Goal: Contribute content: Contribute content

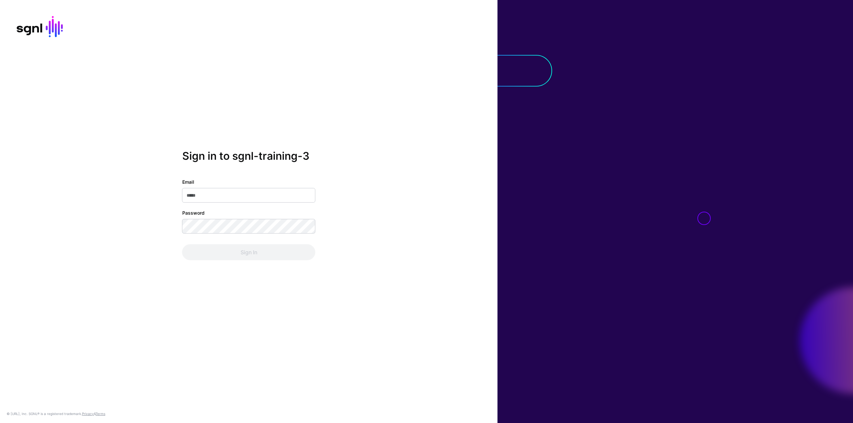
click at [210, 196] on input "Email" at bounding box center [248, 195] width 133 height 15
paste input "**********"
type input "**********"
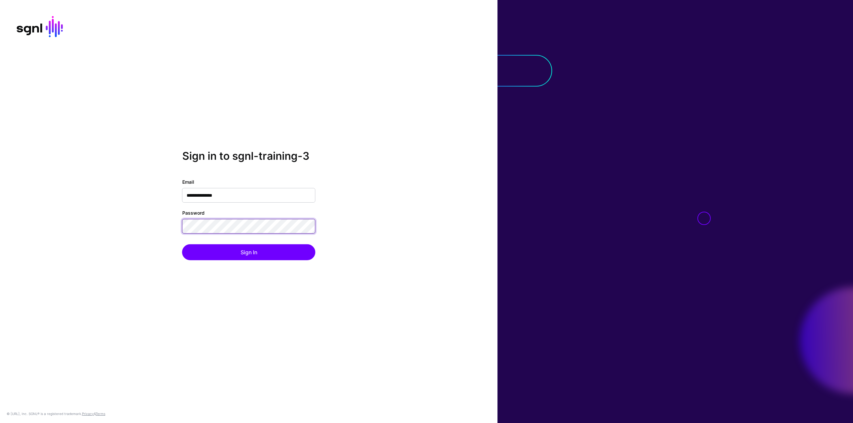
click at [182, 245] on button "Sign In" at bounding box center [248, 253] width 133 height 16
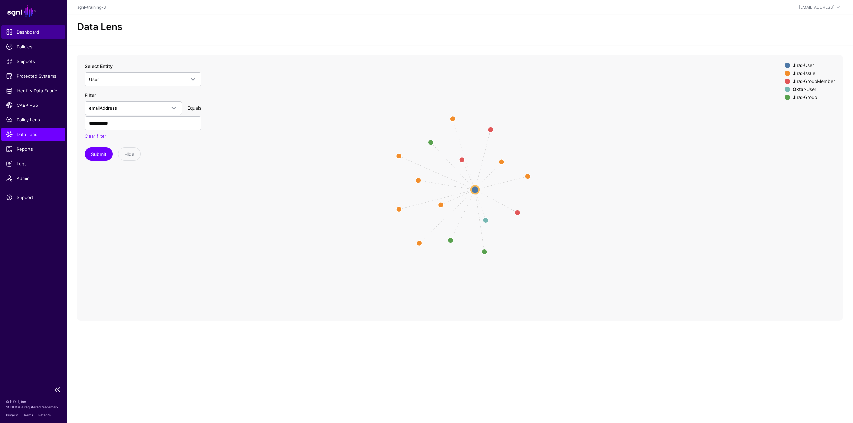
click at [32, 34] on span "Dashboard" at bounding box center [33, 32] width 55 height 7
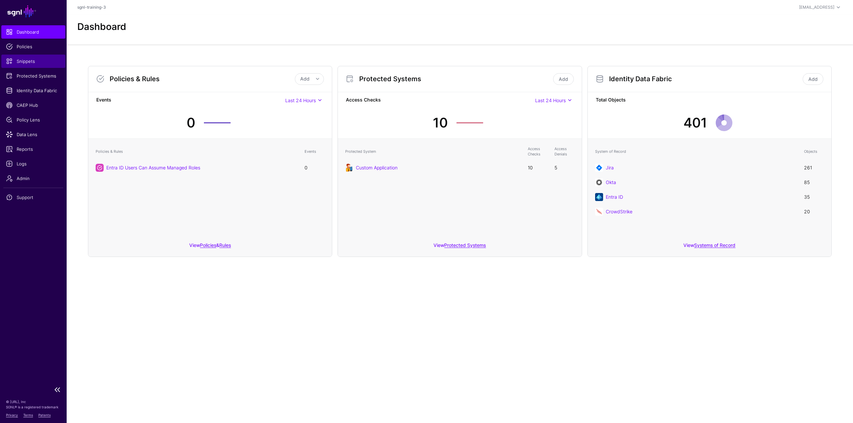
click at [26, 64] on span "Snippets" at bounding box center [33, 61] width 55 height 7
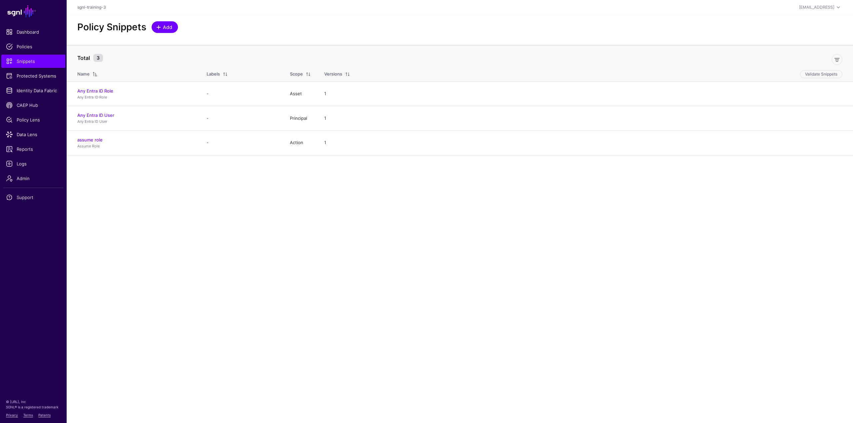
click at [166, 29] on span "Add" at bounding box center [167, 27] width 11 height 7
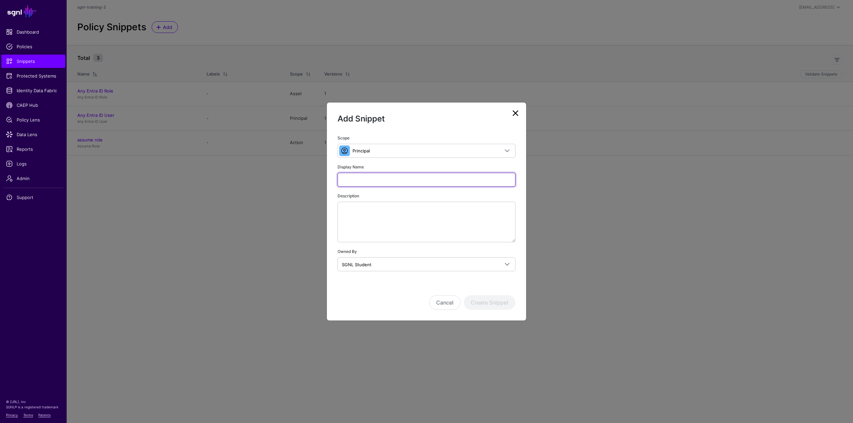
click at [373, 183] on input "Display Name" at bounding box center [427, 180] width 178 height 14
type input "**********"
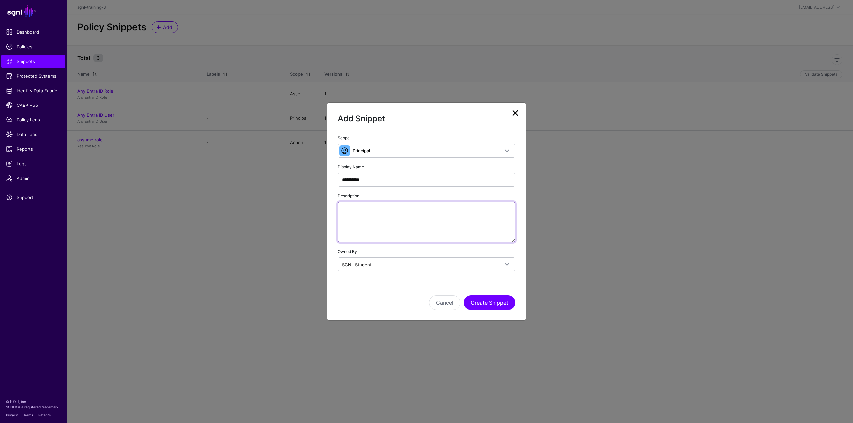
click at [368, 211] on textarea "Description" at bounding box center [427, 222] width 178 height 41
paste textarea "**********"
type textarea "**********"
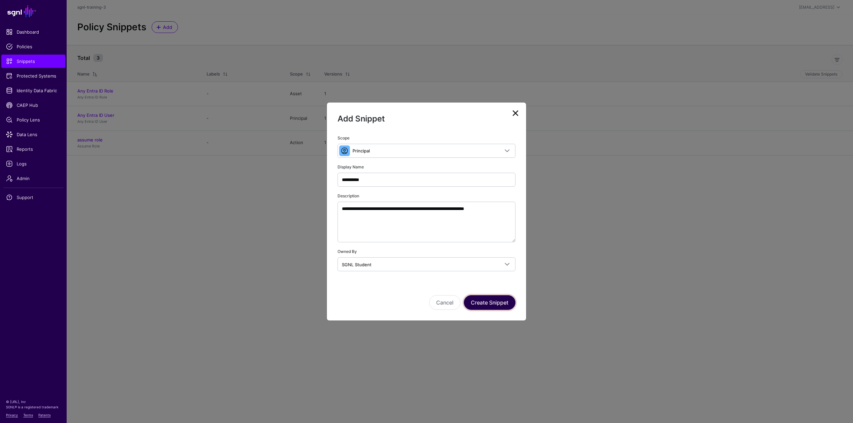
click at [503, 298] on button "Create Snippet" at bounding box center [490, 303] width 52 height 15
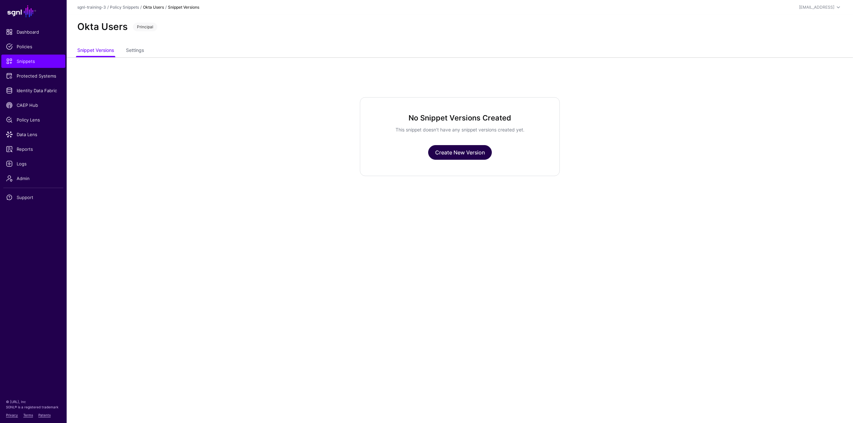
click at [448, 153] on link "Create New Version" at bounding box center [460, 152] width 64 height 15
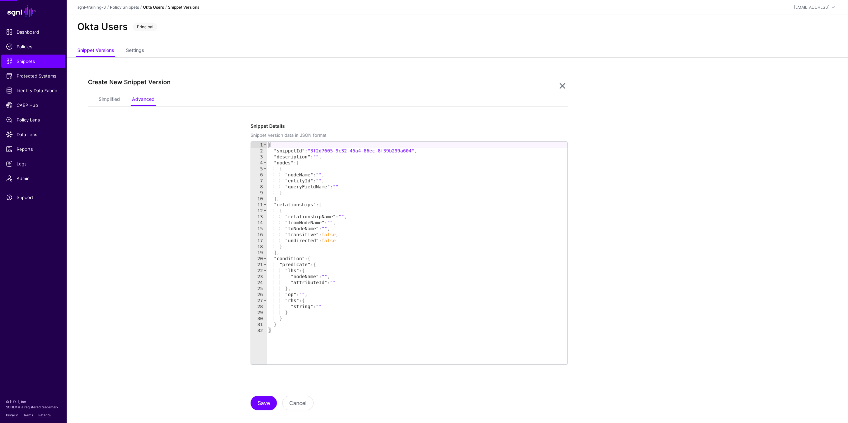
scroll to position [9, 0]
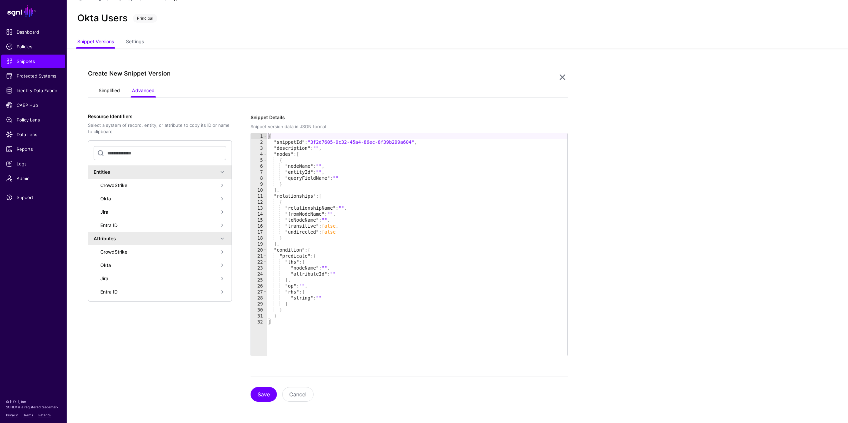
click at [108, 88] on link "Simplified" at bounding box center [109, 91] width 21 height 13
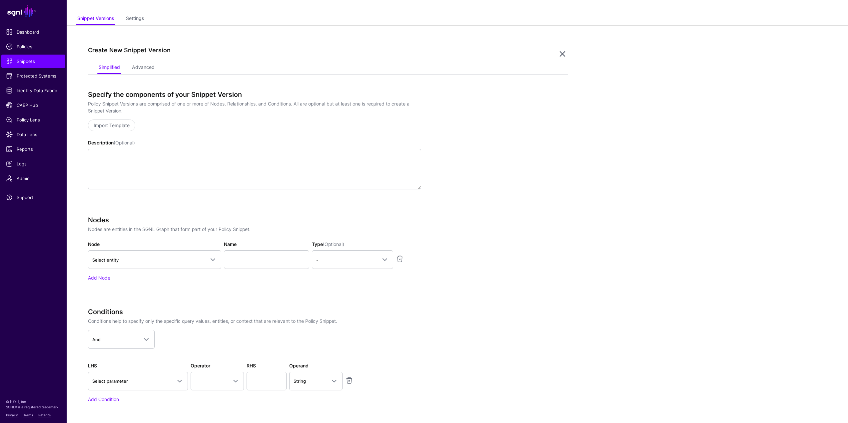
scroll to position [42, 0]
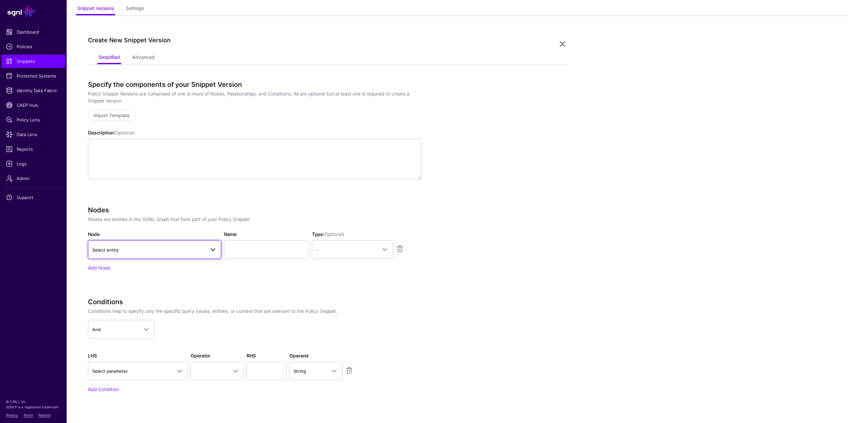
click at [160, 247] on span "Select entity" at bounding box center [148, 250] width 113 height 7
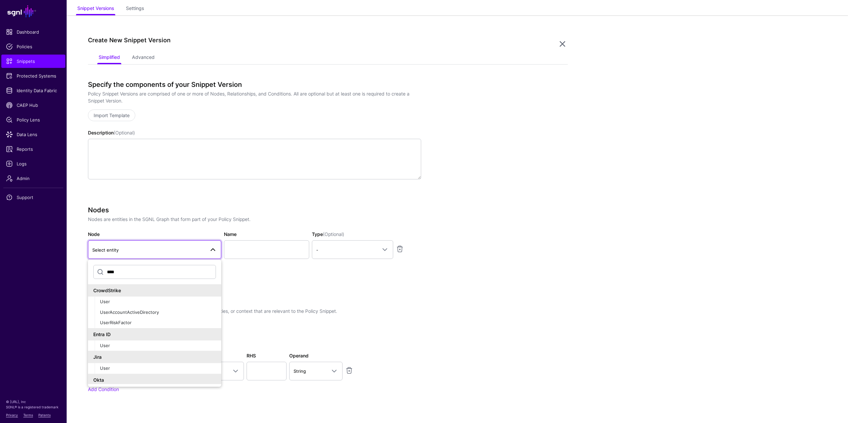
scroll to position [12, 0]
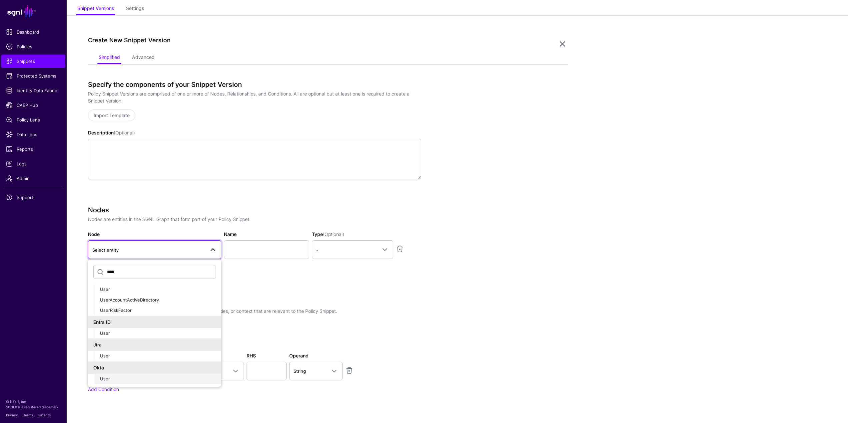
type input "****"
click at [107, 377] on span "User" at bounding box center [105, 378] width 10 height 5
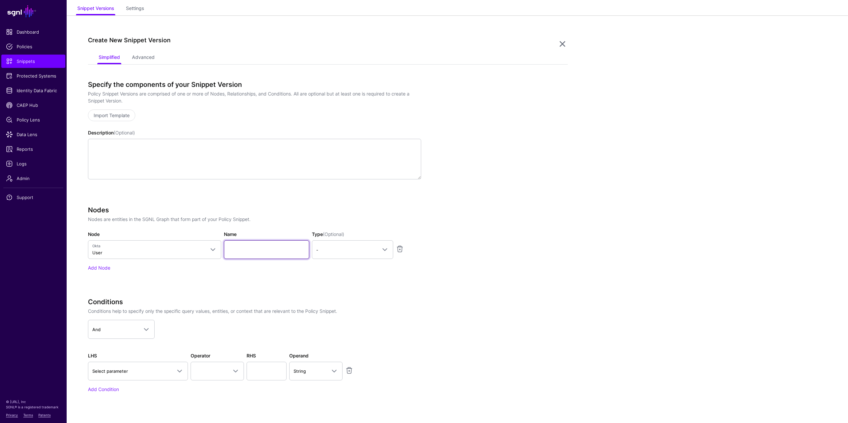
click at [269, 251] on input "Name" at bounding box center [266, 250] width 85 height 19
type input "********"
click at [326, 248] on span "-" at bounding box center [346, 250] width 61 height 7
click at [329, 273] on button "Principal" at bounding box center [352, 278] width 81 height 11
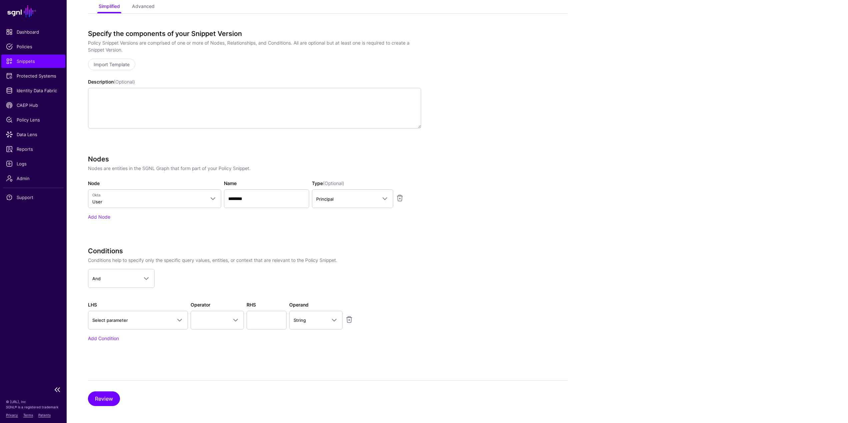
scroll to position [97, 0]
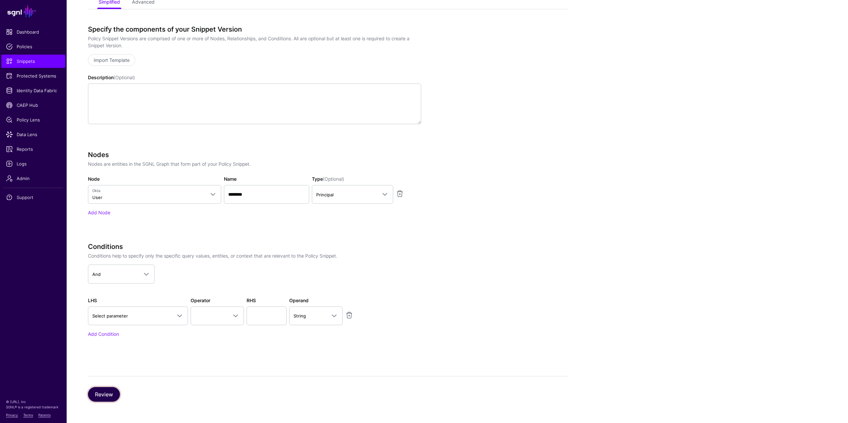
click at [101, 391] on button "Review" at bounding box center [104, 394] width 32 height 15
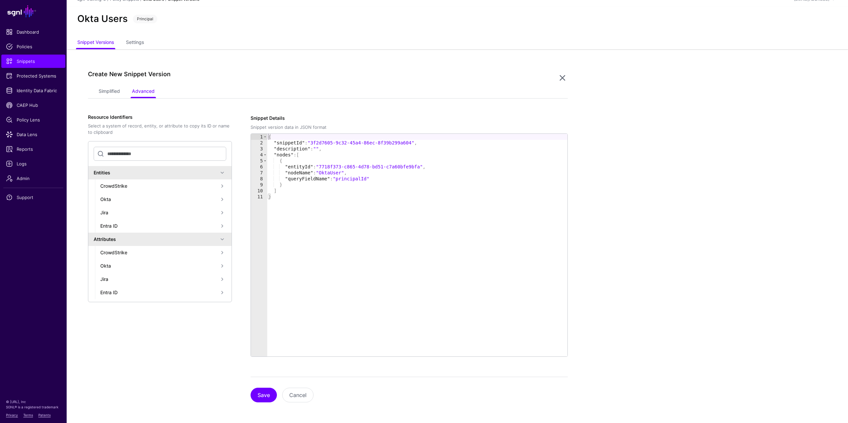
scroll to position [9, 0]
click at [261, 395] on button "Save" at bounding box center [264, 394] width 26 height 15
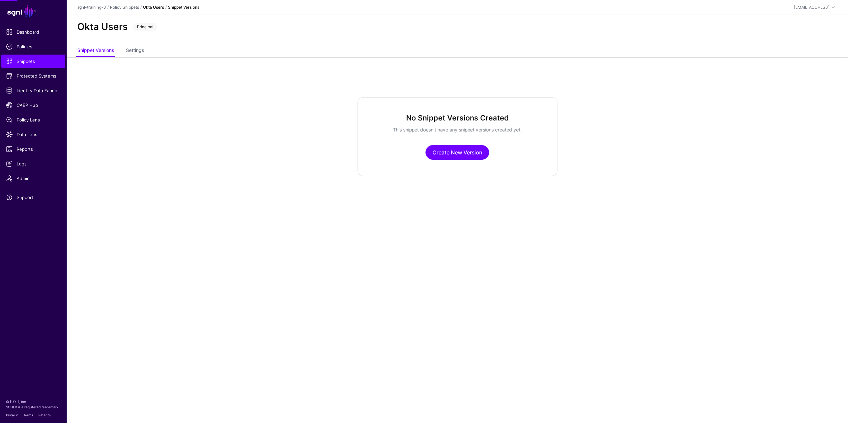
scroll to position [0, 0]
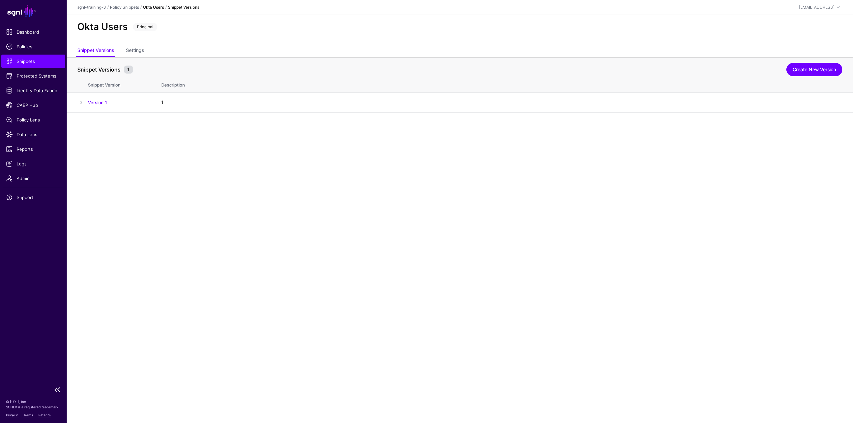
click at [45, 65] on link "Snippets" at bounding box center [33, 61] width 64 height 13
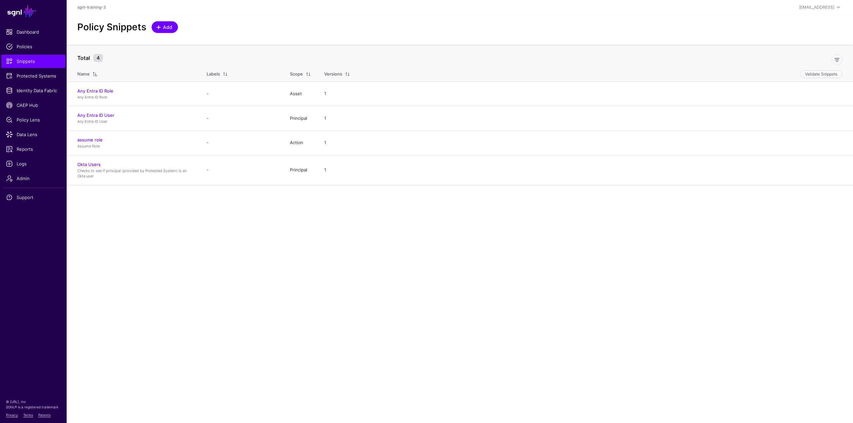
click at [172, 29] on span "Add" at bounding box center [167, 27] width 11 height 7
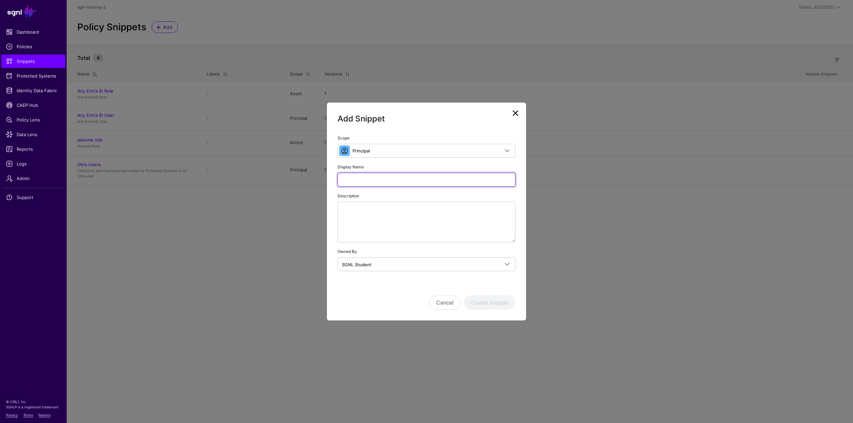
click at [393, 176] on input "Display Name" at bounding box center [427, 180] width 178 height 14
type input "*********"
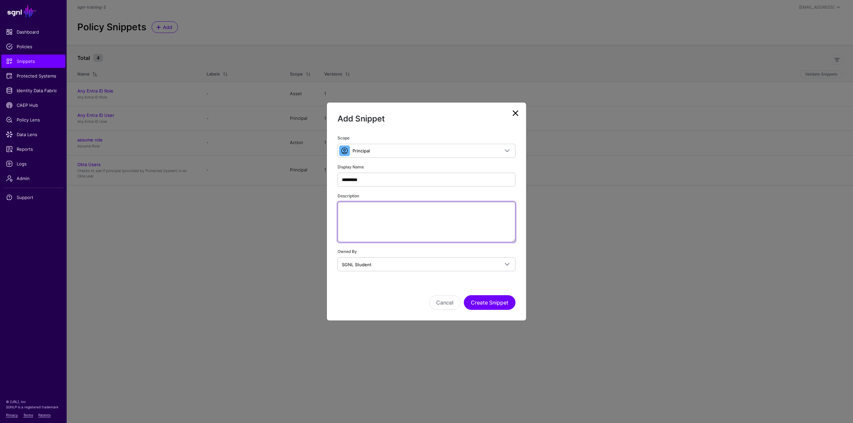
click at [397, 208] on textarea "Description" at bounding box center [427, 222] width 178 height 41
paste textarea "**********"
type textarea "**********"
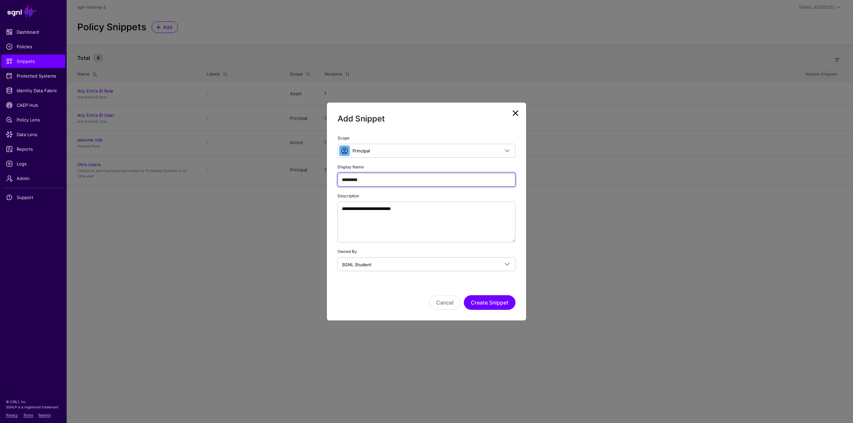
click at [402, 179] on input "*********" at bounding box center [427, 180] width 178 height 14
paste input "**********"
type input "**********"
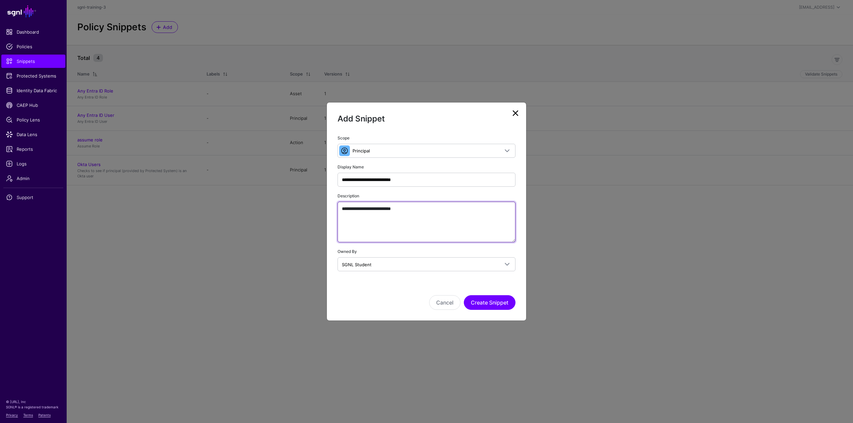
click at [432, 222] on textarea "**********" at bounding box center [427, 222] width 178 height 41
click at [498, 298] on button "Create Snippet" at bounding box center [490, 303] width 52 height 15
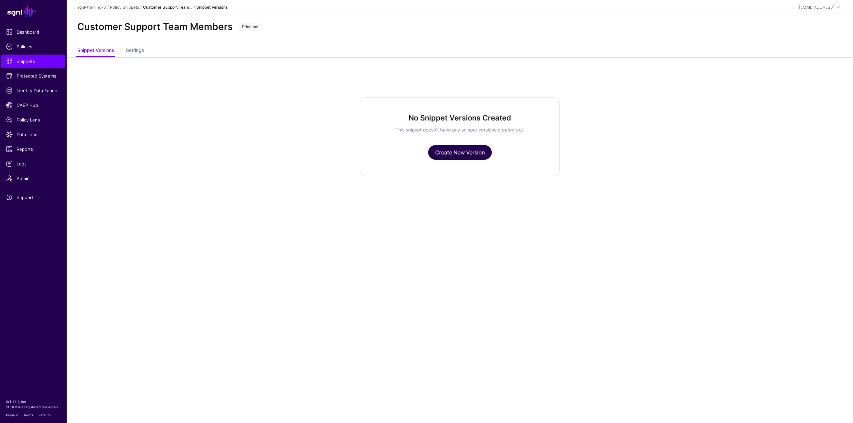
click at [458, 153] on link "Create New Version" at bounding box center [460, 152] width 64 height 15
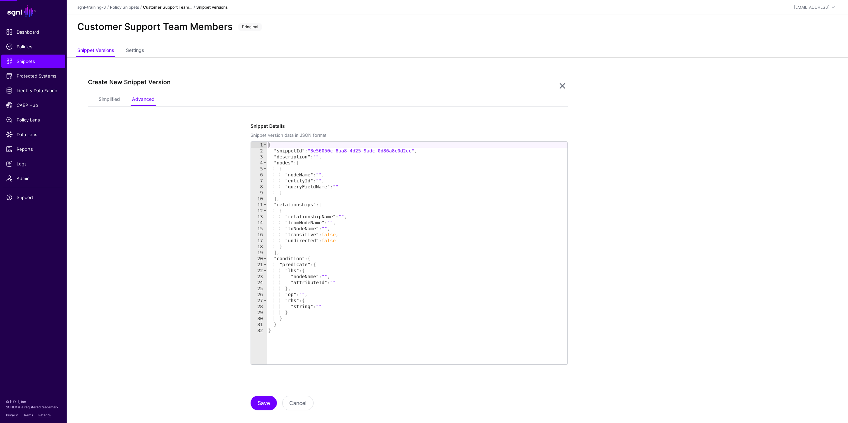
scroll to position [9, 0]
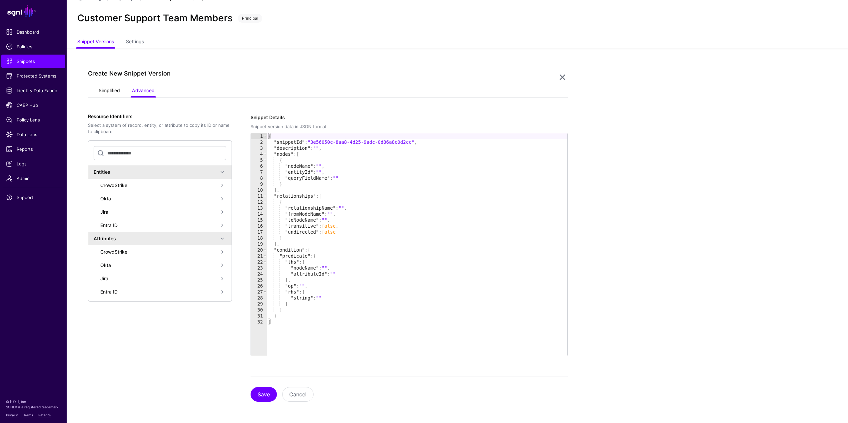
click at [112, 93] on link "Simplified" at bounding box center [109, 91] width 21 height 13
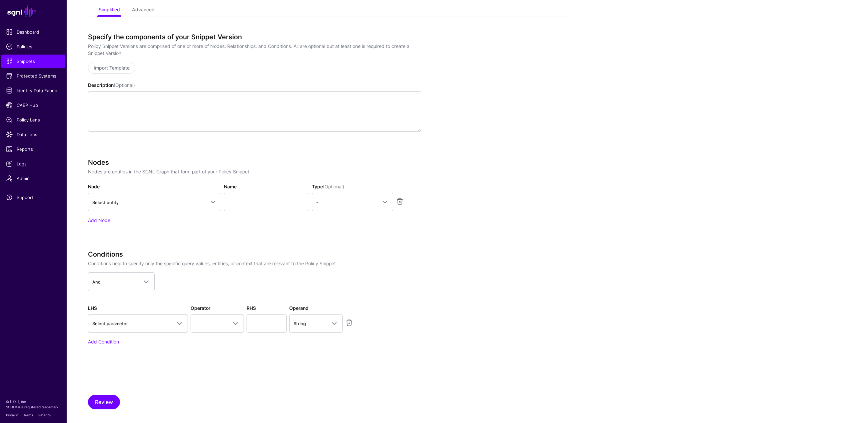
scroll to position [97, 0]
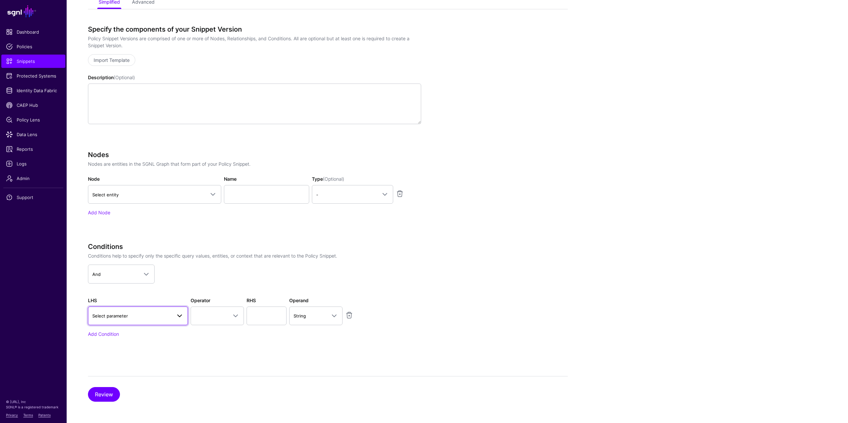
click at [136, 317] on span "Select parameter" at bounding box center [131, 316] width 79 height 7
type input "*"
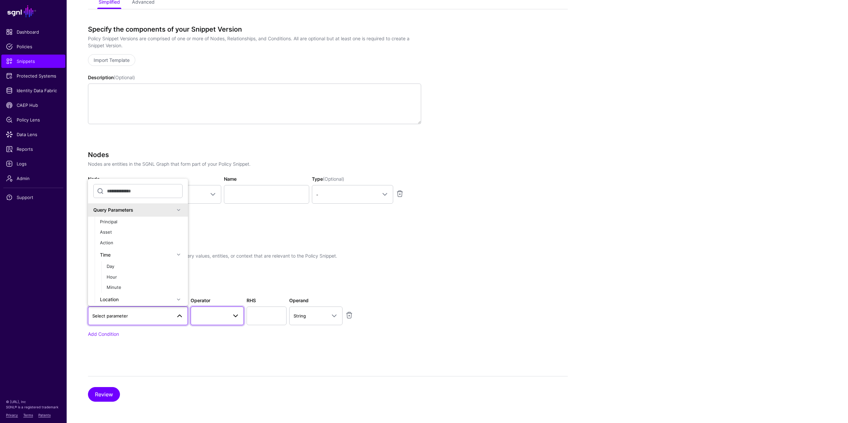
click at [223, 323] on link at bounding box center [217, 316] width 53 height 19
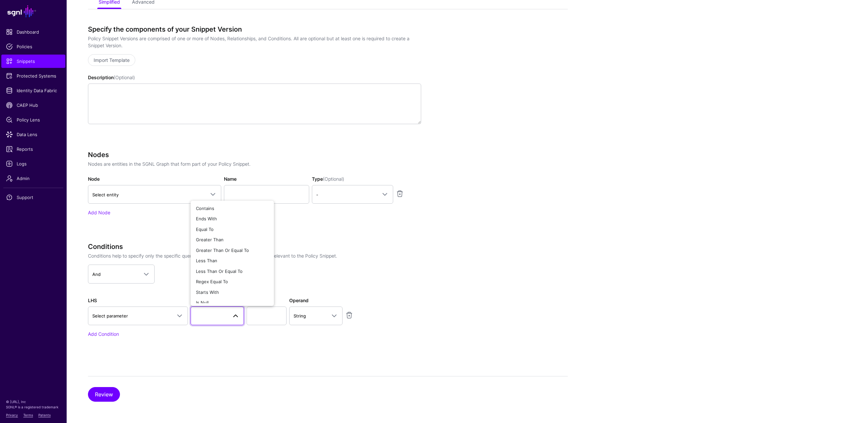
click at [180, 343] on div "Conditions Conditions help to specify only the specific query values, entities,…" at bounding box center [254, 299] width 333 height 113
click at [151, 318] on span "Select parameter" at bounding box center [131, 316] width 79 height 7
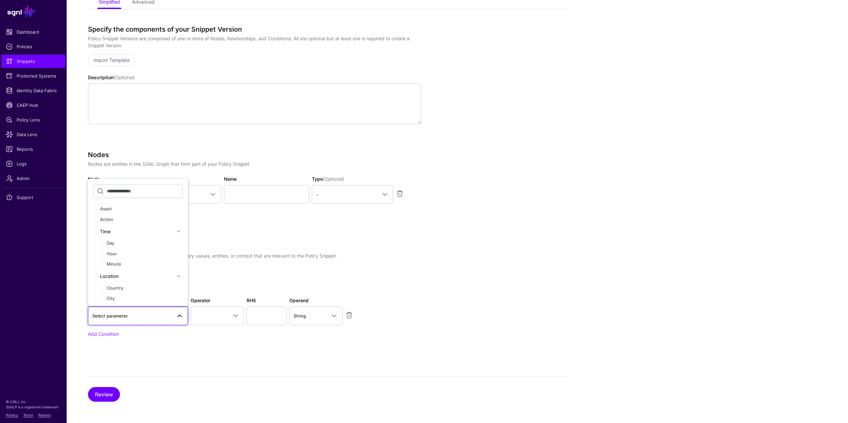
scroll to position [12, 0]
click at [279, 244] on h3 "Conditions" at bounding box center [254, 247] width 333 height 8
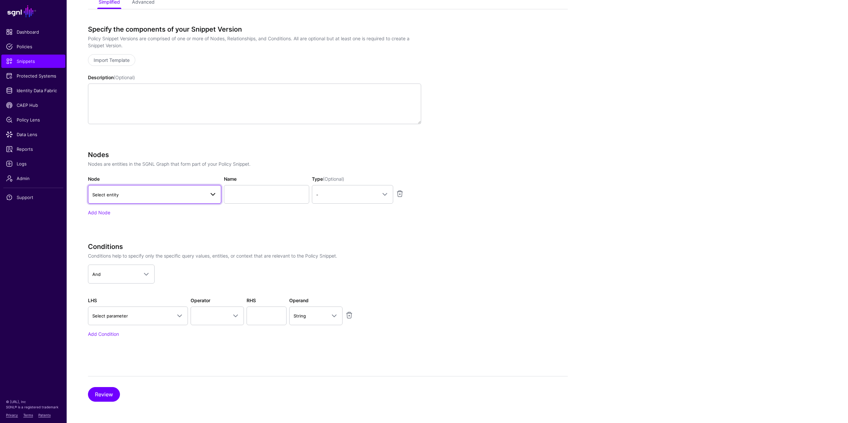
click at [180, 201] on link "Select entity" at bounding box center [154, 194] width 133 height 19
type input "****"
click at [134, 266] on div "User" at bounding box center [158, 268] width 116 height 7
click at [251, 198] on input "Name" at bounding box center [266, 194] width 85 height 19
type input "********"
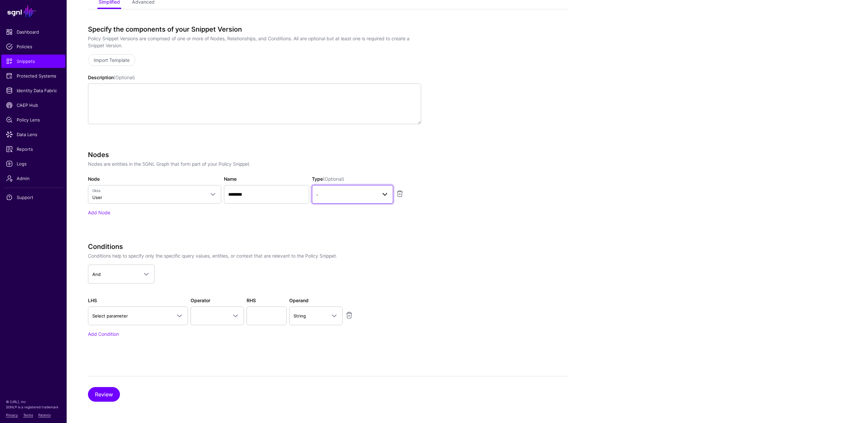
click at [337, 200] on link "-" at bounding box center [352, 194] width 81 height 19
click at [337, 220] on div "Principal" at bounding box center [352, 223] width 71 height 7
click at [161, 322] on link "Select parameter" at bounding box center [138, 316] width 100 height 19
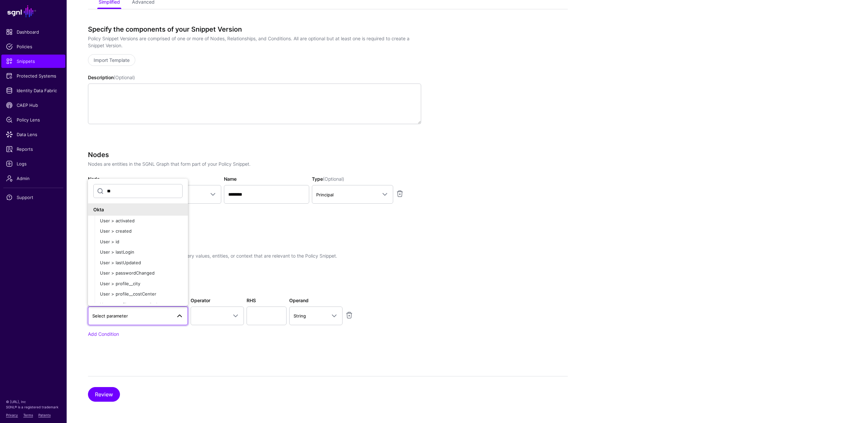
type input "*"
type input "********"
click at [151, 279] on div "User > profile__title" at bounding box center [141, 277] width 83 height 7
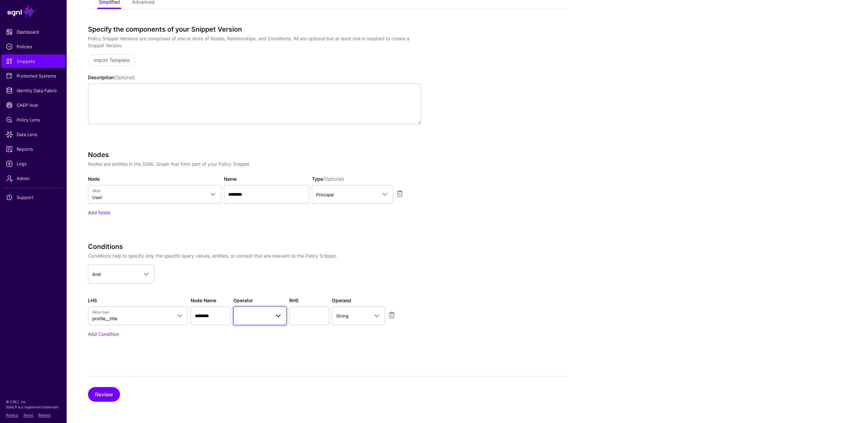
click at [251, 322] on link at bounding box center [259, 316] width 53 height 19
click at [258, 210] on div "Contains" at bounding box center [275, 209] width 73 height 7
click at [317, 318] on input "text" at bounding box center [309, 316] width 40 height 19
type input "*******"
click at [603, 296] on div "Create New Snippet Version Simplified Advanced Specify the components of your S…" at bounding box center [457, 191] width 781 height 463
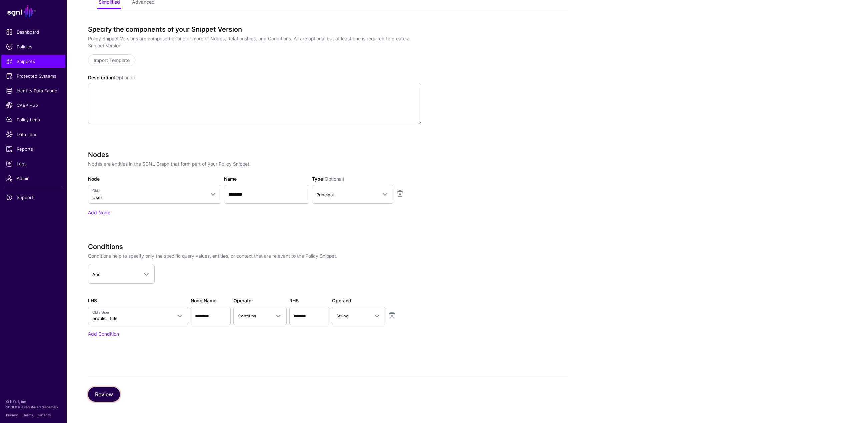
click at [112, 395] on button "Review" at bounding box center [104, 394] width 32 height 15
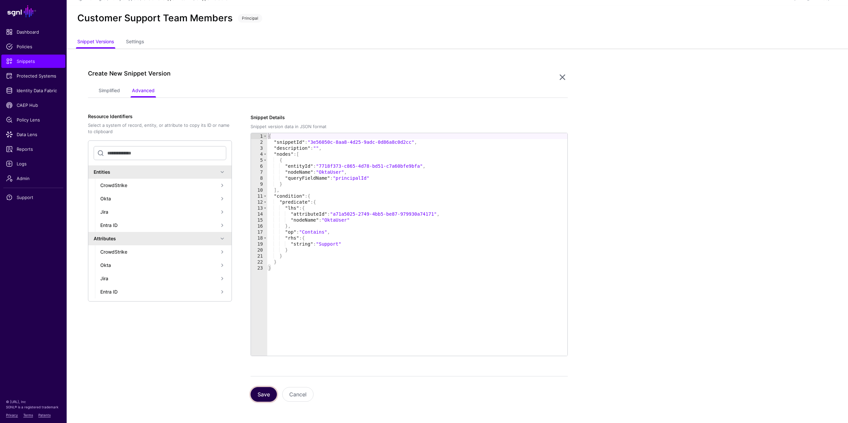
click at [266, 392] on button "Save" at bounding box center [264, 394] width 26 height 15
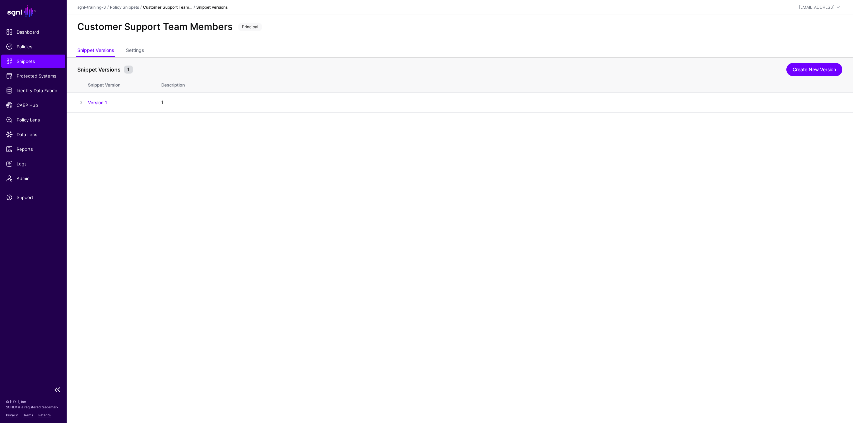
click at [36, 60] on span "Snippets" at bounding box center [33, 61] width 55 height 7
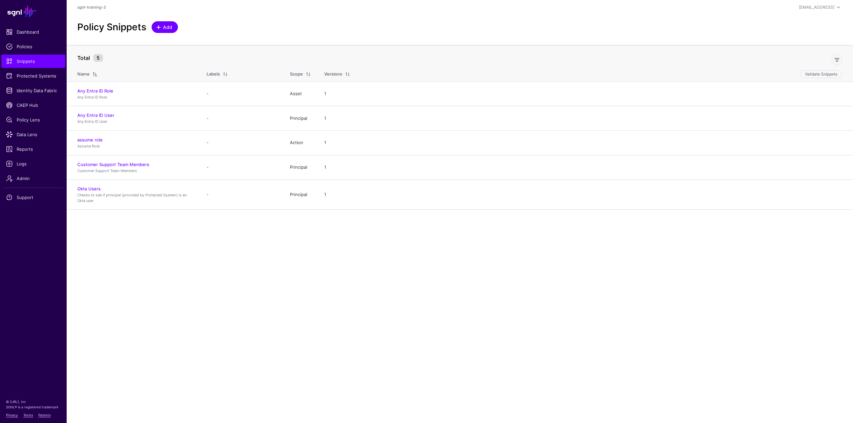
click at [164, 28] on span "Add" at bounding box center [167, 27] width 11 height 7
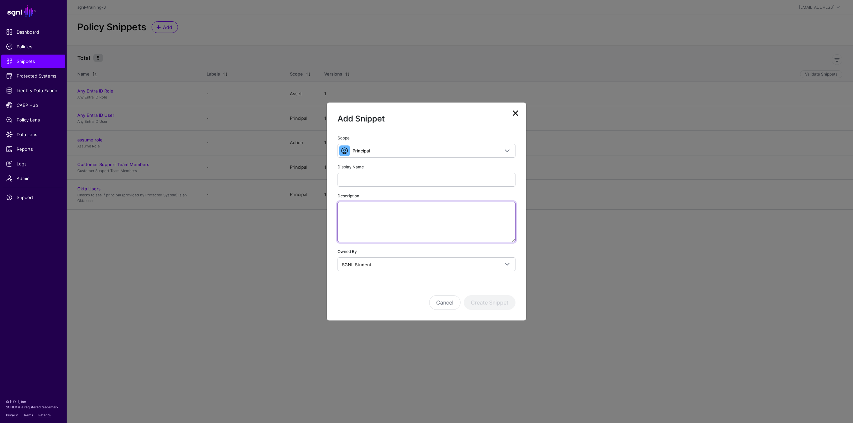
click at [366, 230] on textarea "Description" at bounding box center [427, 222] width 178 height 41
paste textarea "**********"
type textarea "**********"
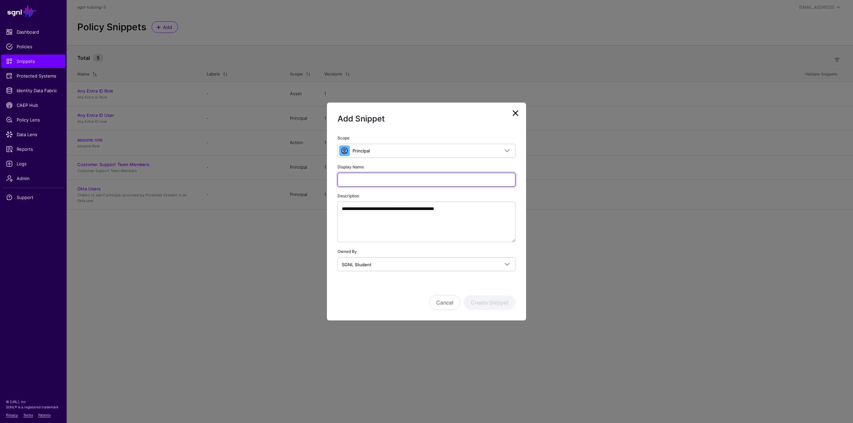
click at [389, 178] on input "Display Name" at bounding box center [427, 180] width 178 height 14
paste input "**********"
click at [399, 178] on input "**********" at bounding box center [427, 180] width 178 height 14
type input "**********"
click at [491, 306] on button "Create Snippet" at bounding box center [490, 303] width 52 height 15
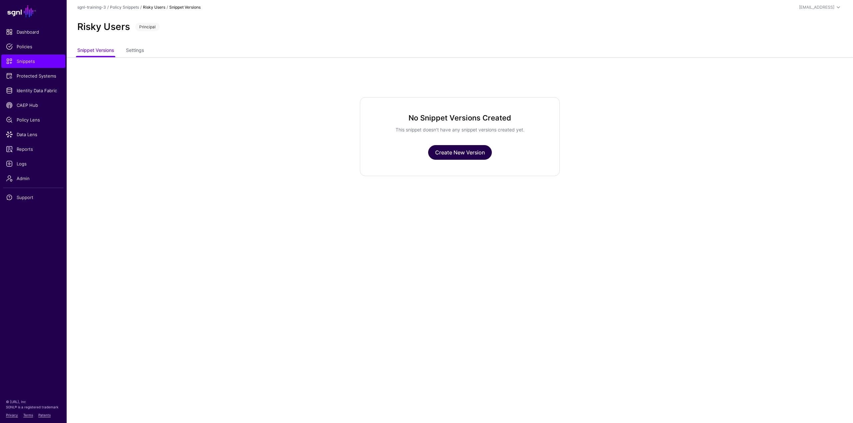
click at [447, 153] on link "Create New Version" at bounding box center [460, 152] width 64 height 15
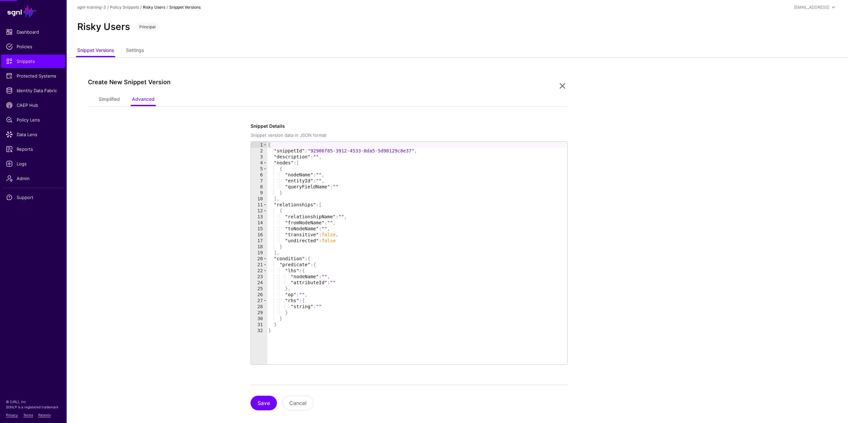
scroll to position [9, 0]
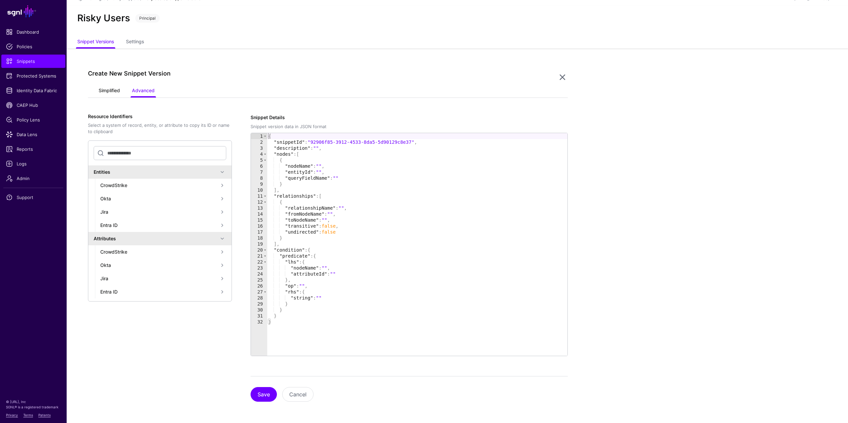
click at [109, 89] on link "Simplified" at bounding box center [109, 91] width 21 height 13
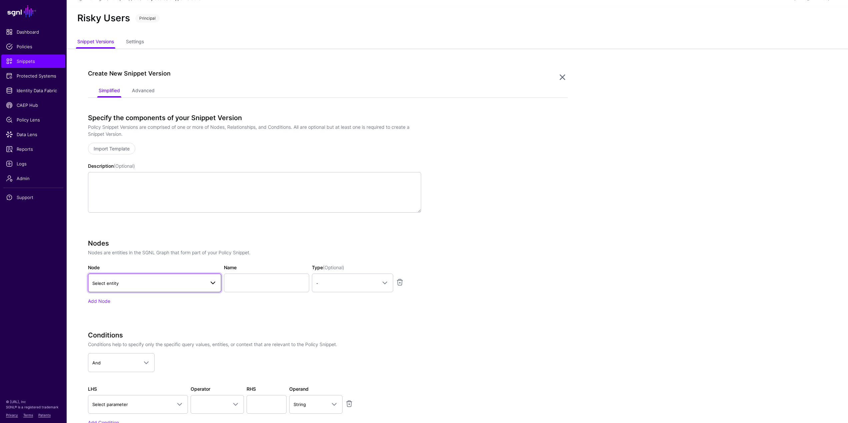
click at [158, 281] on span "Select entity" at bounding box center [148, 283] width 113 height 7
type input "*"
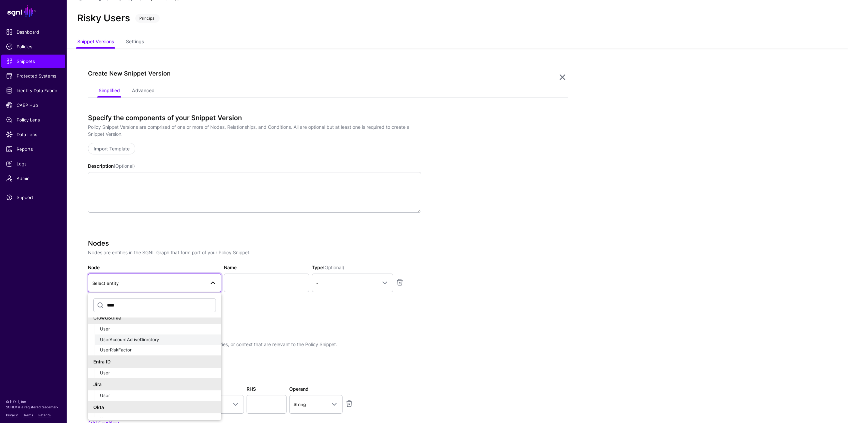
scroll to position [0, 0]
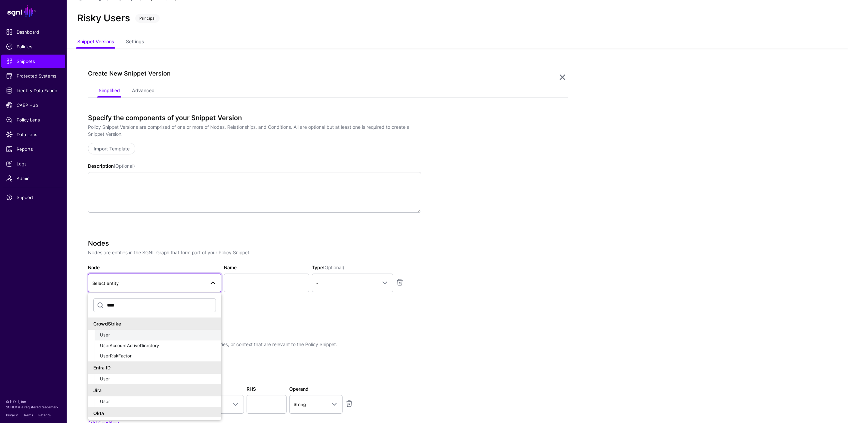
type input "****"
click at [115, 339] on button "User" at bounding box center [158, 335] width 127 height 11
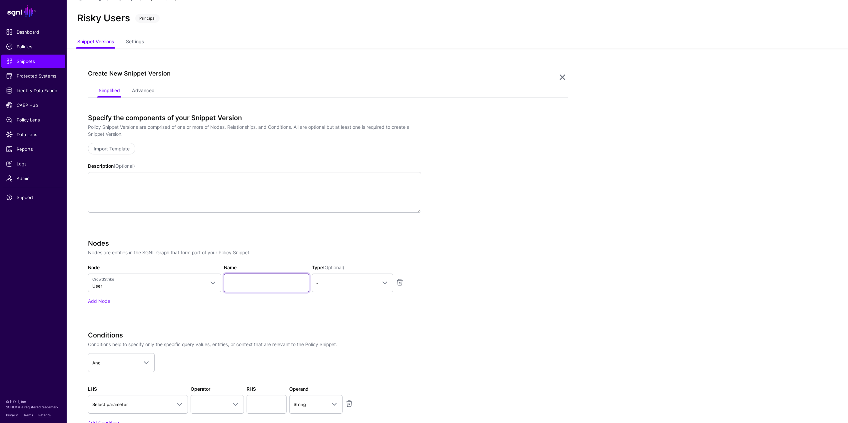
click at [256, 288] on input "Name" at bounding box center [266, 283] width 85 height 19
type input "****"
click at [344, 292] on link "-" at bounding box center [352, 283] width 81 height 19
click at [340, 312] on div "Principal" at bounding box center [352, 312] width 71 height 7
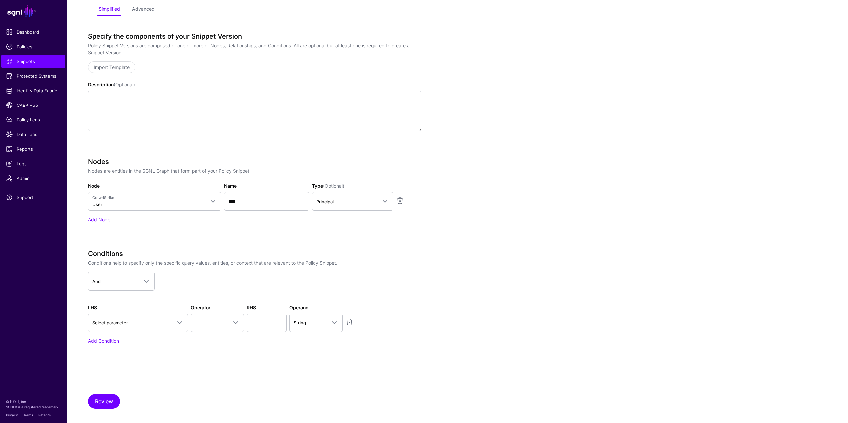
scroll to position [97, 0]
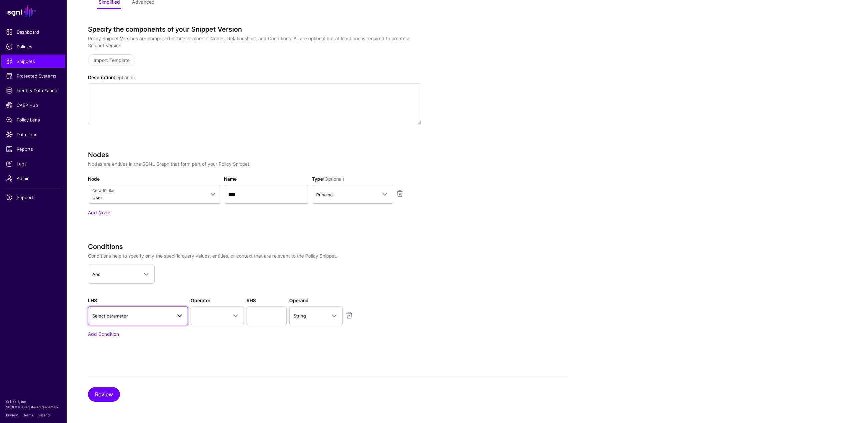
click at [145, 319] on span "Select parameter" at bounding box center [131, 316] width 79 height 7
type input "*******"
click at [143, 379] on span "User > riskScoreSeverity" at bounding box center [126, 378] width 52 height 5
click at [252, 315] on span at bounding box center [260, 316] width 45 height 8
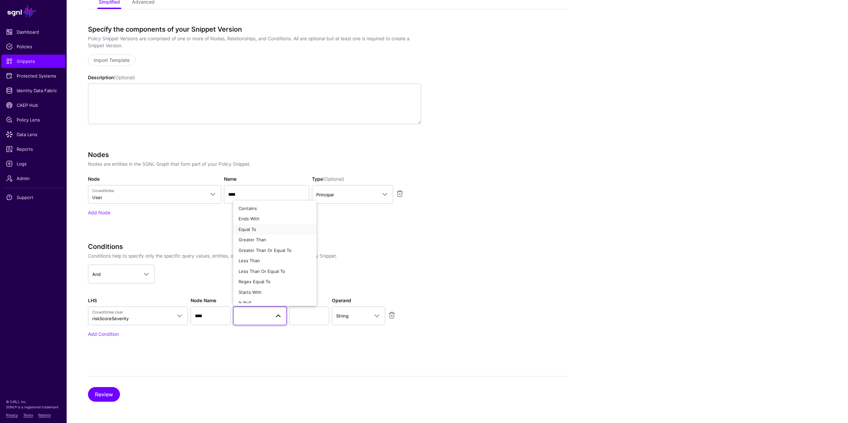
click at [248, 229] on span "Equal To" at bounding box center [248, 229] width 18 height 5
click at [311, 318] on input "text" at bounding box center [309, 316] width 40 height 19
type input "****"
click at [443, 276] on app-snippets-creator "Specify the components of your Snippet Version Policy Snippet Versions are comp…" at bounding box center [328, 190] width 480 height 331
click at [101, 398] on button "Review" at bounding box center [104, 394] width 32 height 15
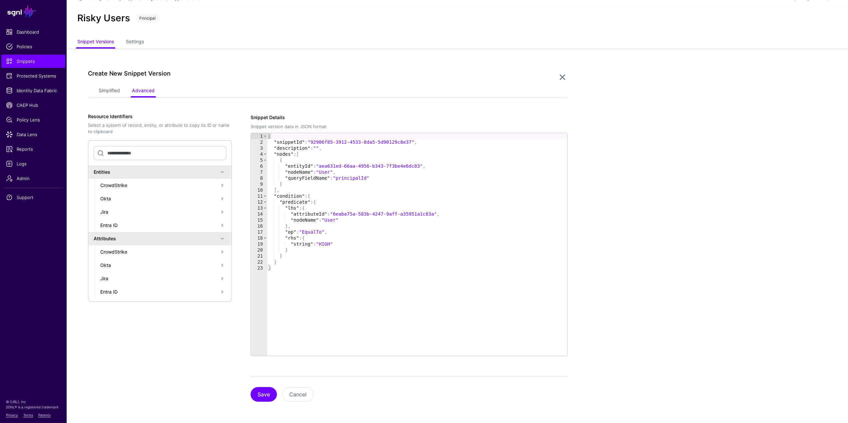
scroll to position [9, 0]
click at [266, 393] on button "Save" at bounding box center [264, 394] width 26 height 15
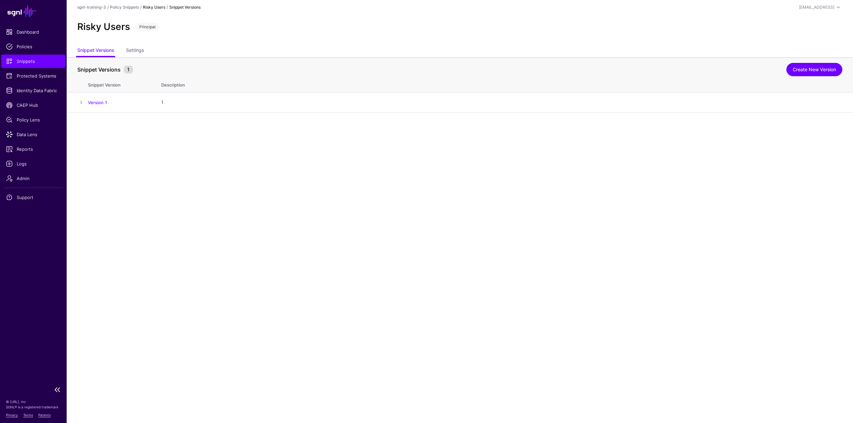
click at [28, 63] on span "Snippets" at bounding box center [33, 61] width 55 height 7
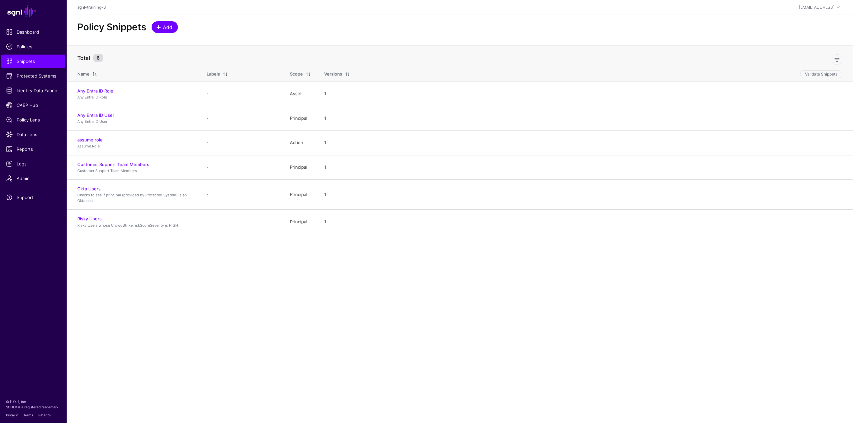
click at [162, 30] on span "Add" at bounding box center [165, 27] width 17 height 7
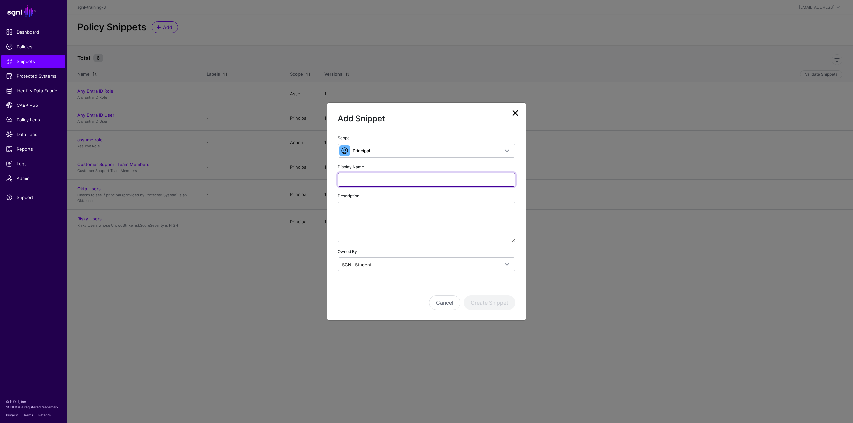
click at [398, 183] on input "Display Name" at bounding box center [427, 180] width 178 height 14
click at [512, 113] on link at bounding box center [515, 113] width 11 height 11
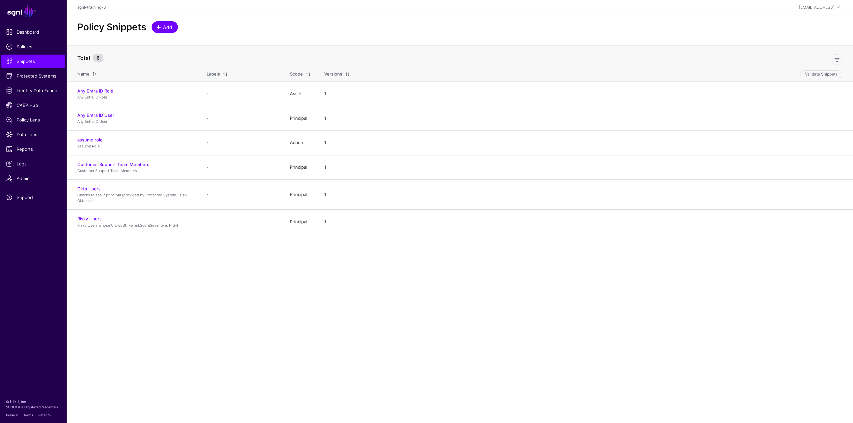
click at [163, 29] on span "Add" at bounding box center [167, 27] width 11 height 7
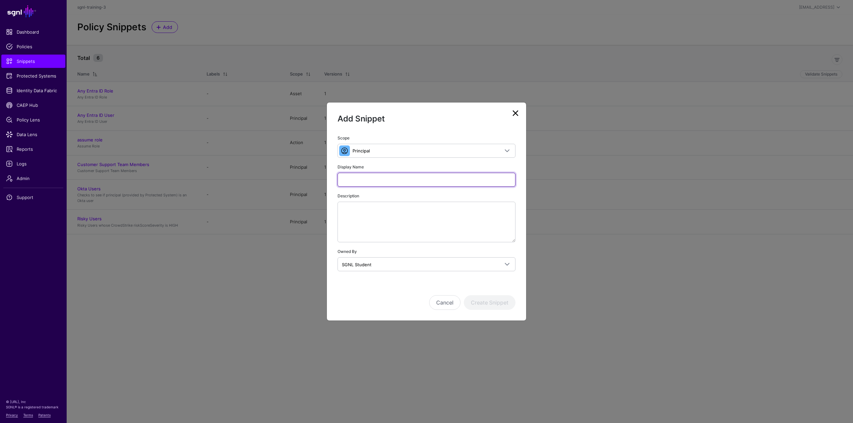
click at [367, 180] on input "Display Name" at bounding box center [427, 180] width 178 height 14
click at [517, 113] on link at bounding box center [515, 113] width 11 height 11
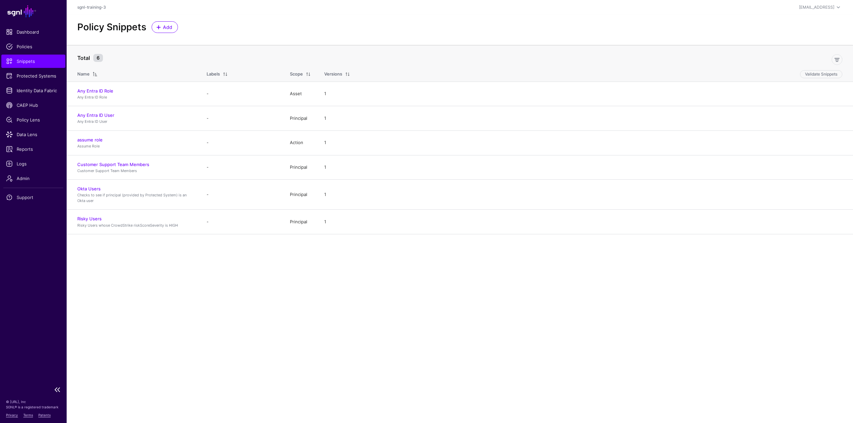
click at [33, 62] on span "Snippets" at bounding box center [33, 61] width 55 height 7
click at [39, 63] on span "Snippets" at bounding box center [33, 61] width 55 height 7
click at [171, 26] on span "Add" at bounding box center [167, 27] width 11 height 7
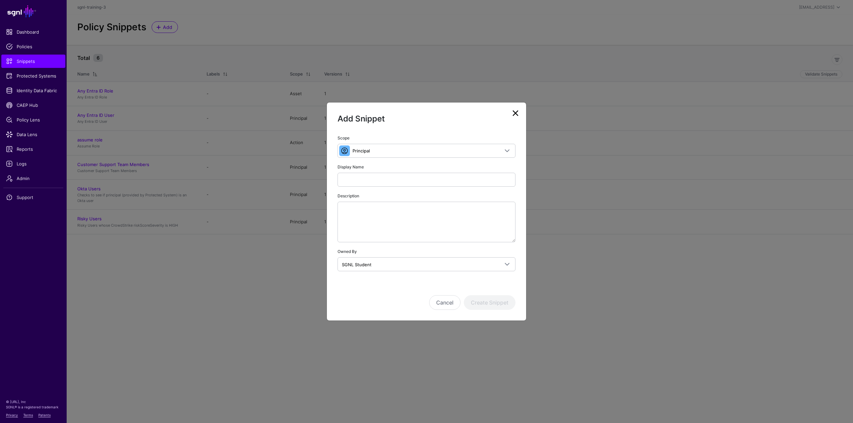
click at [378, 160] on div "Scope Principal Principal A set of users that are in scope of a policy Action T…" at bounding box center [427, 202] width 178 height 137
click at [380, 153] on span "Principal" at bounding box center [426, 150] width 147 height 7
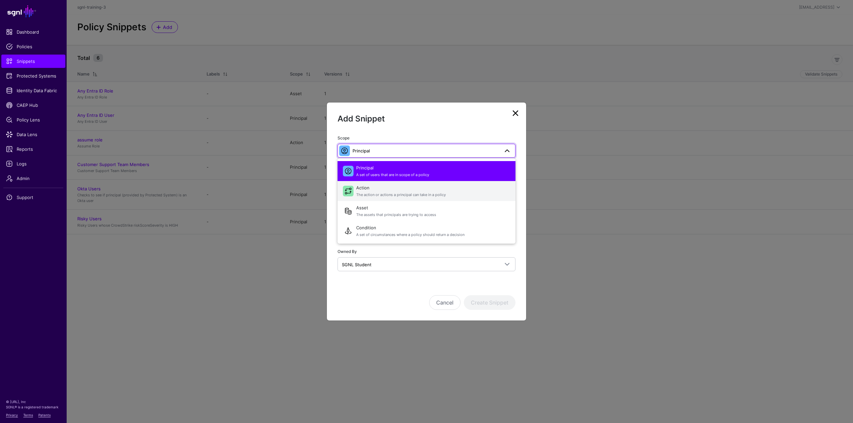
click at [373, 192] on span "The action or actions a principal can take in a policy" at bounding box center [433, 195] width 154 height 6
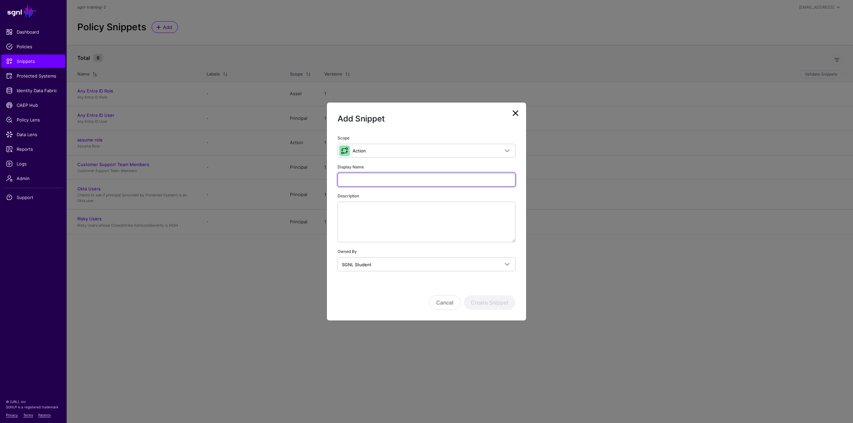
click at [368, 184] on input "Display Name" at bounding box center [427, 180] width 178 height 14
type input "**********"
click at [497, 302] on button "Create Snippet" at bounding box center [490, 303] width 52 height 15
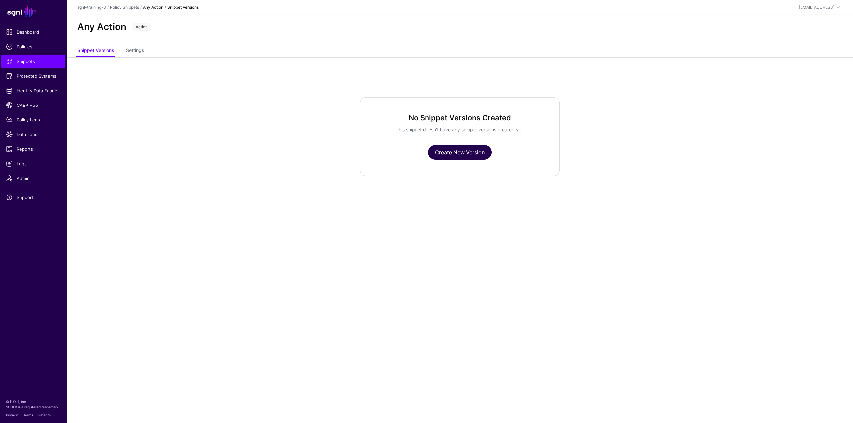
click at [452, 151] on link "Create New Version" at bounding box center [460, 152] width 64 height 15
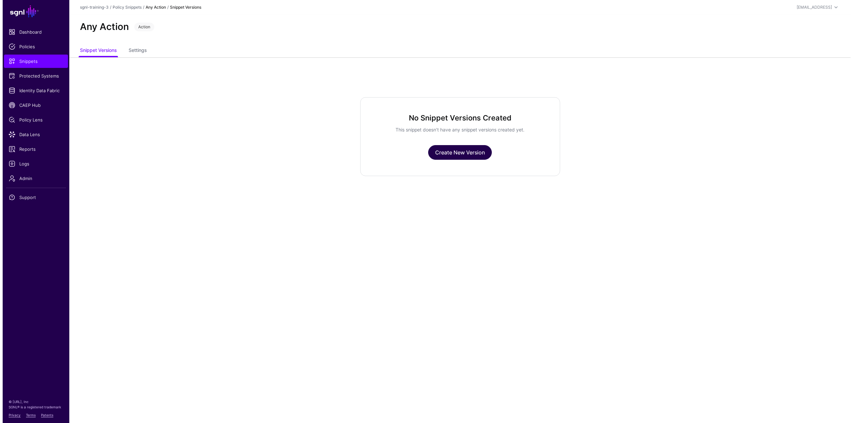
scroll to position [9, 0]
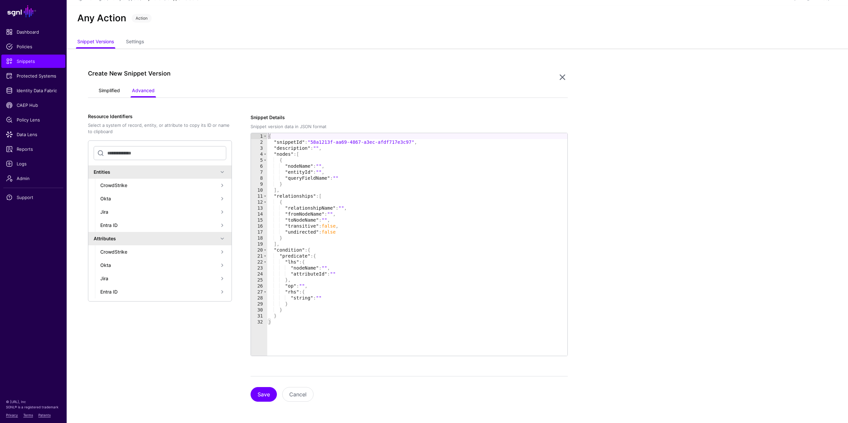
click at [109, 92] on link "Simplified" at bounding box center [109, 91] width 21 height 13
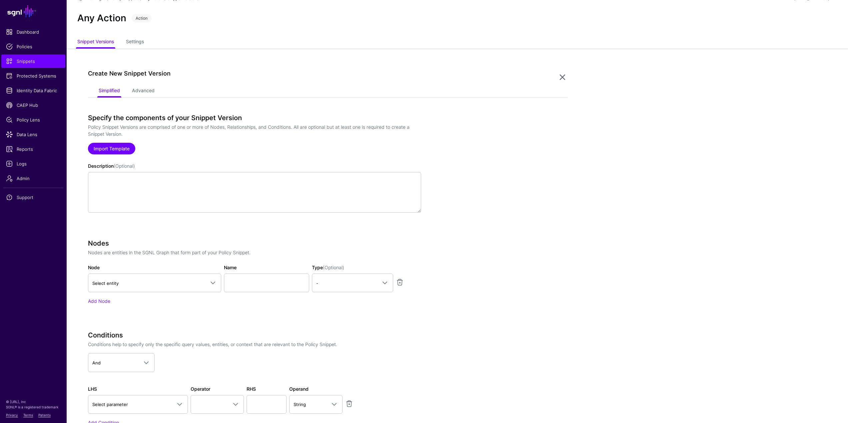
click at [120, 147] on link "Import Template" at bounding box center [111, 149] width 47 height 12
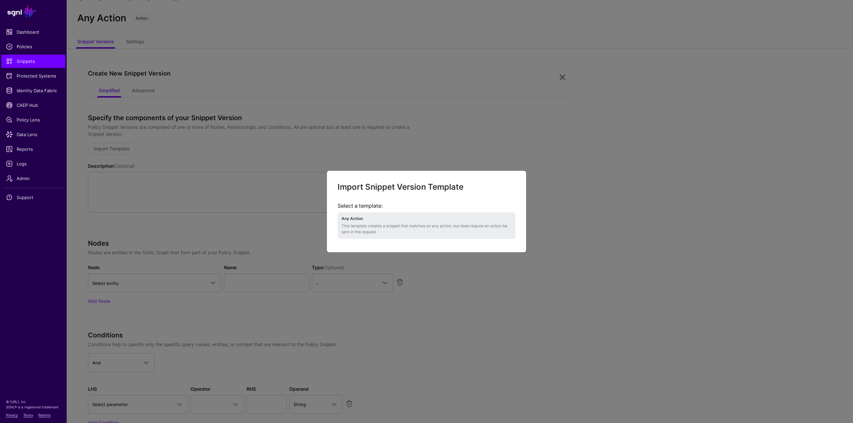
click at [373, 227] on p "This template creates a snippet that matches on any action, but does require an…" at bounding box center [427, 229] width 170 height 12
type textarea "**********"
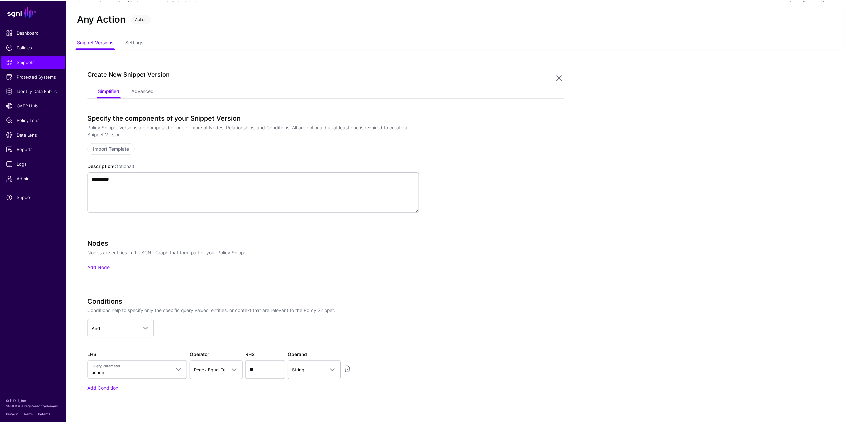
scroll to position [64, 0]
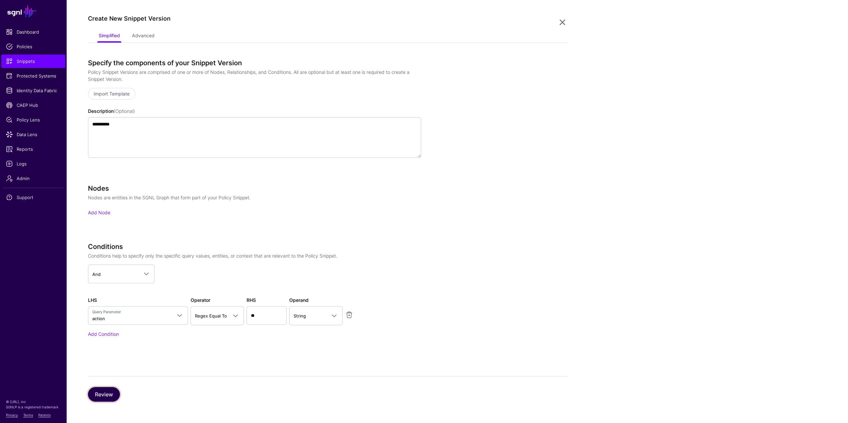
click at [109, 392] on button "Review" at bounding box center [104, 394] width 32 height 15
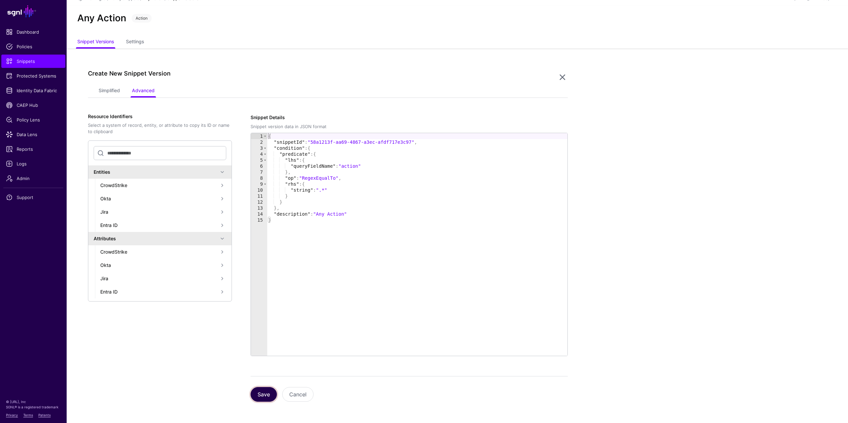
click at [263, 394] on button "Save" at bounding box center [264, 394] width 26 height 15
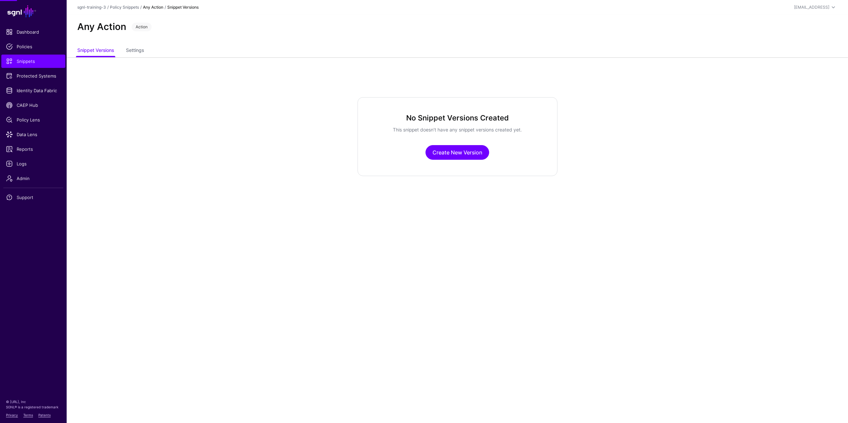
scroll to position [0, 0]
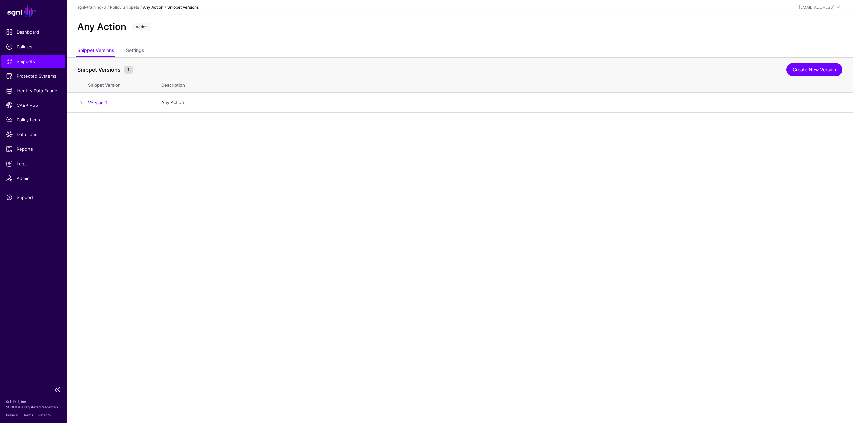
click at [45, 65] on link "Snippets" at bounding box center [33, 61] width 64 height 13
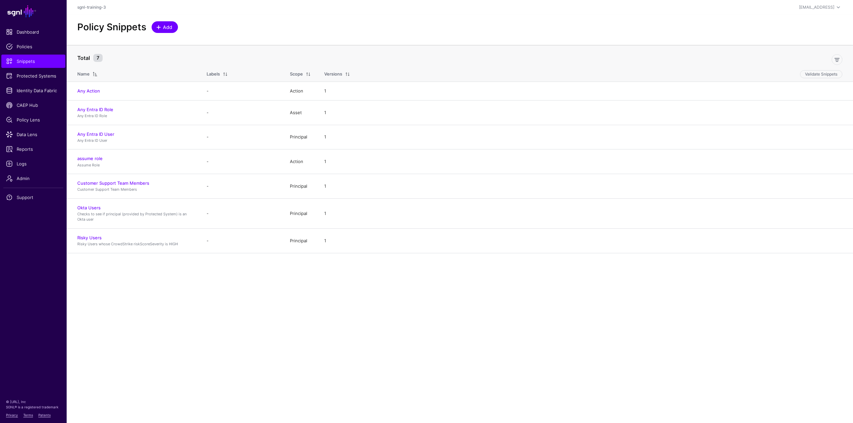
click at [168, 28] on span "Add" at bounding box center [167, 27] width 11 height 7
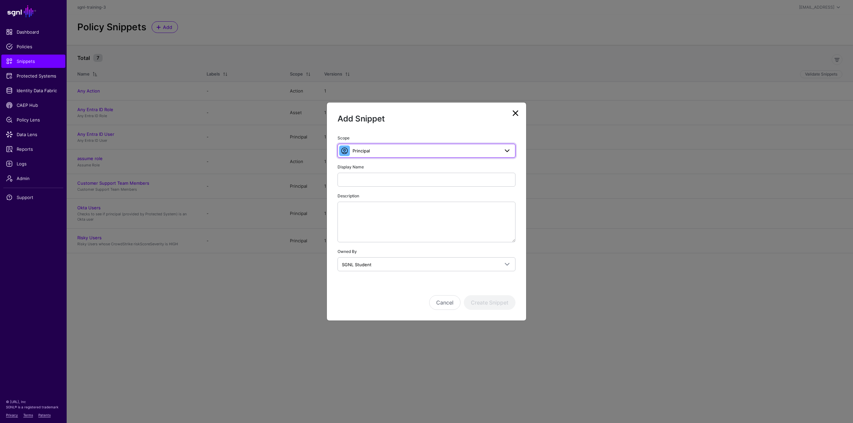
click at [377, 153] on span "Principal" at bounding box center [426, 150] width 147 height 7
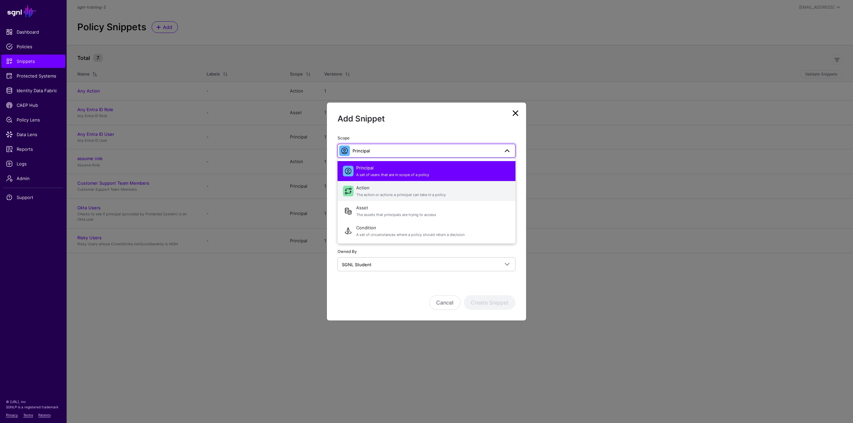
click at [376, 192] on span "Action The action or actions a principal can take in a policy" at bounding box center [433, 191] width 154 height 16
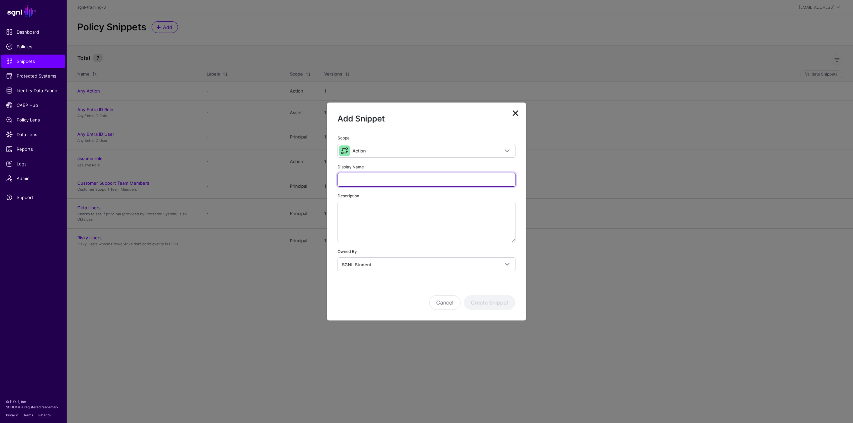
click at [371, 185] on input "Display Name" at bounding box center [427, 180] width 178 height 14
type input "******"
click at [392, 289] on div "Cancel Create Snippet" at bounding box center [427, 293] width 178 height 33
click at [488, 304] on button "Create Snippet" at bounding box center [490, 303] width 52 height 15
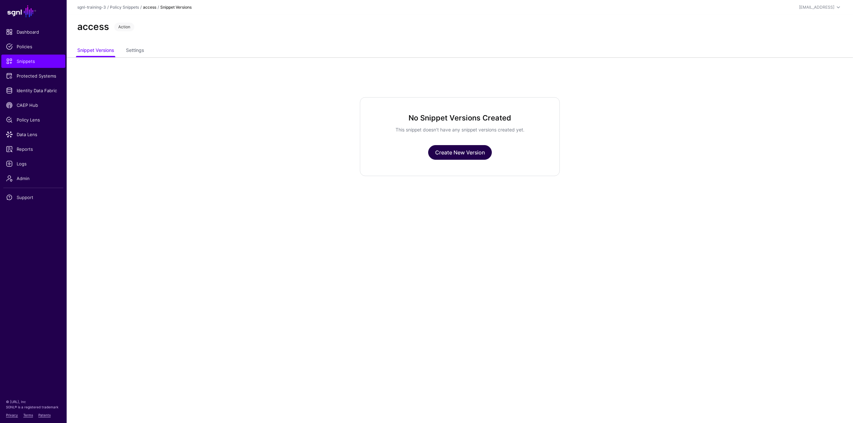
click at [477, 152] on link "Create New Version" at bounding box center [460, 152] width 64 height 15
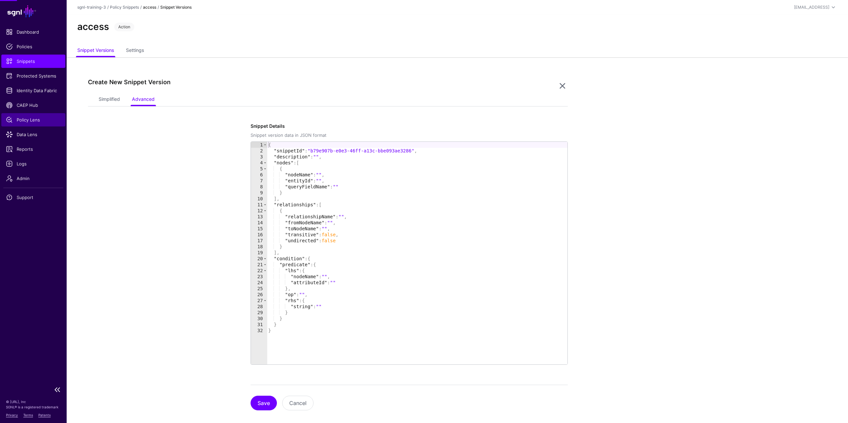
scroll to position [9, 0]
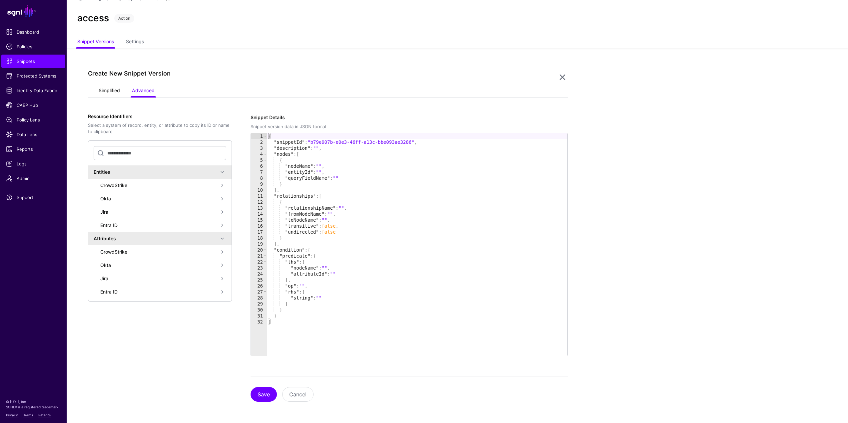
click at [112, 92] on link "Simplified" at bounding box center [109, 91] width 21 height 13
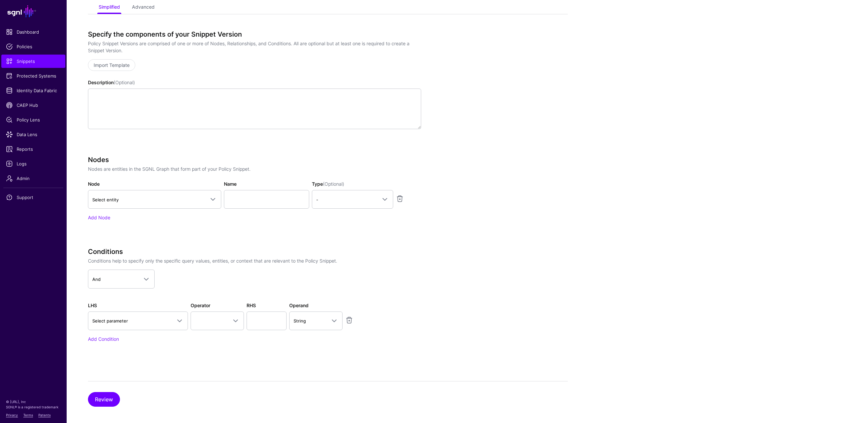
scroll to position [97, 0]
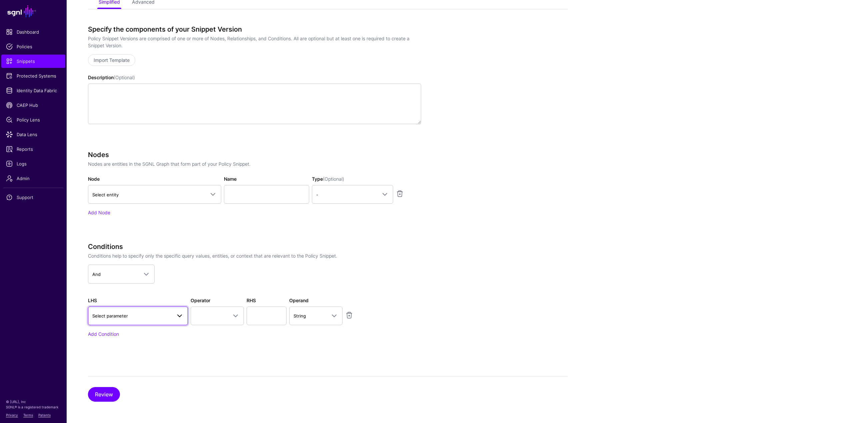
click at [133, 314] on span "Select parameter" at bounding box center [131, 316] width 79 height 7
click at [112, 246] on div "Action" at bounding box center [141, 243] width 83 height 7
click at [213, 315] on span at bounding box center [217, 316] width 45 height 8
click at [217, 227] on div "Equal To" at bounding box center [232, 230] width 73 height 7
click at [263, 313] on input "text" at bounding box center [267, 316] width 40 height 19
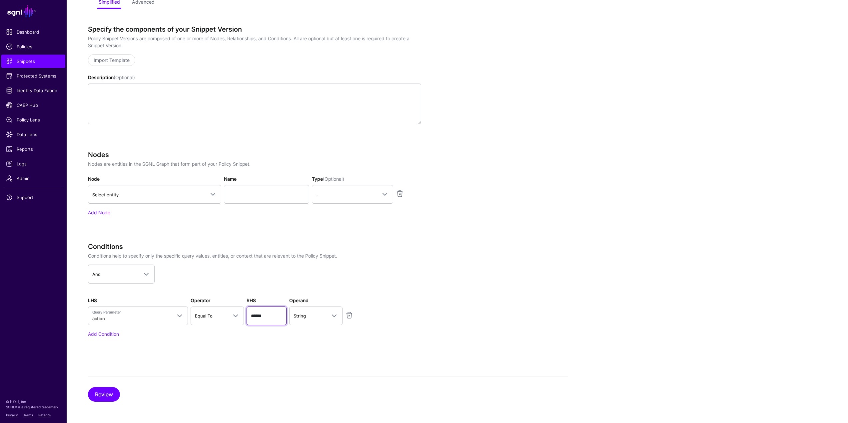
type input "******"
click at [434, 278] on app-snippets-creator "Specify the components of your Snippet Version Policy Snippet Versions are comp…" at bounding box center [328, 190] width 480 height 331
click at [104, 391] on button "Review" at bounding box center [104, 394] width 32 height 15
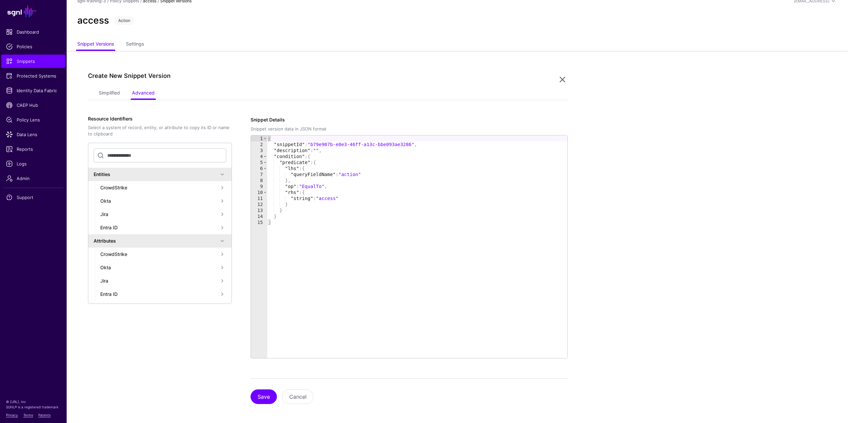
scroll to position [9, 0]
click at [264, 393] on button "Save" at bounding box center [264, 394] width 26 height 15
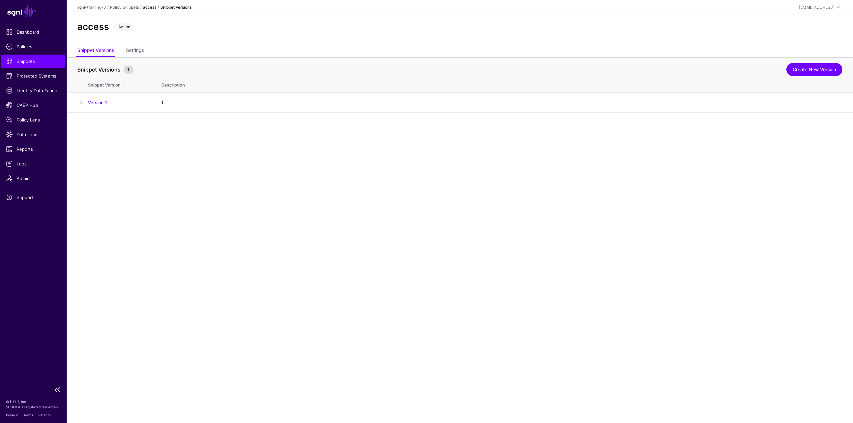
click at [37, 59] on span "Snippets" at bounding box center [33, 61] width 55 height 7
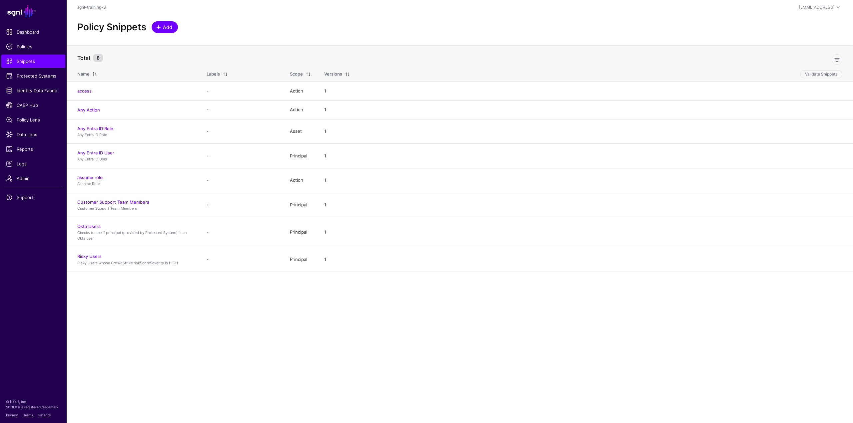
click at [163, 23] on link "Add" at bounding box center [165, 27] width 26 height 12
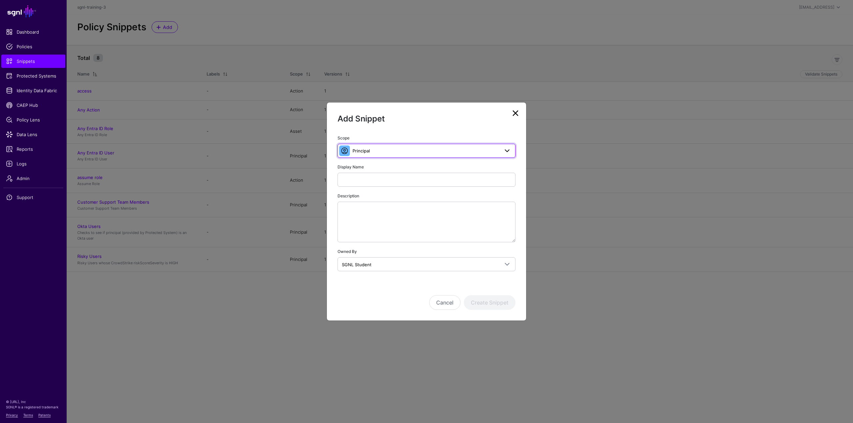
click at [396, 152] on span "Principal" at bounding box center [426, 150] width 147 height 7
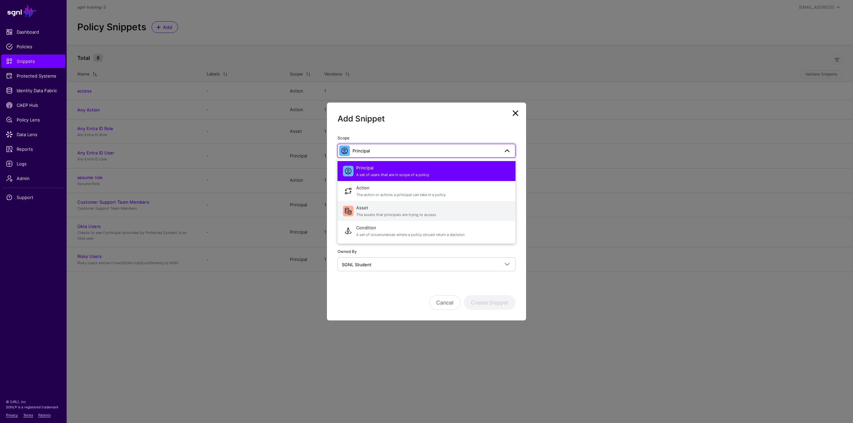
click at [374, 209] on span "Asset The assets that principals are trying to access" at bounding box center [433, 211] width 154 height 16
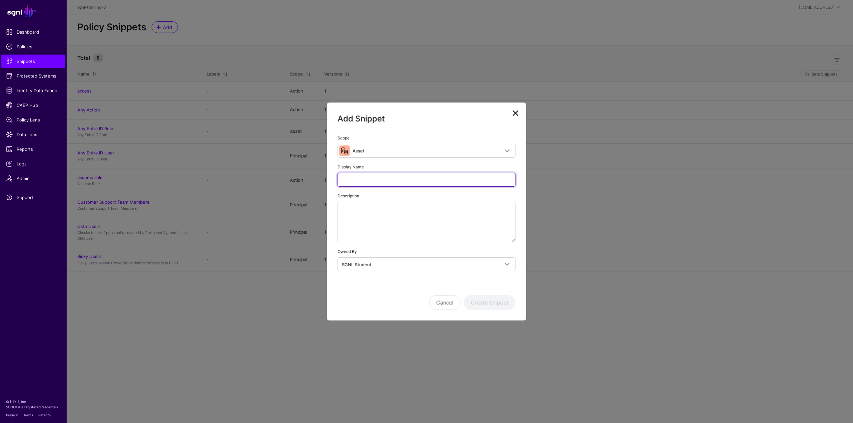
click at [370, 180] on input "Display Name" at bounding box center [427, 180] width 178 height 14
type input "*********"
click at [498, 304] on button "Create Snippet" at bounding box center [490, 303] width 52 height 15
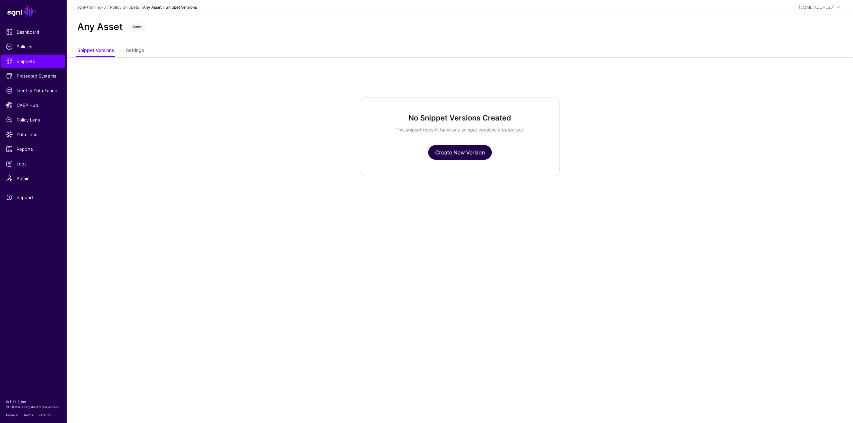
click at [463, 155] on link "Create New Version" at bounding box center [460, 152] width 64 height 15
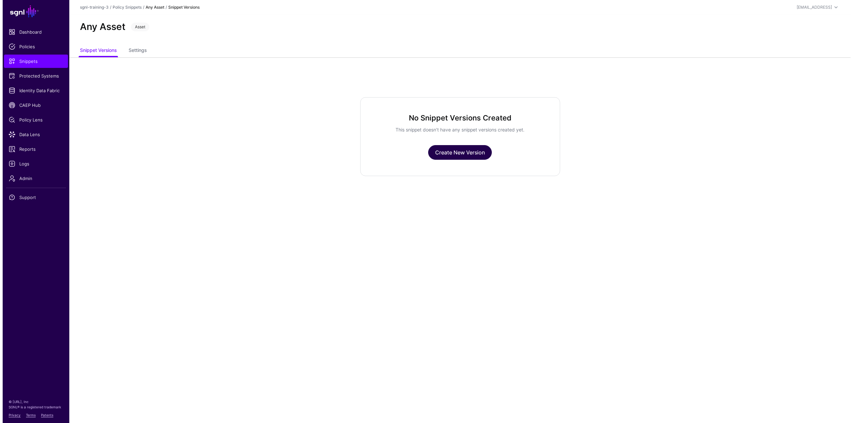
scroll to position [9, 0]
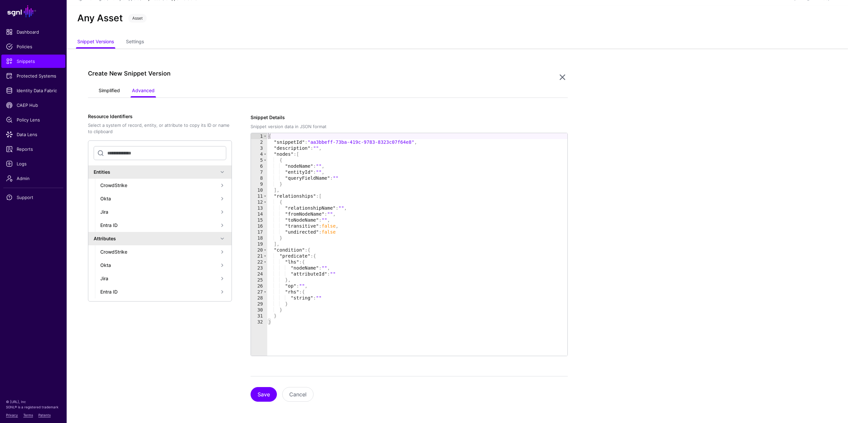
click at [113, 91] on link "Simplified" at bounding box center [109, 91] width 21 height 13
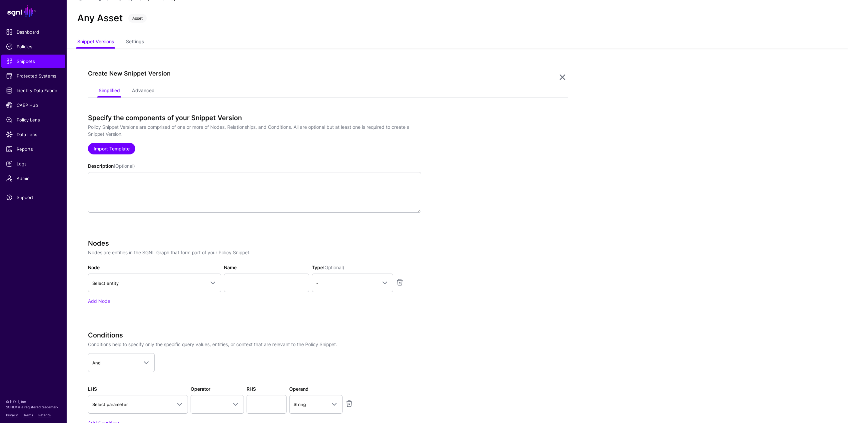
click at [125, 145] on link "Import Template" at bounding box center [111, 149] width 47 height 12
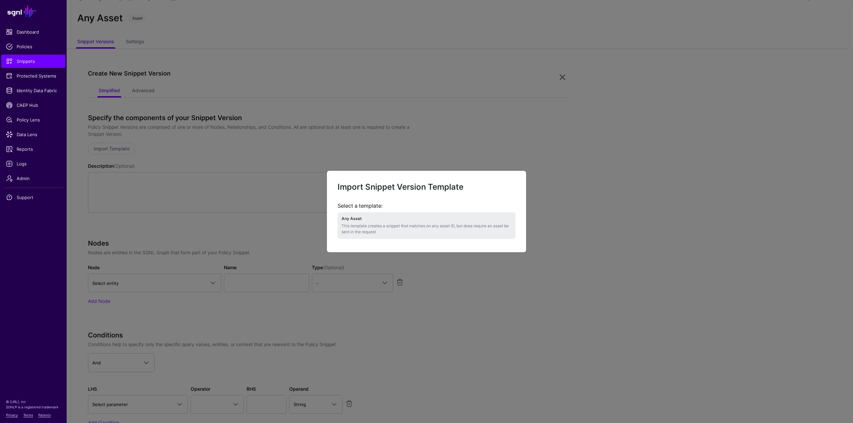
click at [394, 222] on li "Any Asset This template creates a snippet that matches on any asset ID, but doe…" at bounding box center [427, 226] width 178 height 26
type textarea "**********"
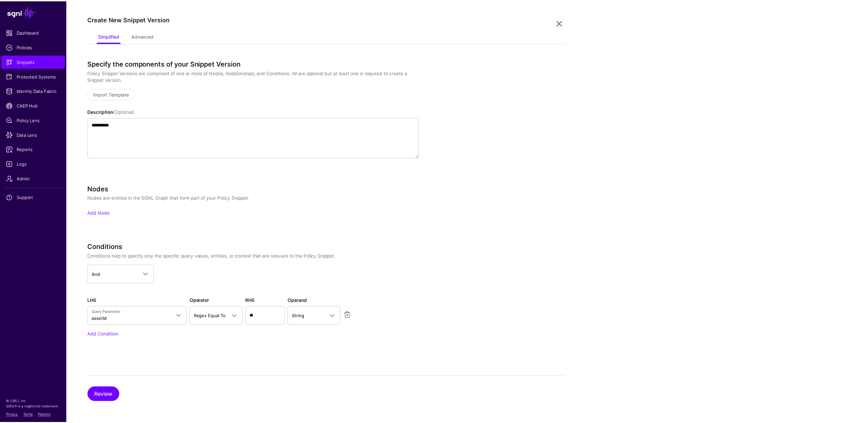
scroll to position [64, 0]
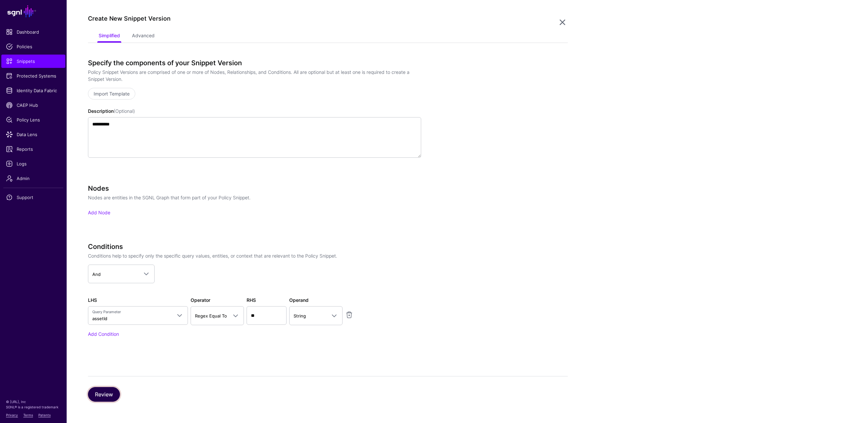
click at [110, 396] on button "Review" at bounding box center [104, 394] width 32 height 15
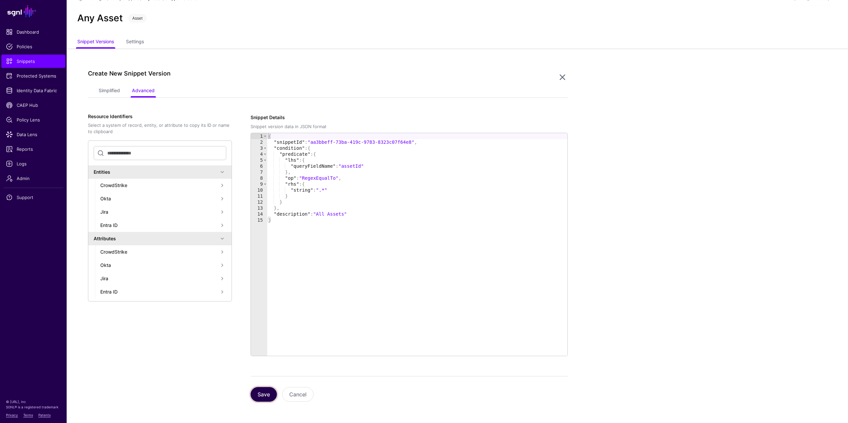
click at [261, 397] on button "Save" at bounding box center [264, 394] width 26 height 15
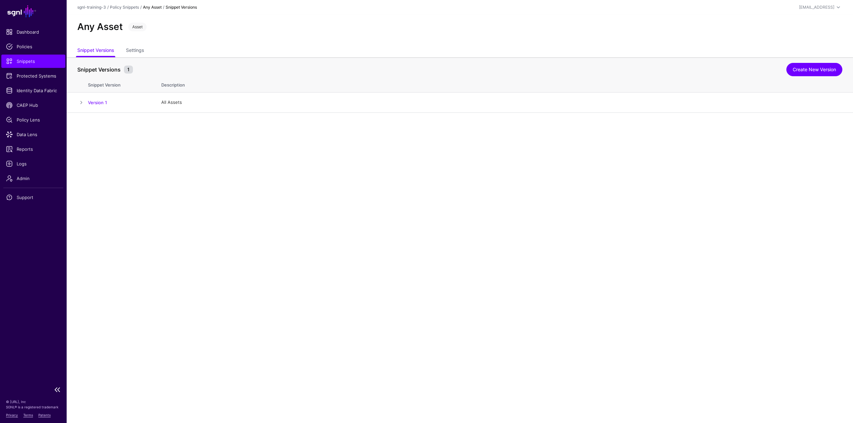
click at [42, 62] on span "Snippets" at bounding box center [33, 61] width 55 height 7
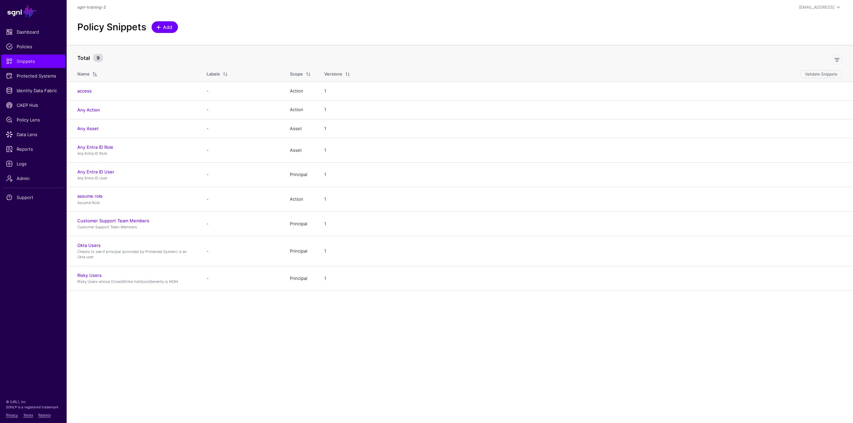
click at [167, 27] on span "Add" at bounding box center [167, 27] width 11 height 7
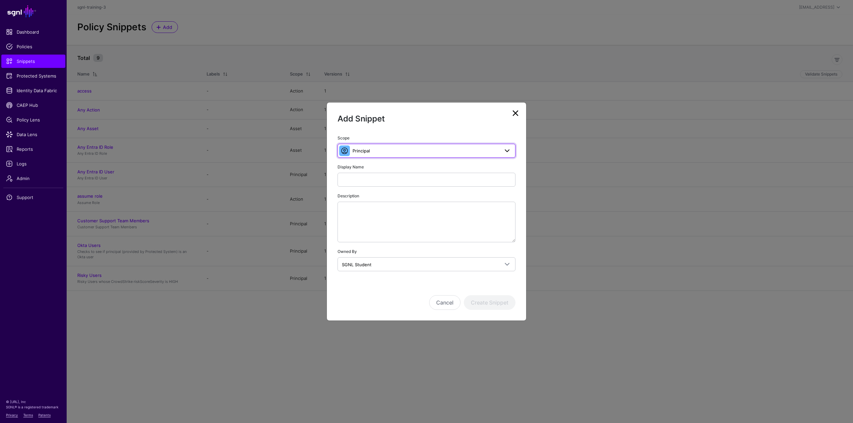
click at [384, 158] on link "Principal" at bounding box center [427, 151] width 178 height 14
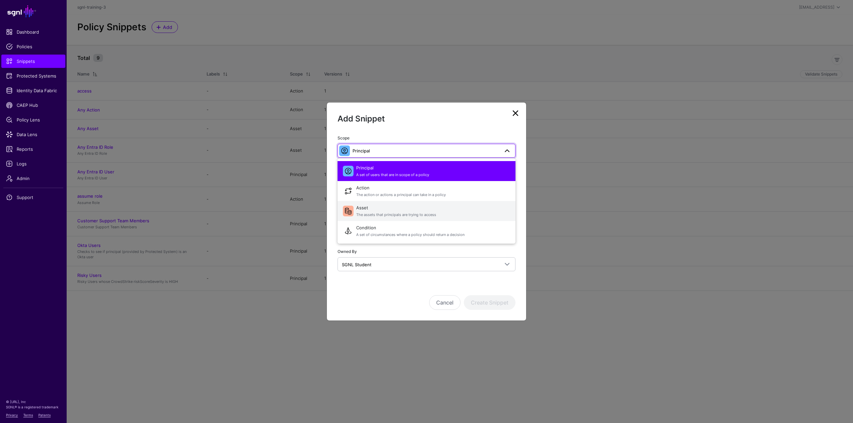
click at [373, 210] on span "Asset The assets that principals are trying to access" at bounding box center [433, 211] width 154 height 16
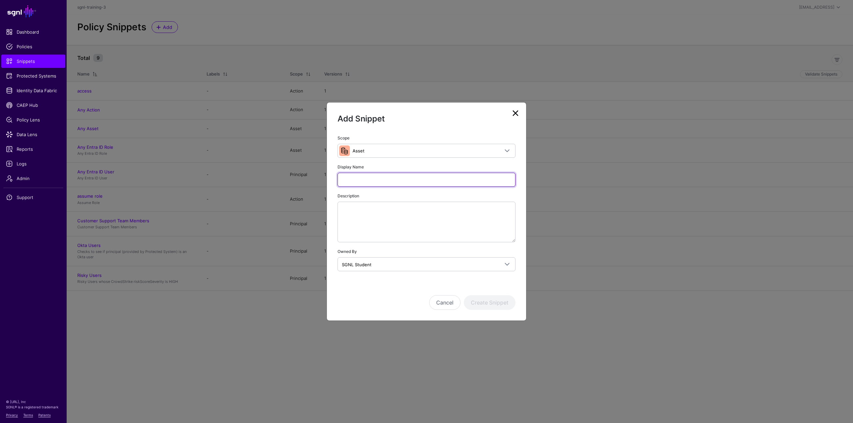
click at [375, 182] on input "Display Name" at bounding box center [427, 180] width 178 height 14
type input "**********"
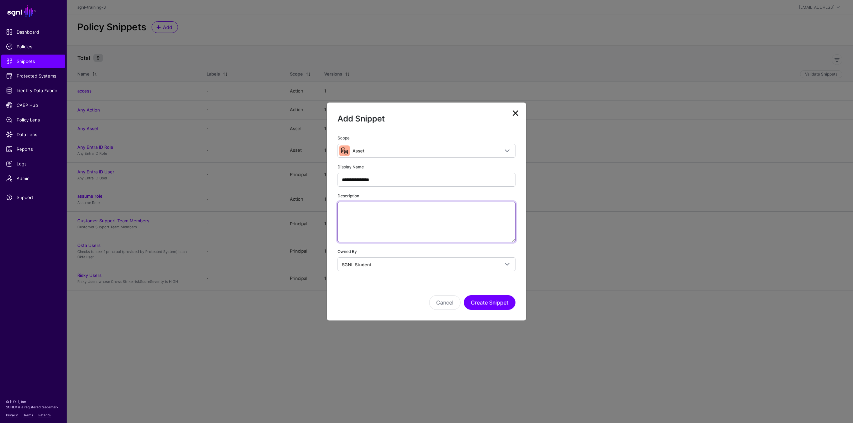
click at [425, 222] on textarea "Description" at bounding box center [427, 222] width 178 height 41
paste textarea "**********"
type textarea "**********"
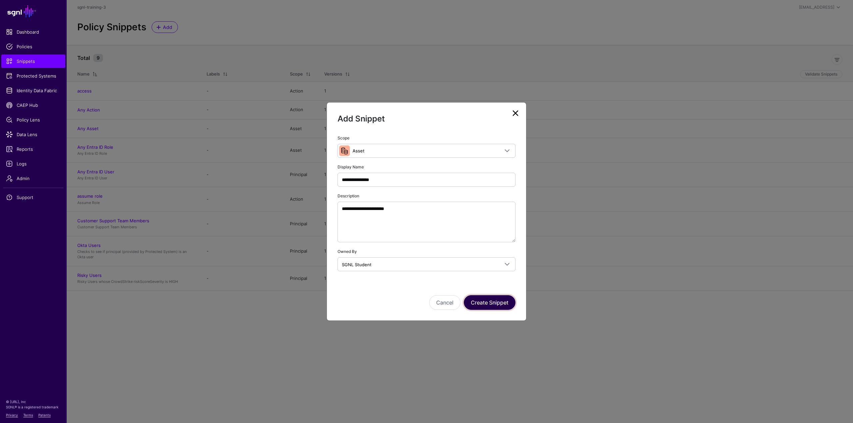
click at [485, 298] on button "Create Snippet" at bounding box center [490, 303] width 52 height 15
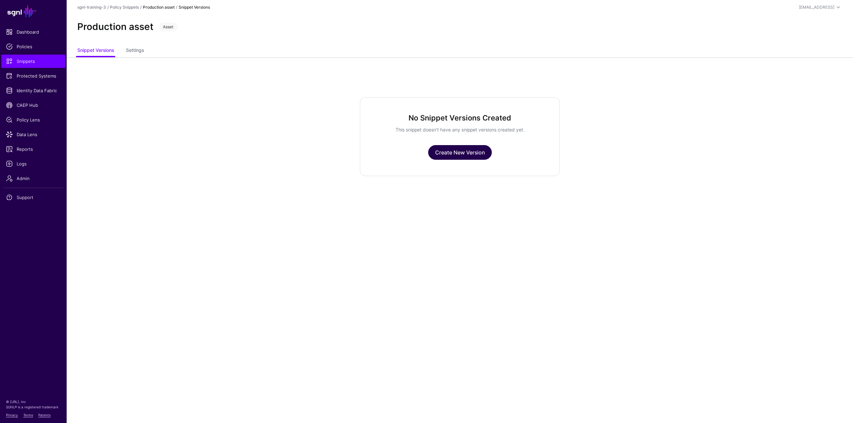
click at [443, 148] on link "Create New Version" at bounding box center [460, 152] width 64 height 15
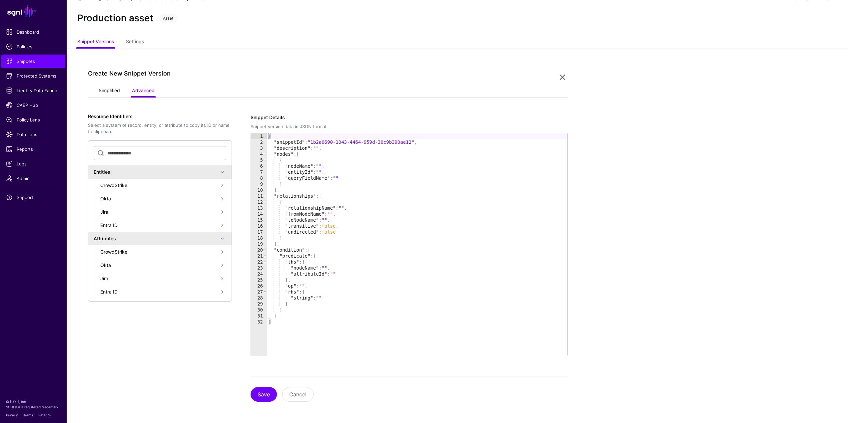
click at [113, 94] on link "Simplified" at bounding box center [109, 91] width 21 height 13
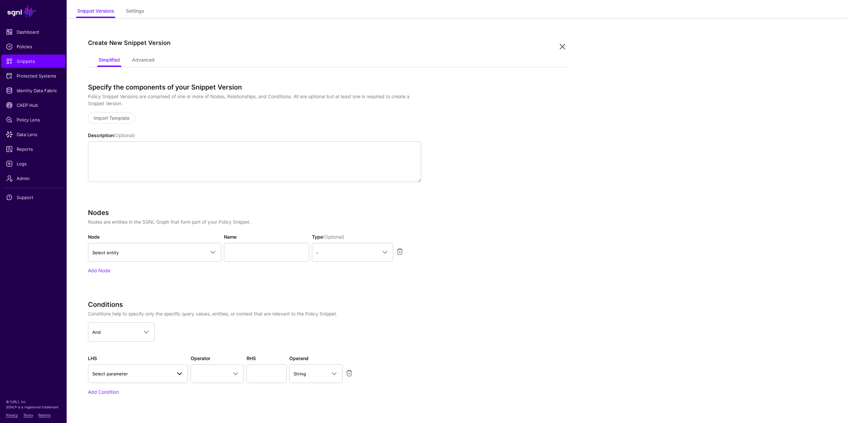
scroll to position [75, 0]
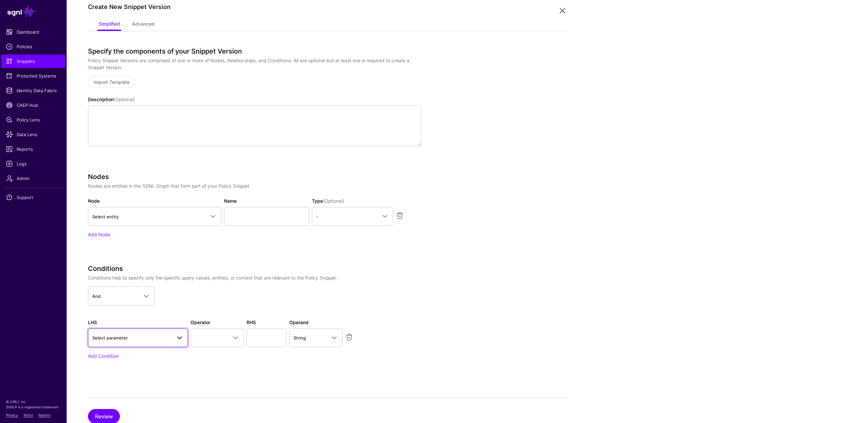
click at [138, 341] on span "Select parameter" at bounding box center [131, 338] width 79 height 7
type input "***"
click at [108, 389] on span "Asset" at bounding box center [106, 389] width 12 height 5
click at [208, 335] on span at bounding box center [217, 338] width 45 height 8
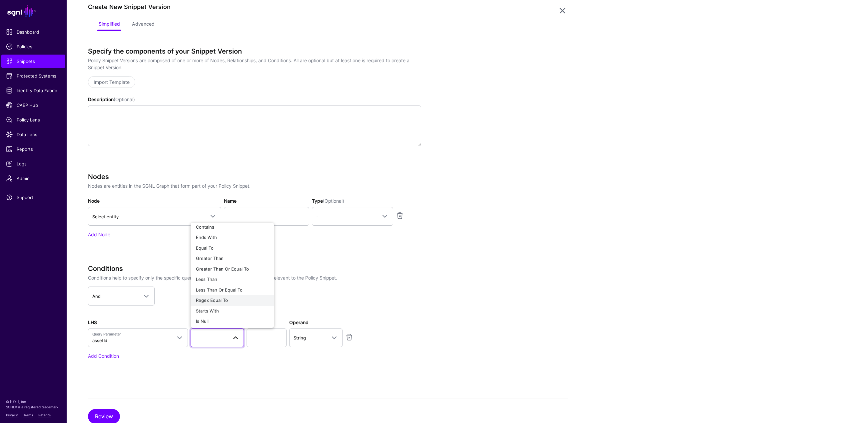
scroll to position [5, 0]
click at [216, 310] on span "Starts With" at bounding box center [207, 309] width 23 height 5
click at [265, 338] on input "text" at bounding box center [267, 338] width 40 height 19
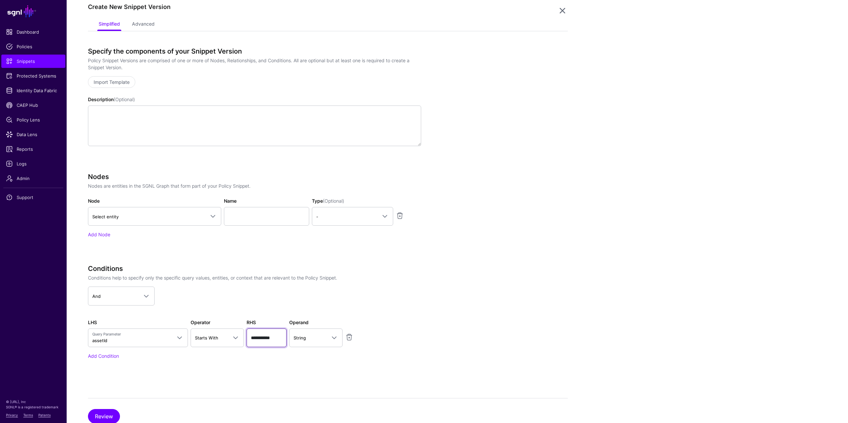
type input "**********"
click at [117, 411] on button "Review" at bounding box center [104, 416] width 32 height 15
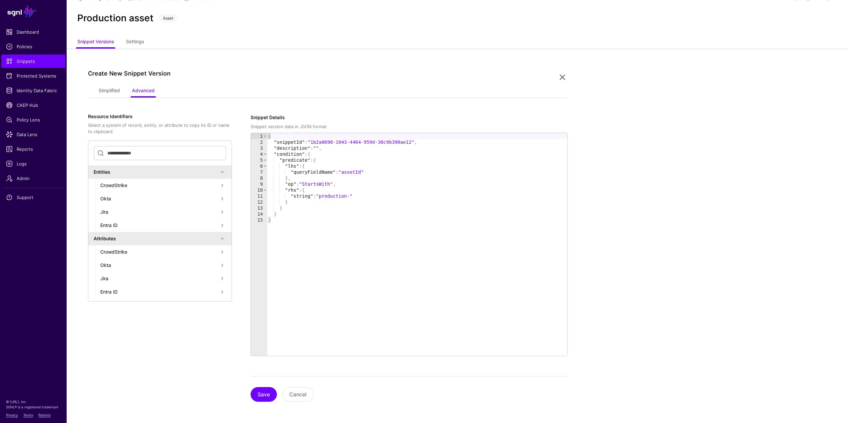
scroll to position [9, 0]
click at [260, 397] on button "Save" at bounding box center [264, 394] width 26 height 15
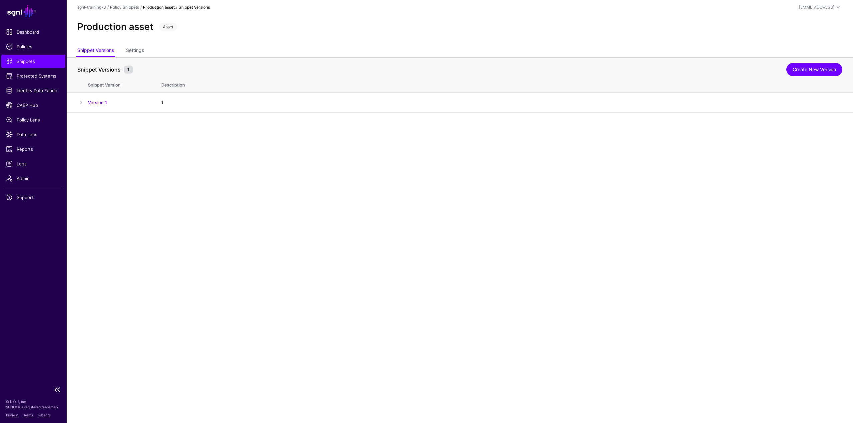
click at [31, 60] on span "Snippets" at bounding box center [33, 61] width 55 height 7
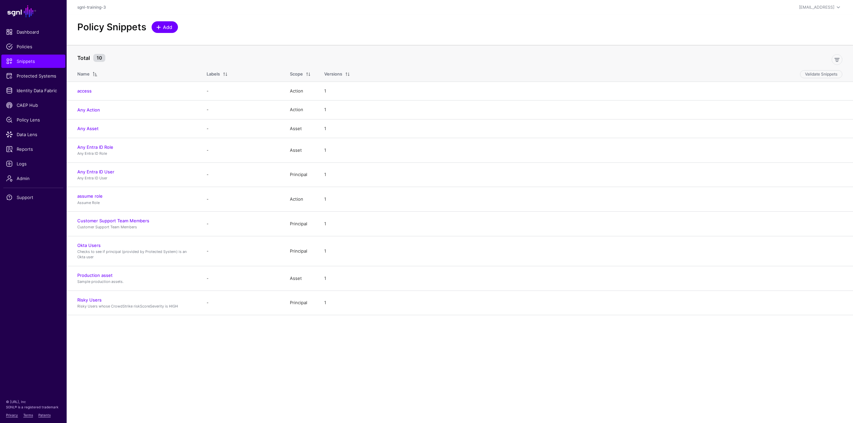
click at [173, 26] on link "Add" at bounding box center [165, 27] width 26 height 12
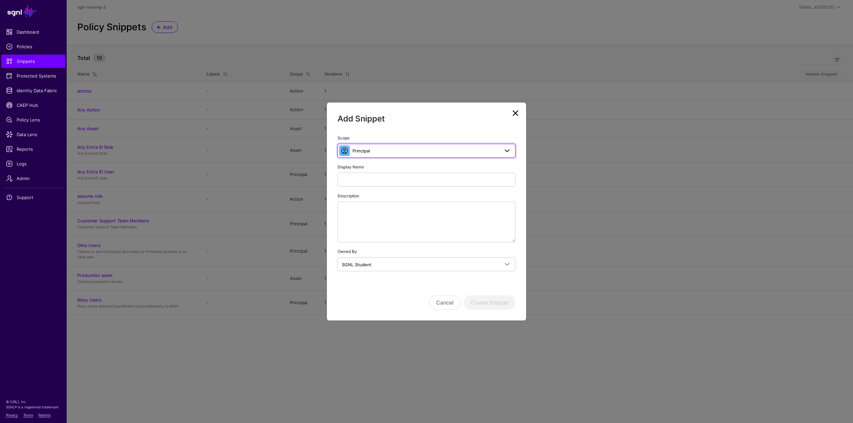
click at [384, 153] on span "Principal" at bounding box center [426, 150] width 147 height 7
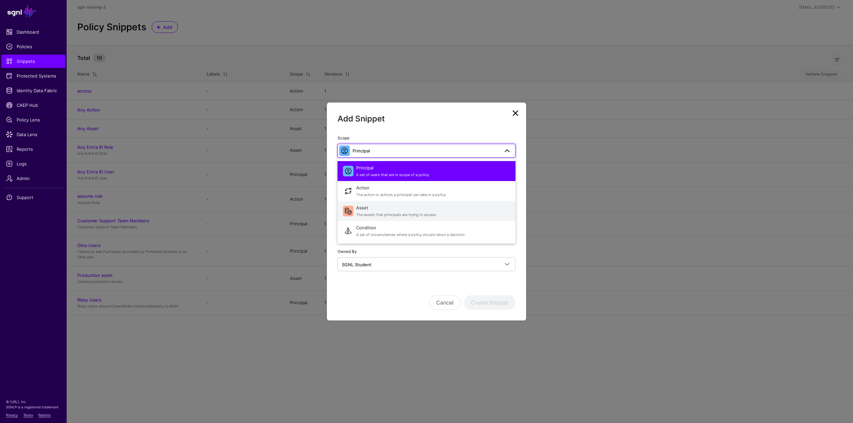
click at [367, 213] on span "The assets that principals are trying to access" at bounding box center [433, 215] width 154 height 6
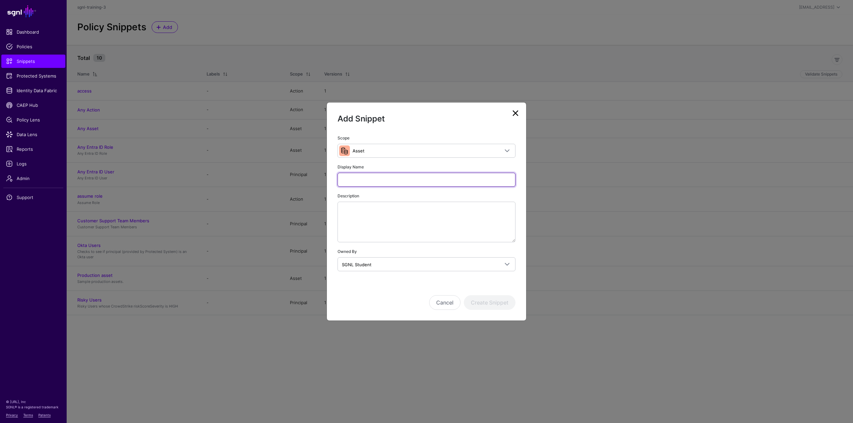
click at [355, 183] on input "Display Name" at bounding box center [427, 180] width 178 height 14
type input "******"
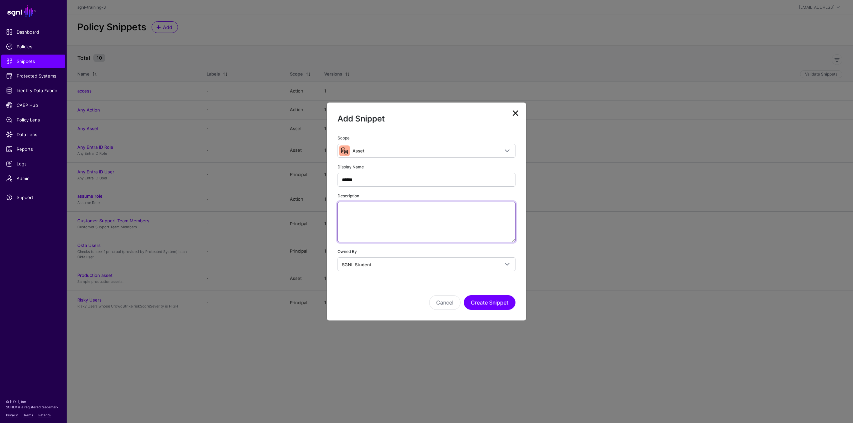
click at [364, 213] on textarea "Description" at bounding box center [427, 222] width 178 height 41
paste textarea "**********"
type textarea "**********"
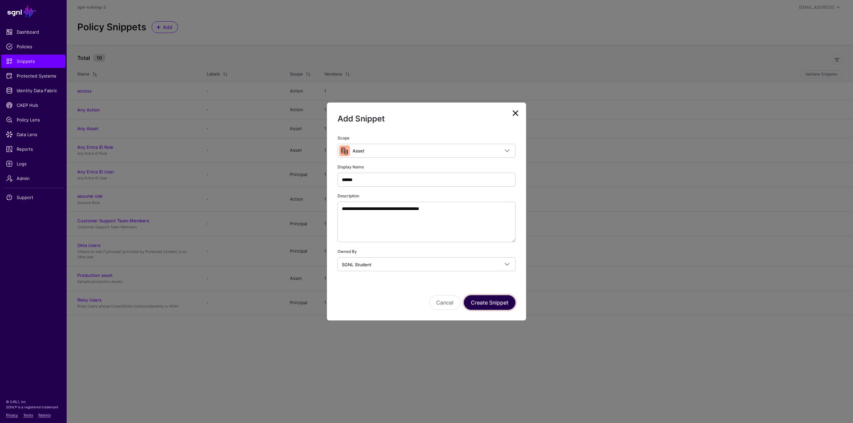
click at [507, 302] on button "Create Snippet" at bounding box center [490, 303] width 52 height 15
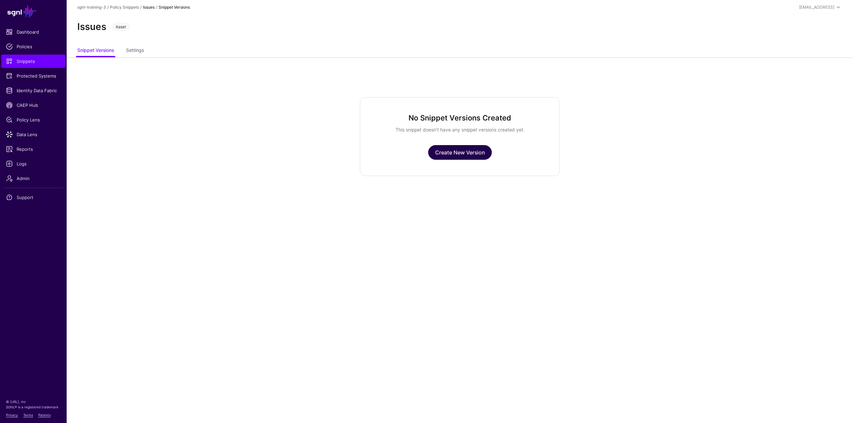
click at [466, 152] on link "Create New Version" at bounding box center [460, 152] width 64 height 15
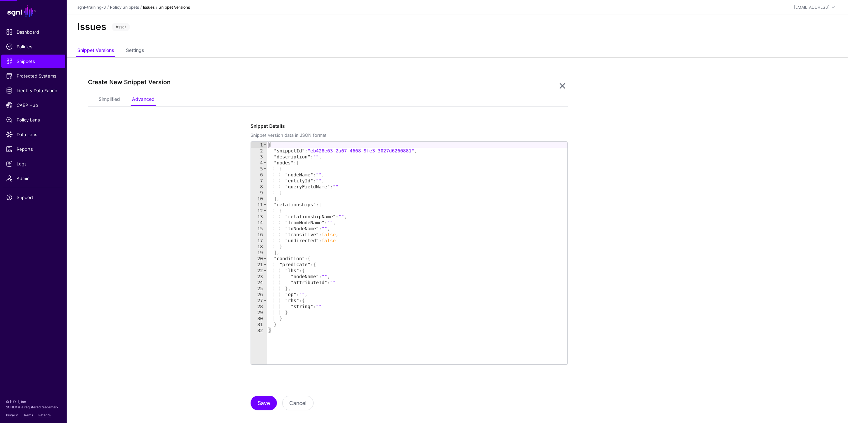
scroll to position [9, 0]
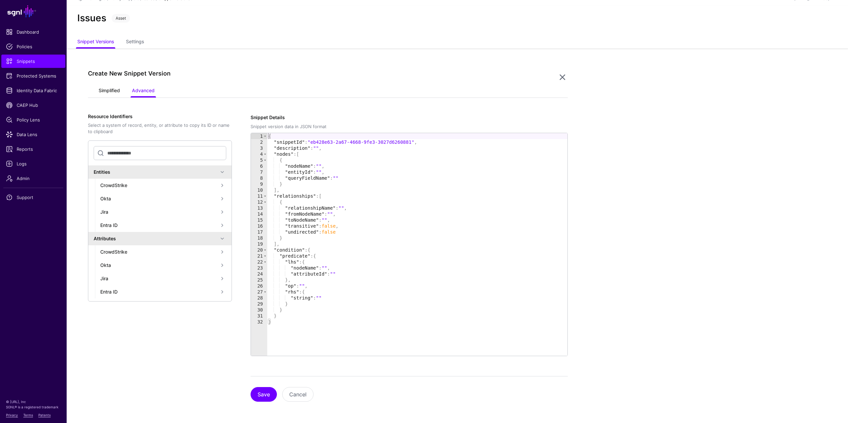
click at [120, 92] on link "Simplified" at bounding box center [109, 91] width 21 height 13
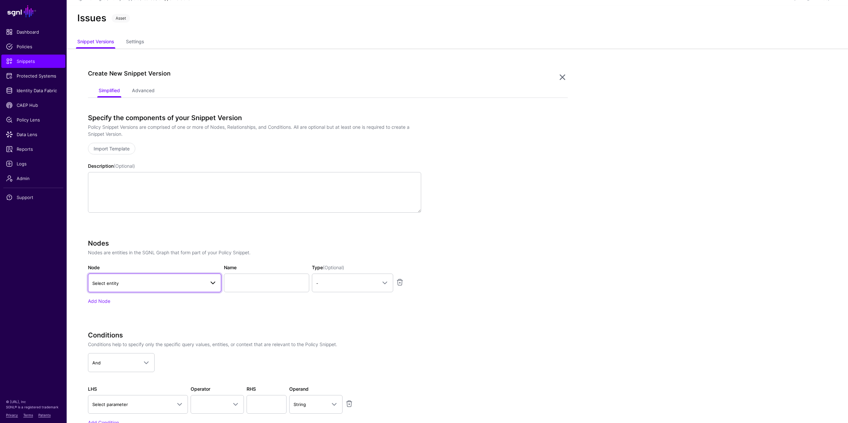
click at [141, 286] on span "Select entity" at bounding box center [148, 283] width 113 height 7
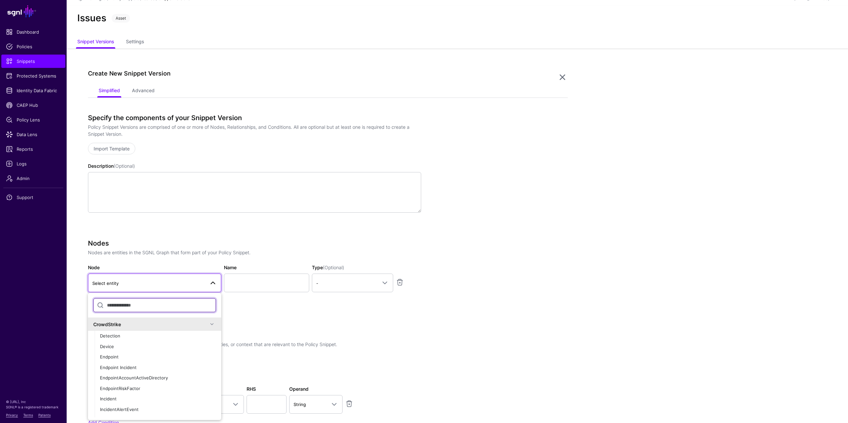
click at [164, 305] on input "text" at bounding box center [154, 306] width 123 height 14
type input "****"
click at [117, 368] on div "Issue" at bounding box center [158, 367] width 116 height 7
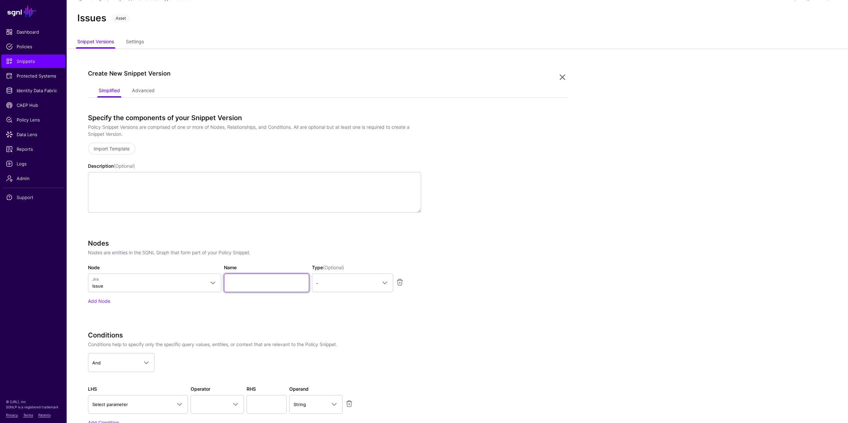
click at [251, 285] on input "Name" at bounding box center [266, 283] width 85 height 19
type input "*********"
click at [315, 278] on link "-" at bounding box center [352, 283] width 81 height 19
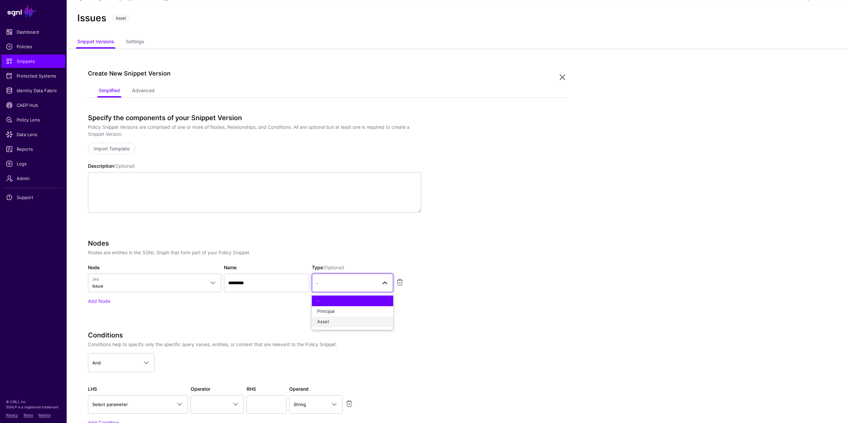
click at [325, 319] on button "Asset" at bounding box center [352, 322] width 81 height 11
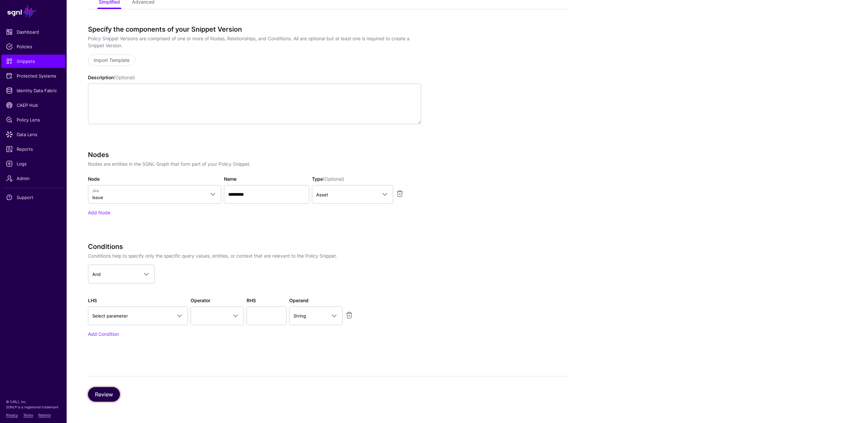
click at [112, 398] on button "Review" at bounding box center [104, 394] width 32 height 15
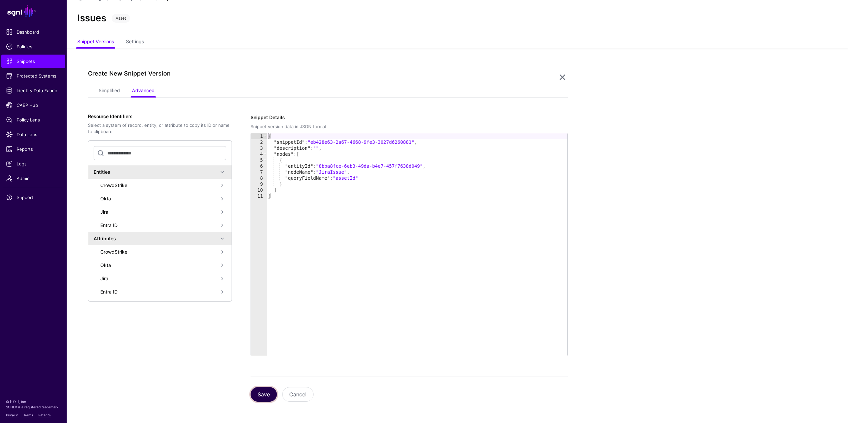
click at [266, 399] on button "Save" at bounding box center [264, 394] width 26 height 15
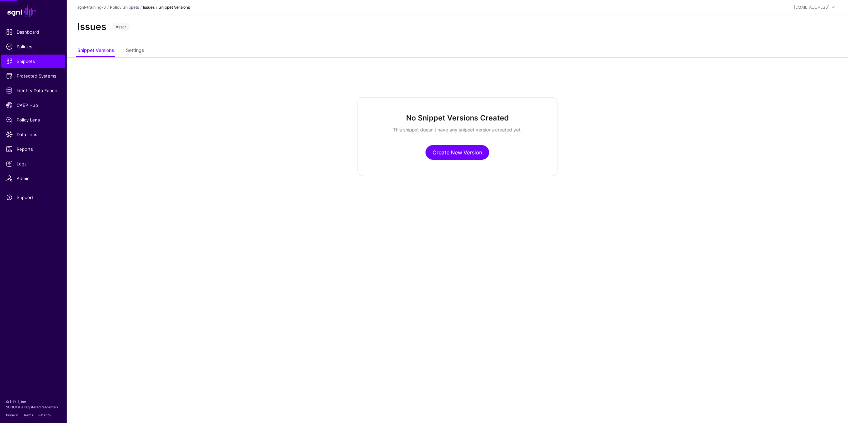
scroll to position [0, 0]
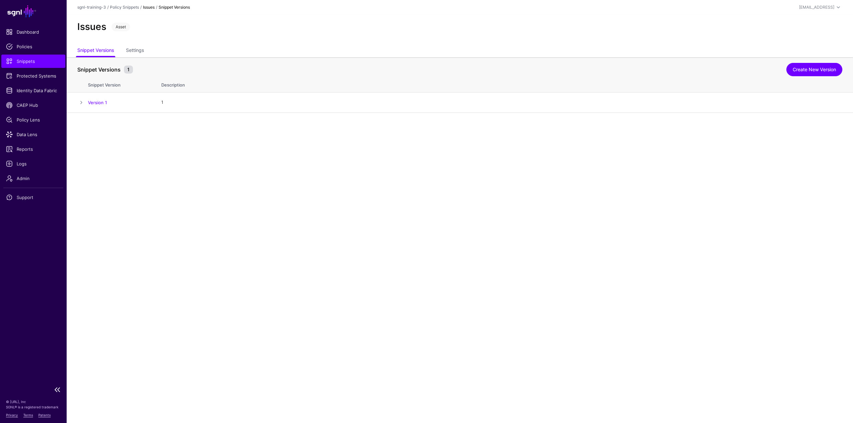
click at [44, 61] on span "Snippets" at bounding box center [33, 61] width 55 height 7
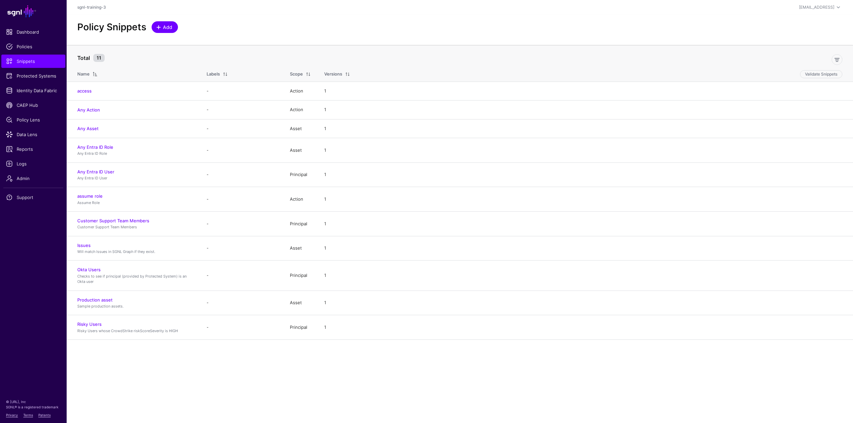
click at [171, 26] on span "Add" at bounding box center [167, 27] width 11 height 7
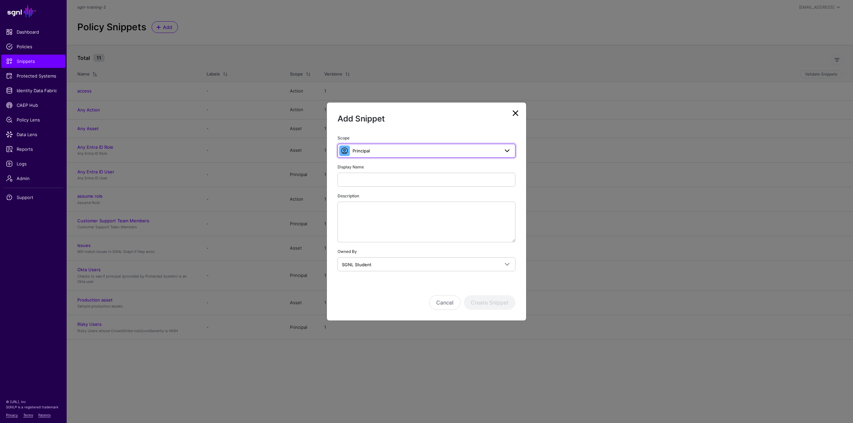
click at [399, 155] on link "Principal" at bounding box center [427, 151] width 178 height 14
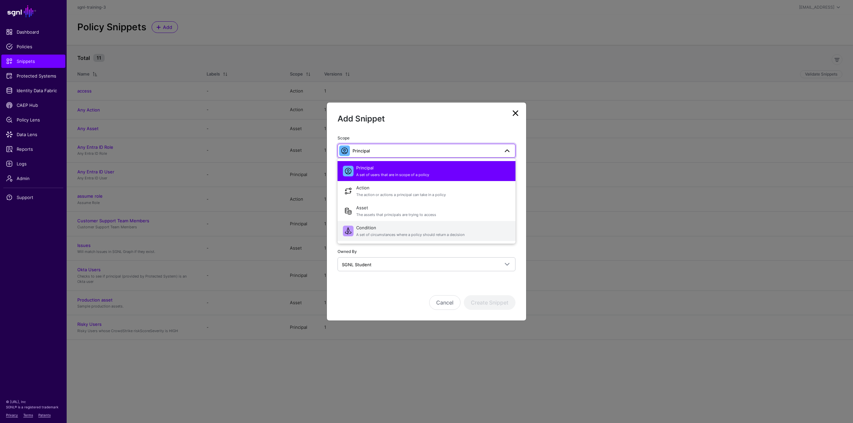
click at [365, 226] on span "Condition A set of circumstances where a policy should return a decision" at bounding box center [433, 231] width 154 height 16
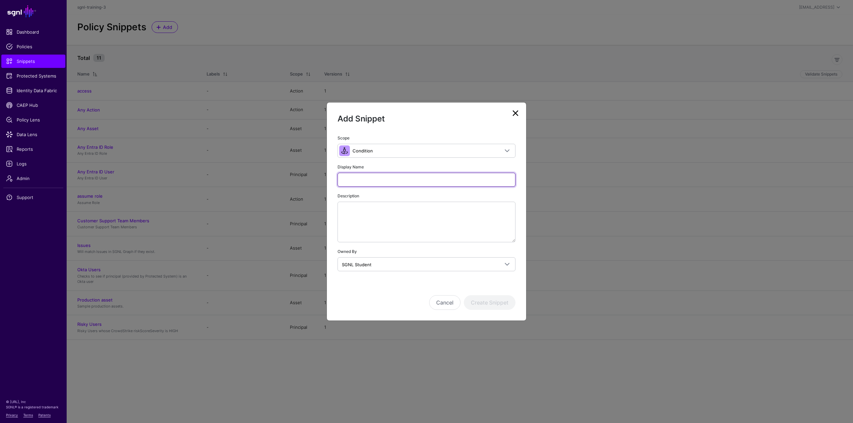
click at [390, 180] on input "Display Name" at bounding box center [427, 180] width 178 height 14
paste input "**********"
type input "**********"
click at [502, 301] on button "Create Snippet" at bounding box center [490, 303] width 52 height 15
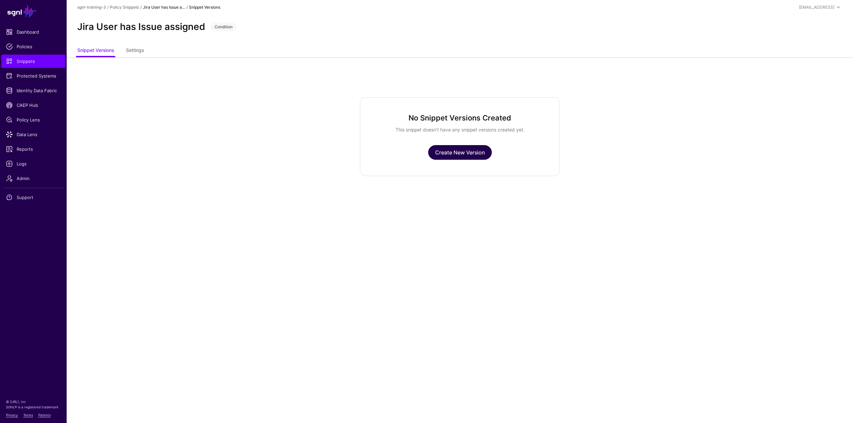
click at [463, 154] on link "Create New Version" at bounding box center [460, 152] width 64 height 15
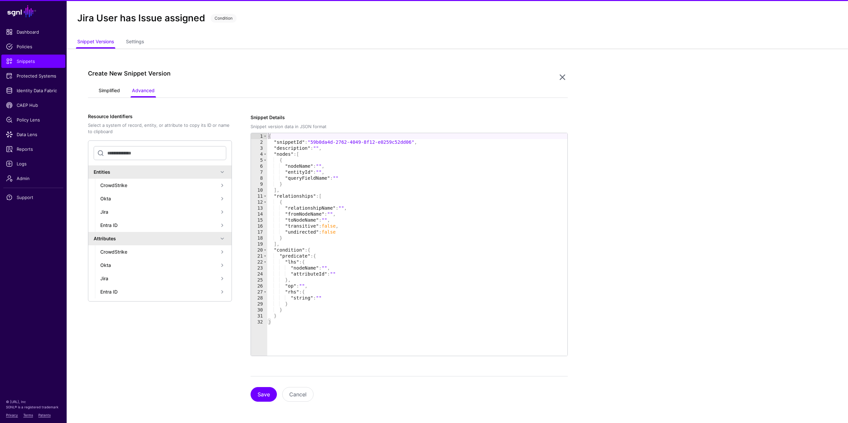
click at [113, 92] on link "Simplified" at bounding box center [109, 91] width 21 height 13
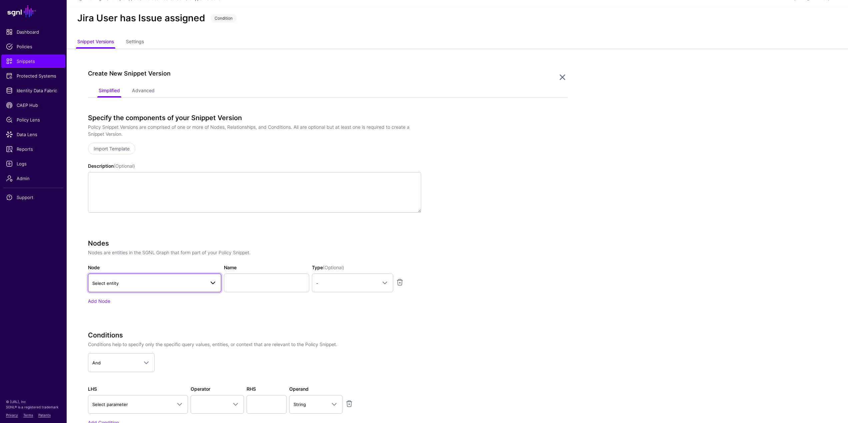
click at [134, 286] on span "Select entity" at bounding box center [148, 283] width 113 height 7
type input "*"
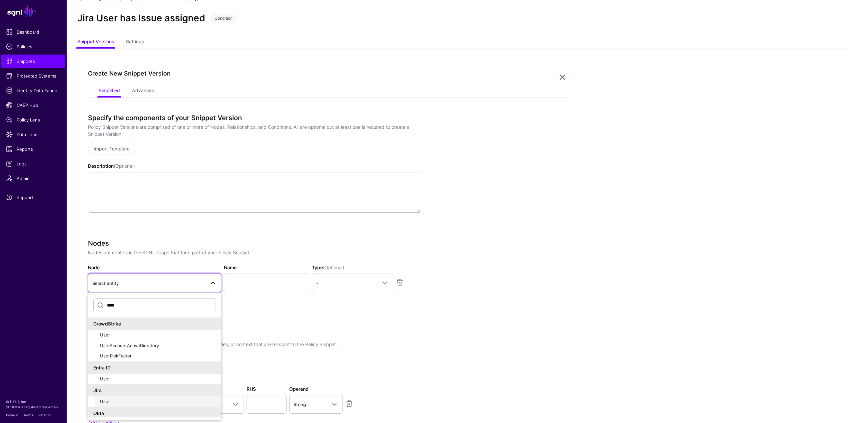
type input "****"
click at [112, 398] on button "User" at bounding box center [158, 402] width 127 height 11
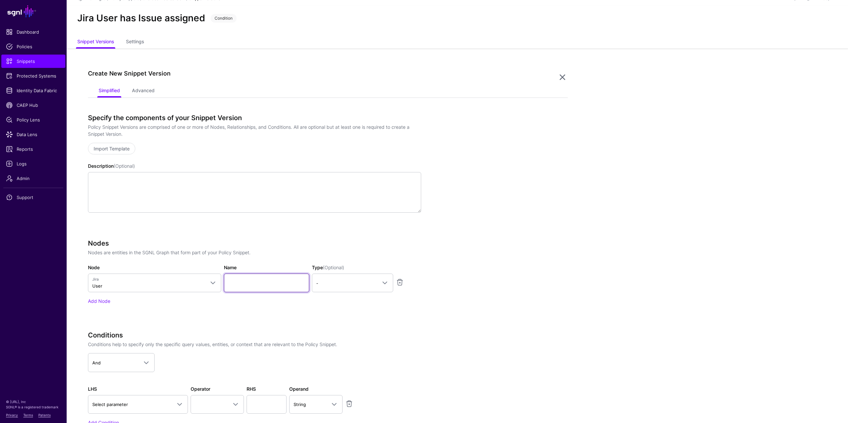
click at [260, 280] on input "Name" at bounding box center [266, 283] width 85 height 19
type input "********"
click at [360, 294] on div "Nodes Nodes are entities in the SGNL Graph that form part of your Policy Snippe…" at bounding box center [254, 272] width 333 height 65
click at [361, 287] on span "-" at bounding box center [352, 283] width 73 height 8
click at [342, 313] on div "Principal" at bounding box center [352, 312] width 71 height 7
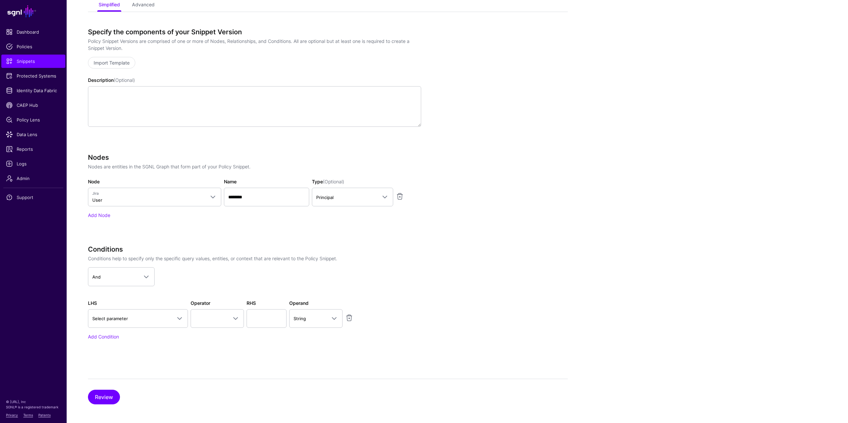
scroll to position [97, 0]
click at [104, 213] on link "Add Node" at bounding box center [99, 213] width 22 height 6
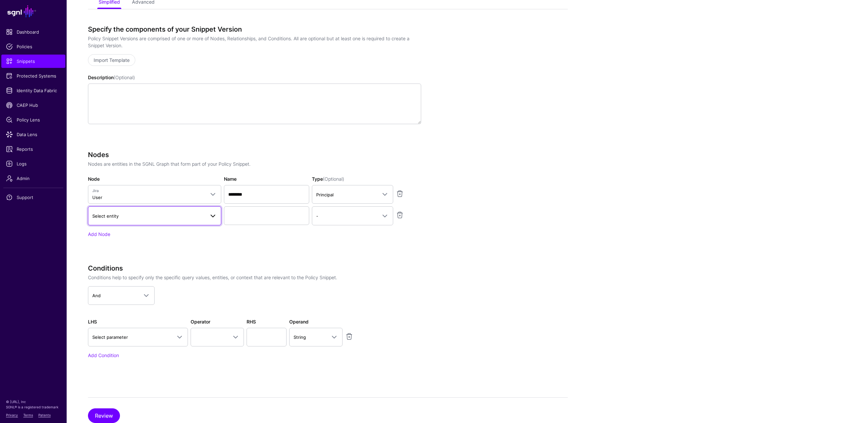
click at [143, 221] on link "Select entity" at bounding box center [154, 216] width 133 height 19
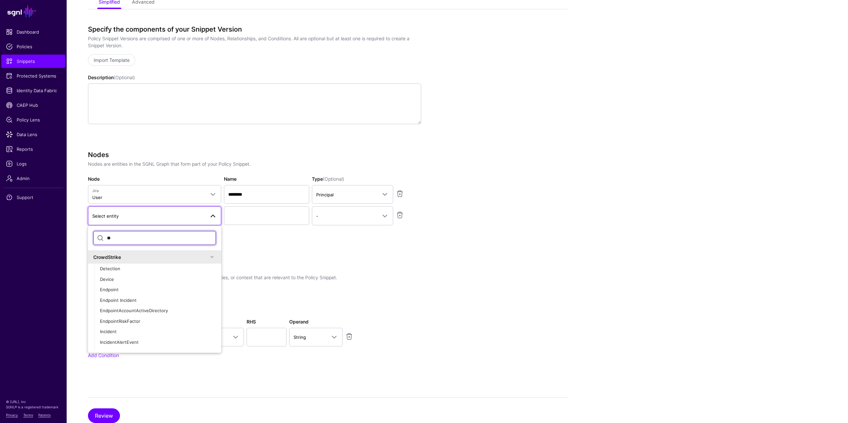
type input "*"
type input "*****"
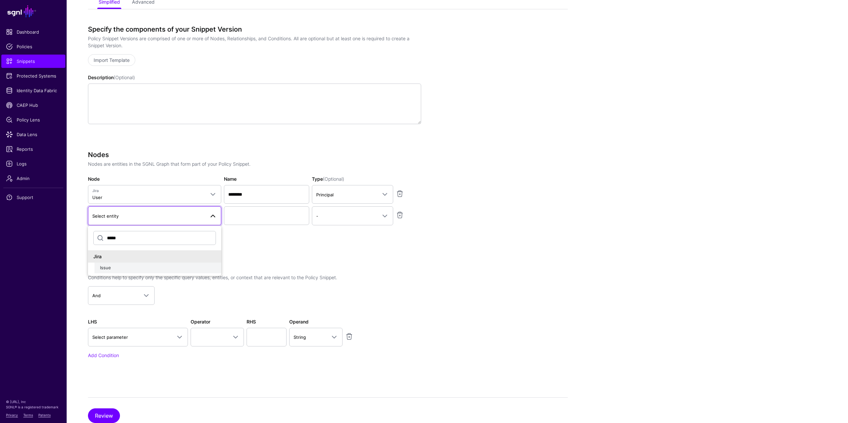
click at [119, 268] on div "Issue" at bounding box center [158, 268] width 116 height 7
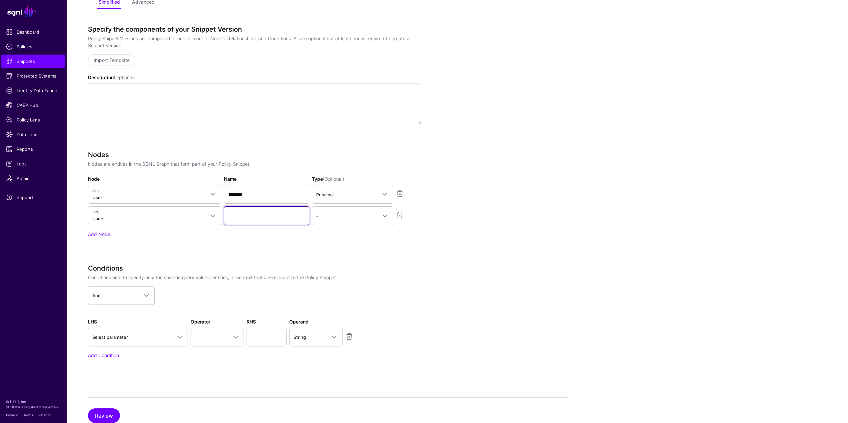
click at [254, 220] on input "Name" at bounding box center [266, 216] width 85 height 19
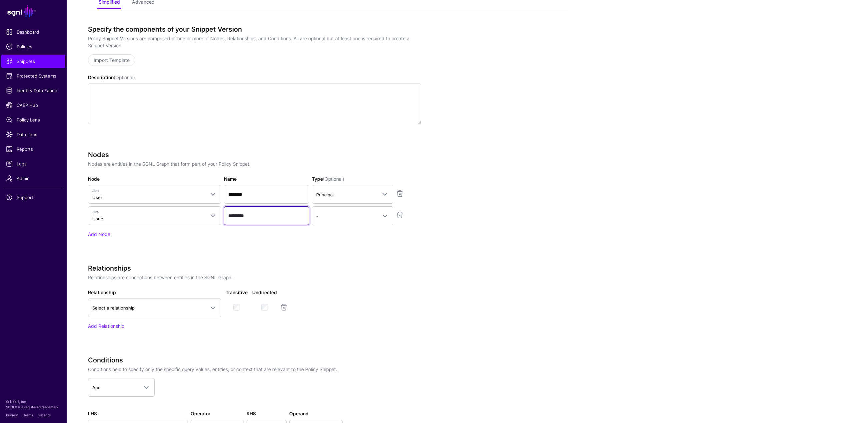
type input "*********"
click at [523, 263] on app-snippets-creator "Specify the components of your Snippet Version Policy Snippet Versions are comp…" at bounding box center [328, 247] width 480 height 444
click at [328, 216] on span "-" at bounding box center [346, 216] width 61 height 7
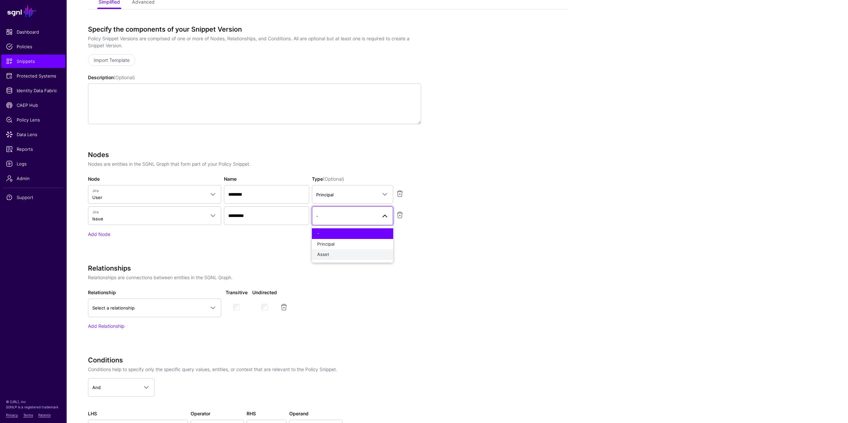
click at [332, 253] on div "Asset" at bounding box center [352, 255] width 71 height 7
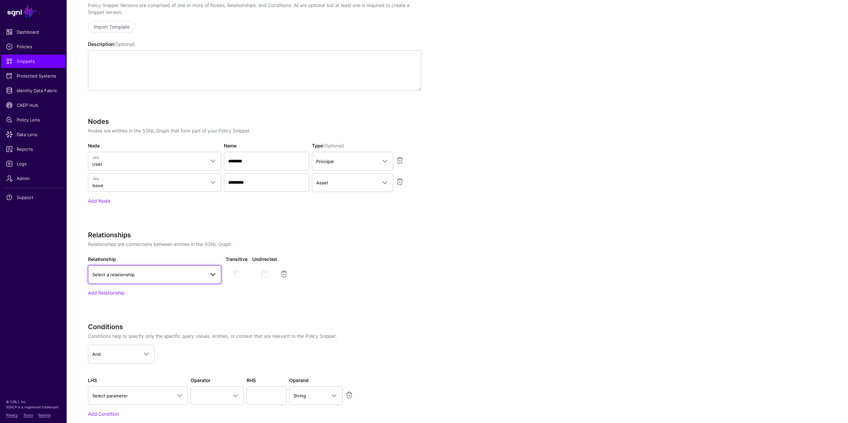
click at [192, 275] on span "Select a relationship" at bounding box center [148, 274] width 113 height 7
click at [124, 333] on div "Issue Assignee" at bounding box center [154, 336] width 123 height 7
click at [309, 316] on div "Specify the components of your Snippet Version Policy Snippet Versions are comp…" at bounding box center [254, 214] width 333 height 444
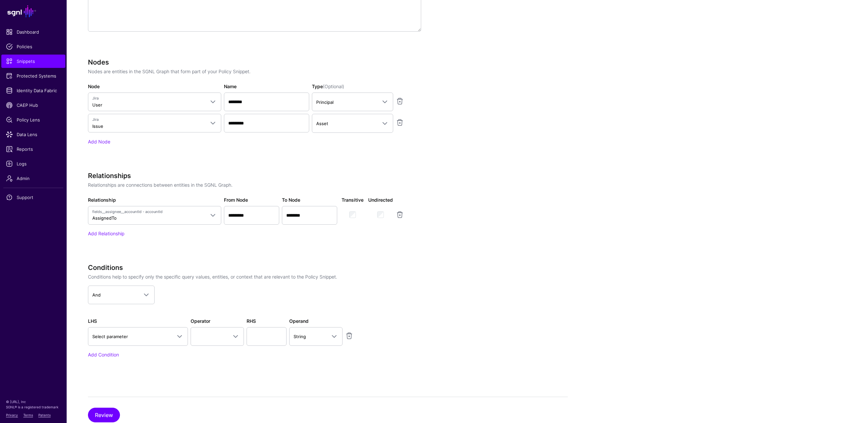
scroll to position [211, 0]
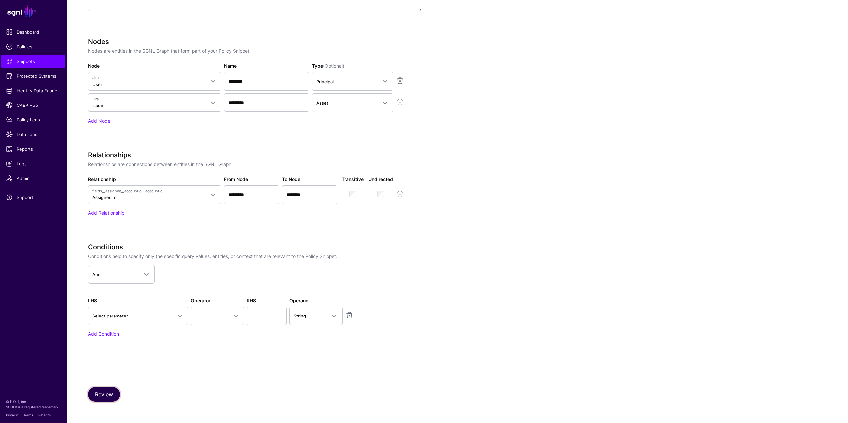
click at [103, 398] on button "Review" at bounding box center [104, 394] width 32 height 15
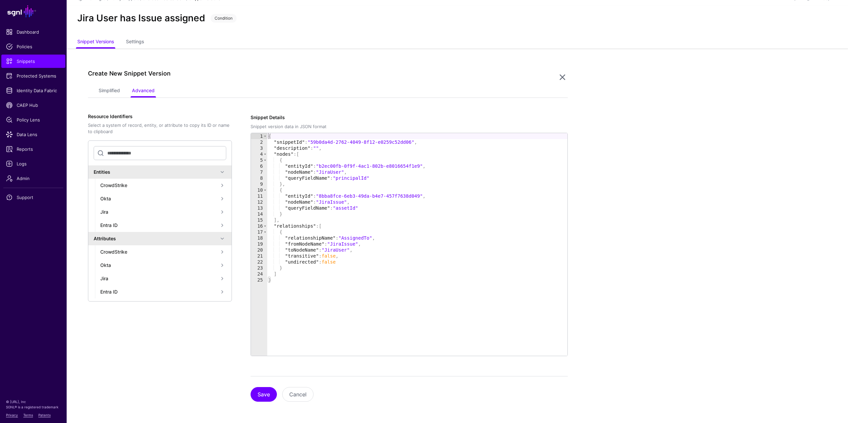
scroll to position [9, 0]
click at [265, 396] on button "Save" at bounding box center [264, 394] width 26 height 15
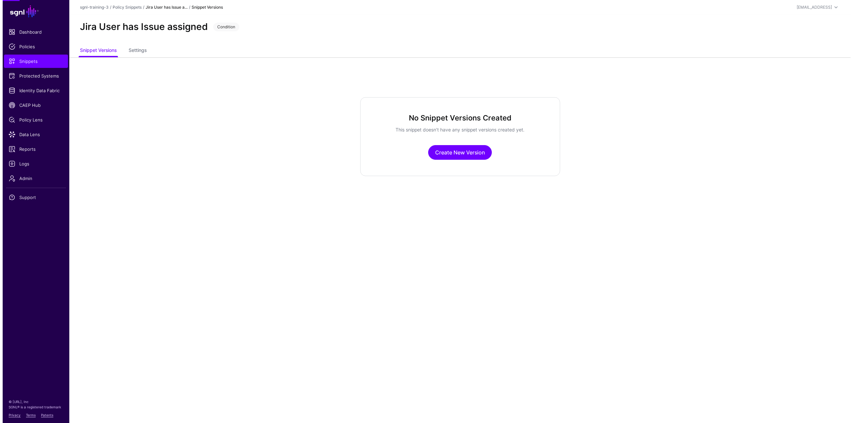
scroll to position [0, 0]
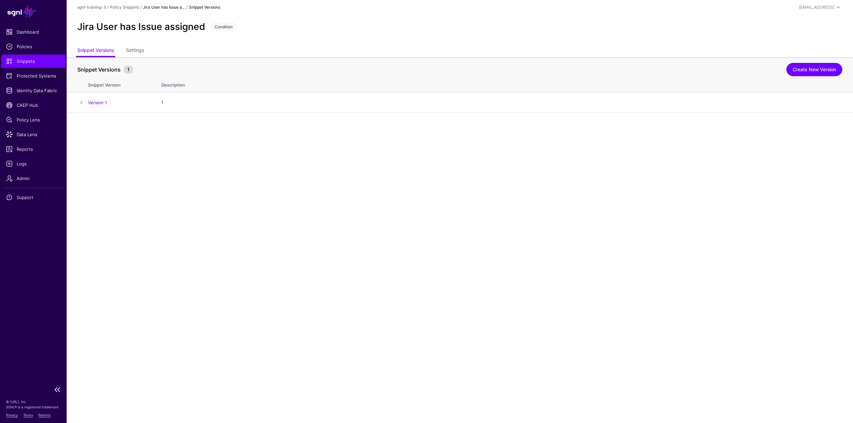
click at [41, 63] on span "Snippets" at bounding box center [33, 61] width 55 height 7
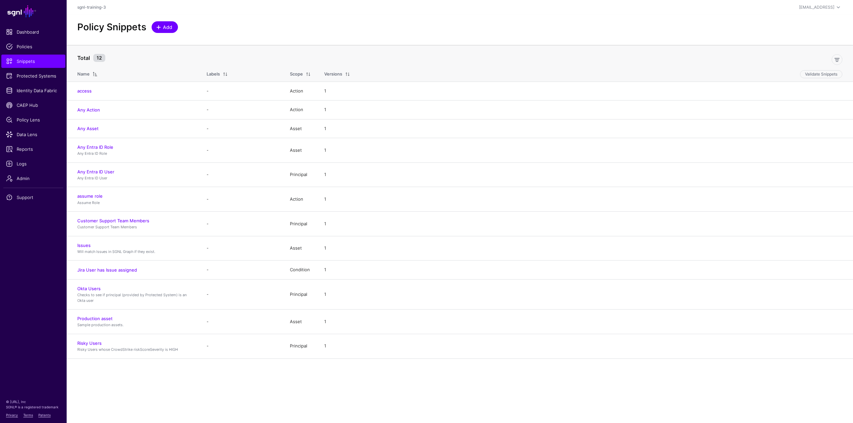
click at [170, 28] on span "Add" at bounding box center [167, 27] width 11 height 7
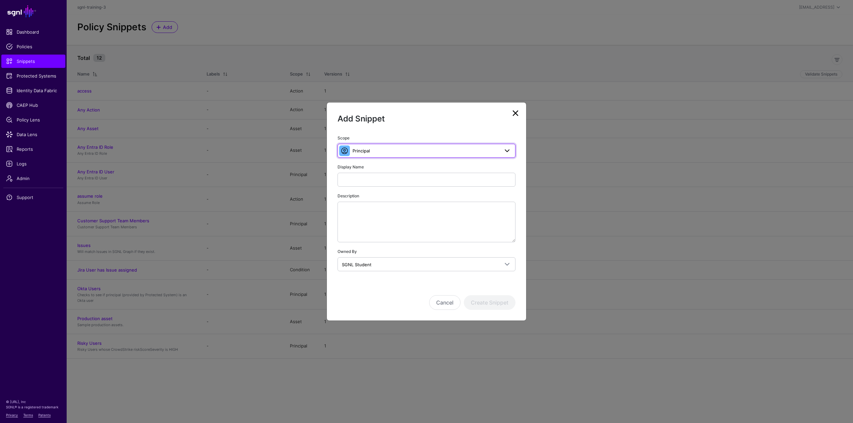
click at [388, 153] on span "Principal" at bounding box center [426, 150] width 147 height 7
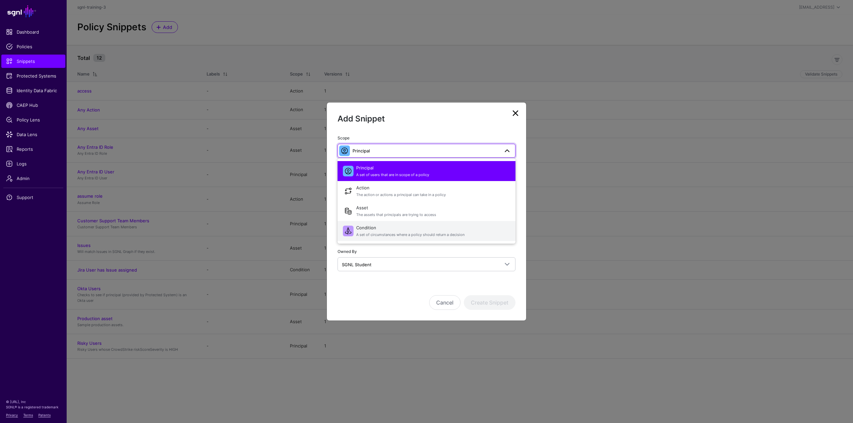
click at [373, 229] on span "Condition A set of circumstances where a policy should return a decision" at bounding box center [433, 231] width 154 height 16
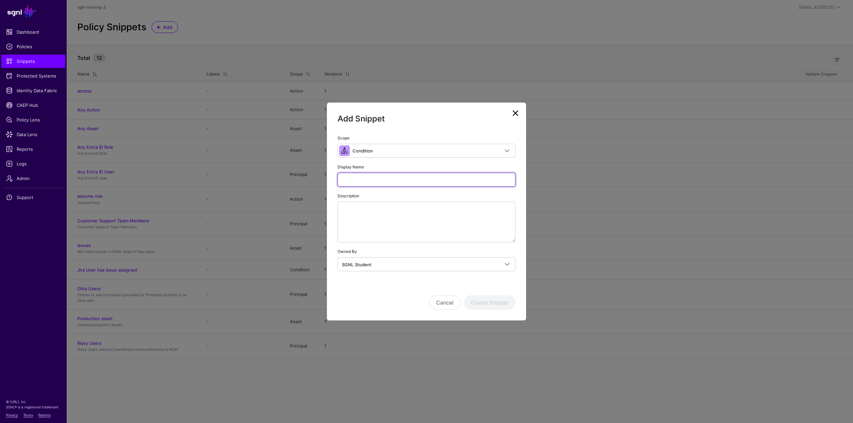
click at [371, 177] on input "Display Name" at bounding box center [427, 180] width 178 height 14
paste input "**********"
type input "**********"
click at [491, 302] on button "Create Snippet" at bounding box center [490, 303] width 52 height 15
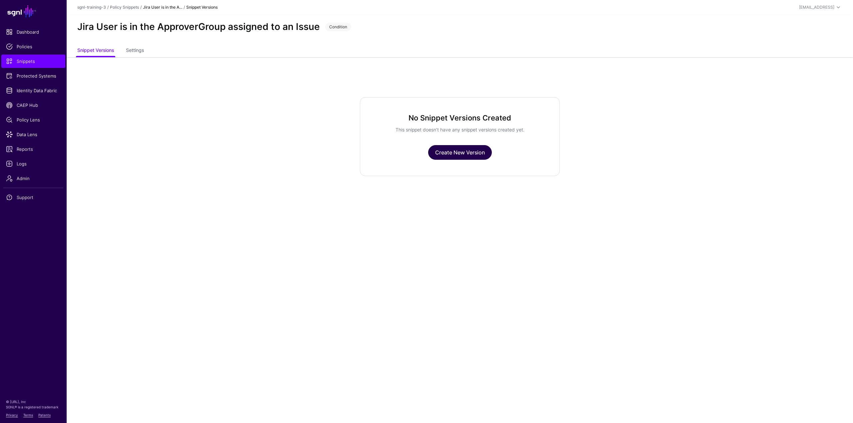
click at [473, 158] on link "Create New Version" at bounding box center [460, 152] width 64 height 15
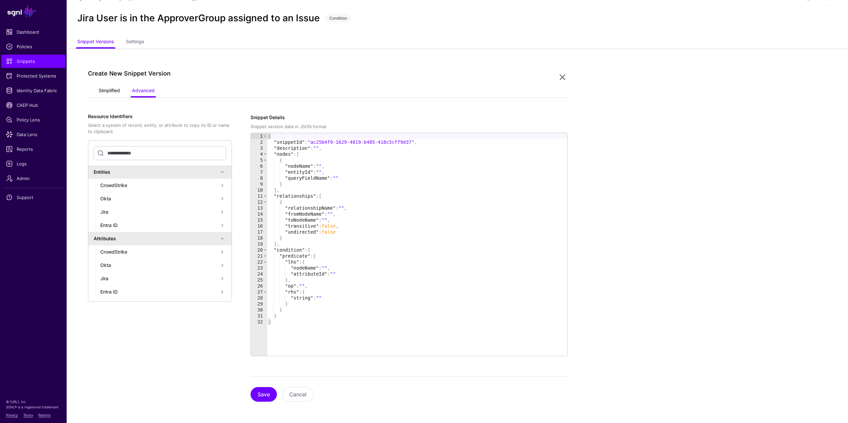
click at [107, 91] on link "Simplified" at bounding box center [109, 91] width 21 height 13
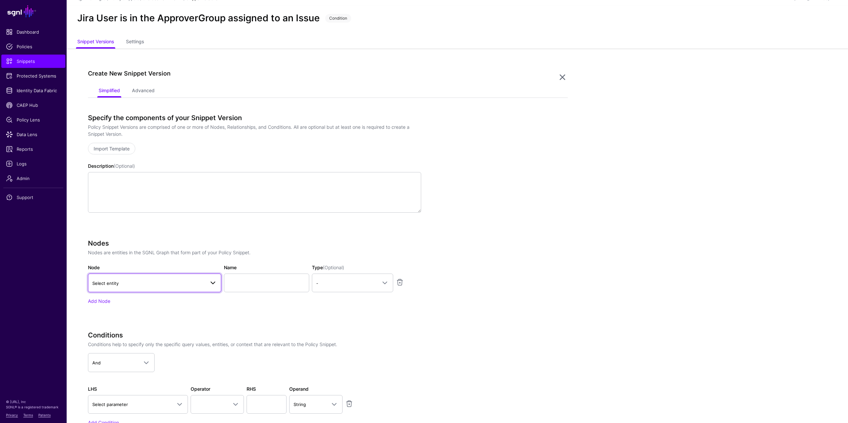
click at [159, 284] on span "Select entity" at bounding box center [148, 283] width 113 height 7
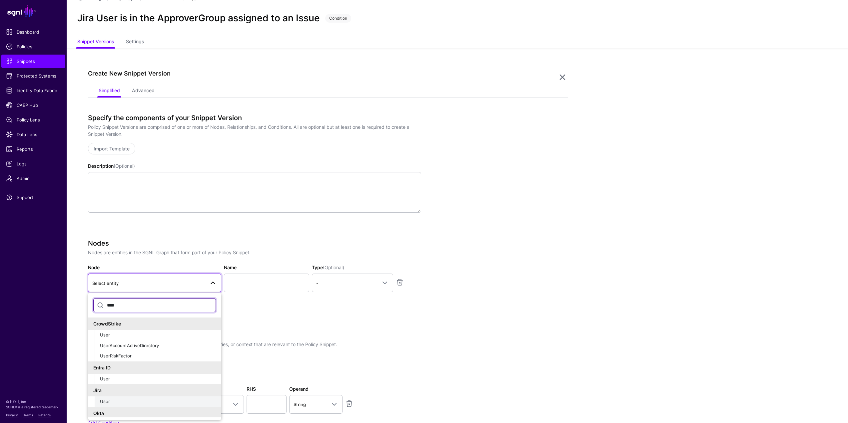
type input "****"
click at [114, 401] on div "User" at bounding box center [158, 402] width 116 height 7
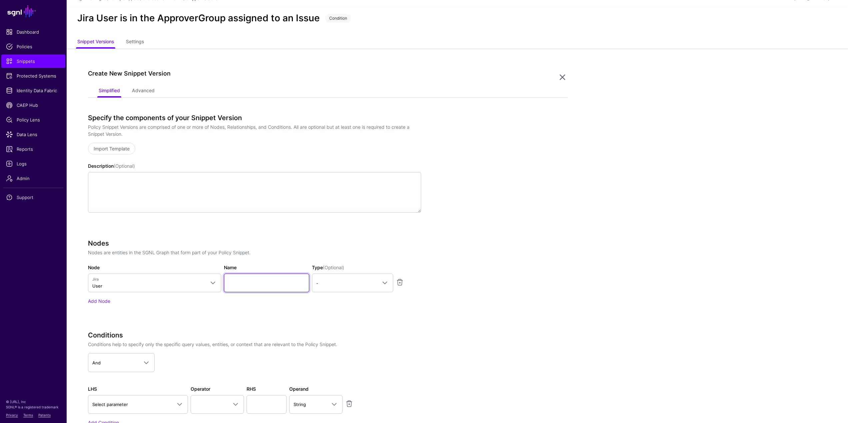
click at [277, 281] on input "Name" at bounding box center [266, 283] width 85 height 19
type input "********"
click at [335, 277] on link "-" at bounding box center [352, 283] width 81 height 19
click at [334, 309] on span "Principal" at bounding box center [325, 311] width 17 height 5
click at [94, 301] on link "Add Node" at bounding box center [99, 302] width 22 height 6
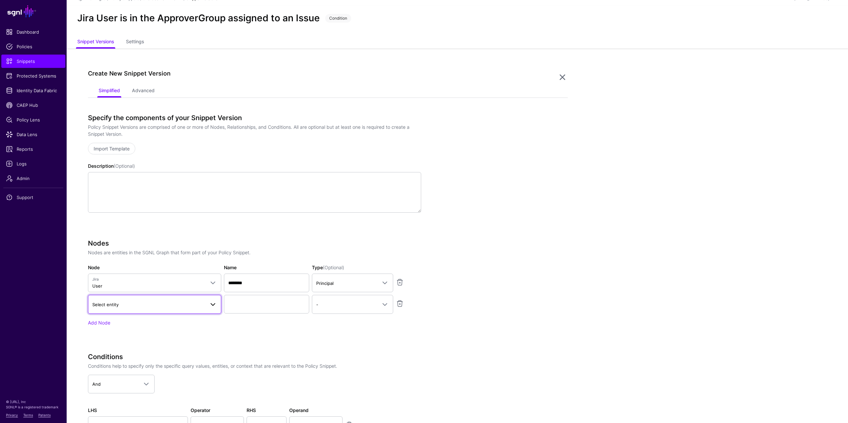
click at [143, 305] on span "Select entity" at bounding box center [148, 304] width 113 height 7
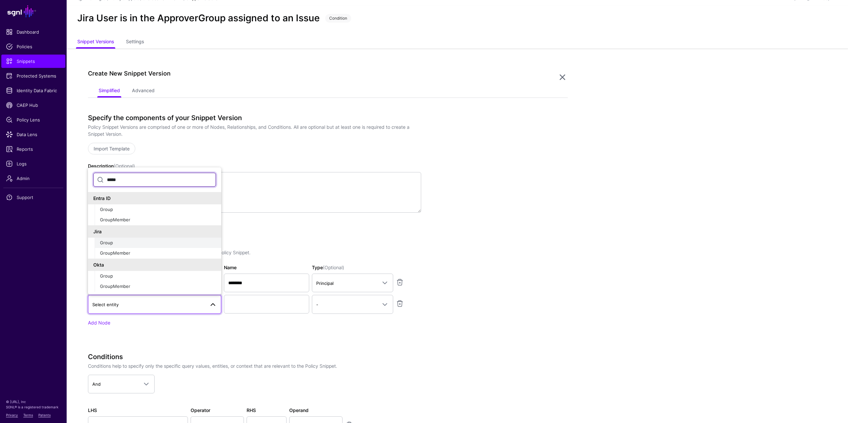
type input "*****"
click at [125, 244] on div "Group" at bounding box center [158, 243] width 116 height 7
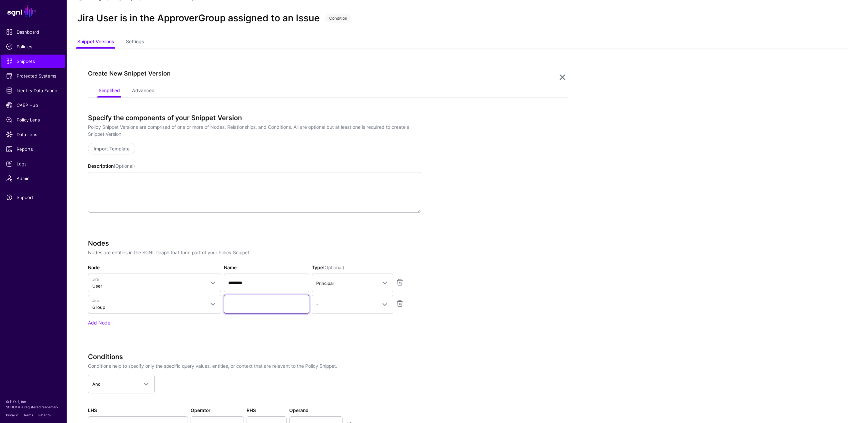
click at [243, 309] on input "Name" at bounding box center [266, 304] width 85 height 19
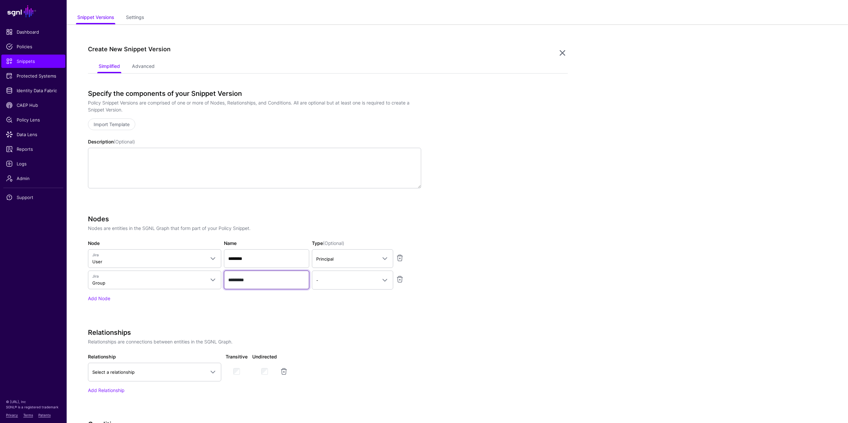
scroll to position [75, 0]
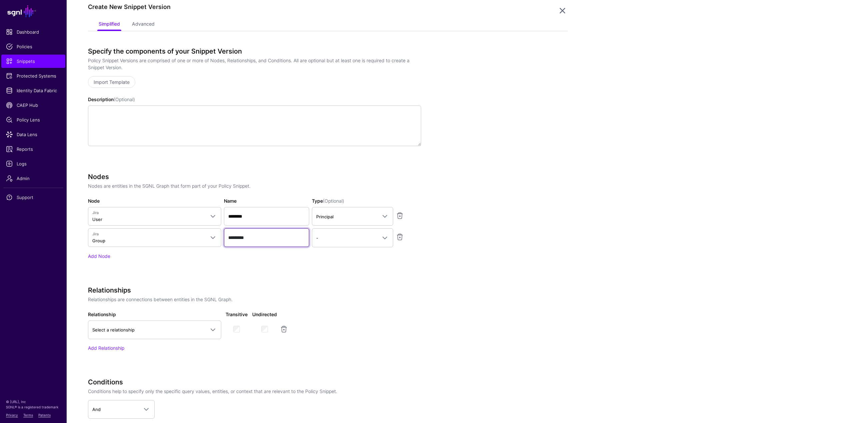
type input "*********"
click at [509, 242] on app-snippets-creator "Specify the components of your Snippet Version Policy Snippet Versions are comp…" at bounding box center [328, 269] width 480 height 444
click at [362, 241] on span "-" at bounding box center [346, 238] width 61 height 7
click at [472, 246] on app-snippets-creator "Specify the components of your Snippet Version Policy Snippet Versions are comp…" at bounding box center [328, 269] width 480 height 444
click at [94, 258] on link "Add Node" at bounding box center [99, 257] width 22 height 6
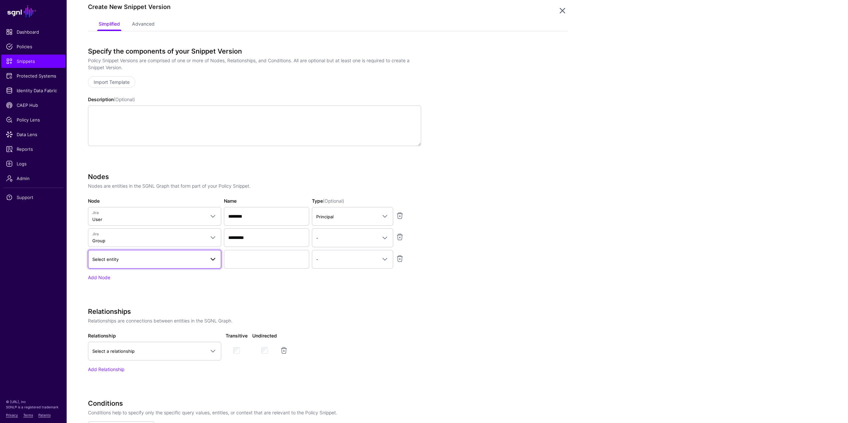
click at [164, 263] on span "Select entity" at bounding box center [148, 259] width 113 height 7
type input "*****"
click at [148, 309] on div "Issue" at bounding box center [158, 312] width 116 height 7
click at [257, 258] on input "Name" at bounding box center [266, 259] width 85 height 19
type input "*********"
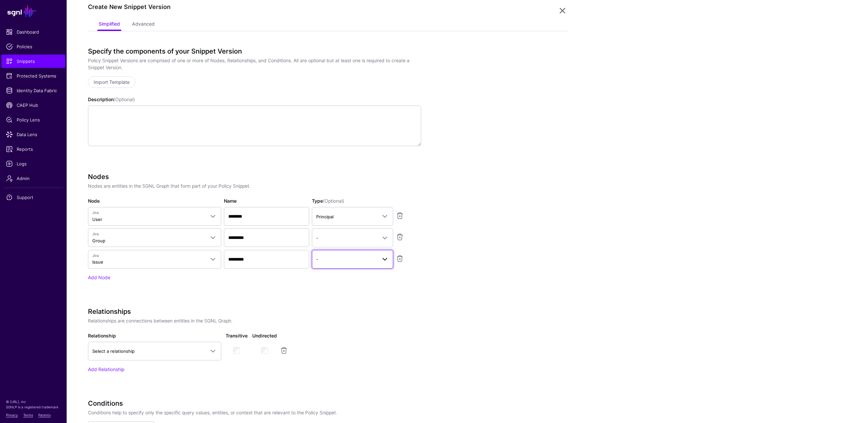
click at [346, 255] on link "-" at bounding box center [352, 259] width 81 height 19
click at [329, 297] on div "Asset" at bounding box center [352, 298] width 71 height 7
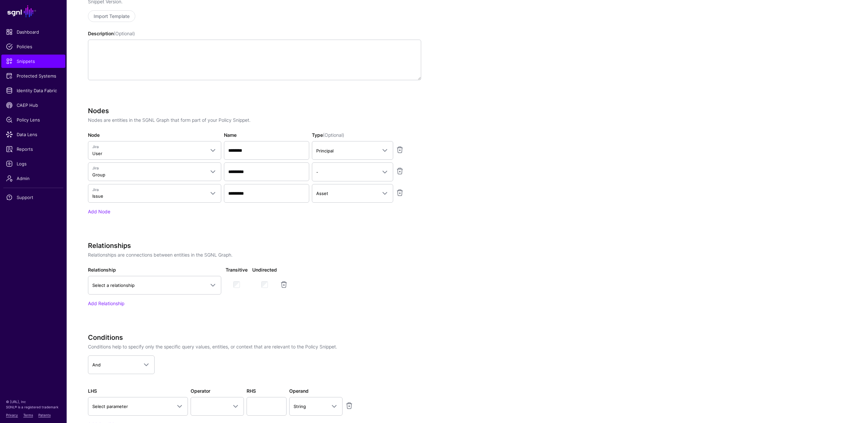
scroll to position [142, 0]
click at [173, 292] on link "Select a relationship" at bounding box center [154, 285] width 133 height 19
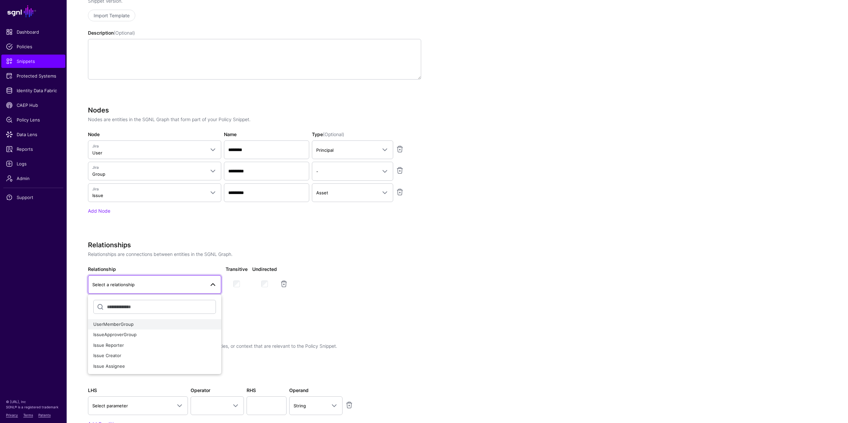
click at [143, 328] on div "UserMemberGroup" at bounding box center [154, 325] width 123 height 7
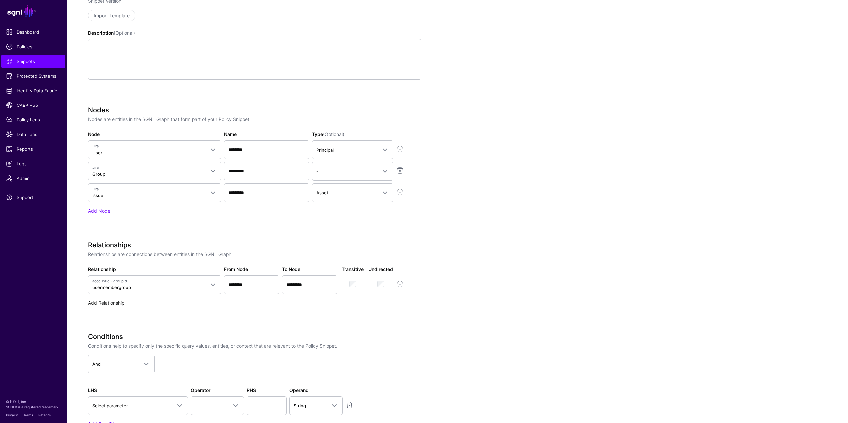
click at [119, 306] on link "Add Relationship" at bounding box center [106, 303] width 36 height 6
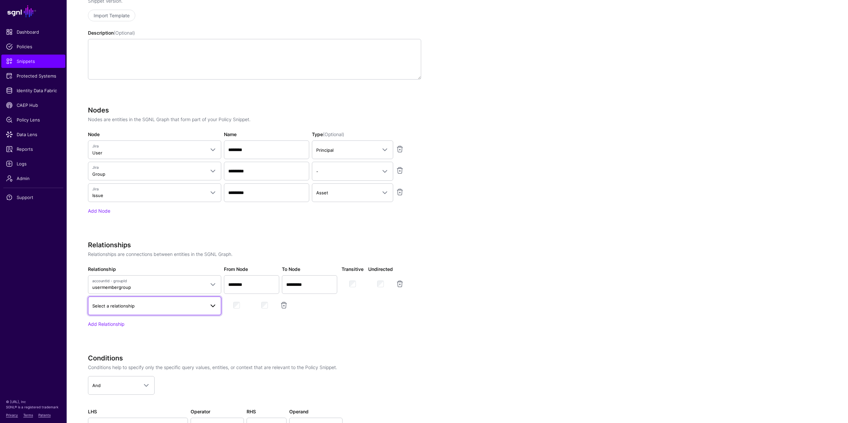
click at [145, 309] on span "Select a relationship" at bounding box center [148, 306] width 113 height 7
click at [132, 355] on span "IssueApproverGroup" at bounding box center [114, 355] width 43 height 5
drag, startPoint x: 544, startPoint y: 286, endPoint x: 541, endPoint y: 285, distance: 3.9
click at [545, 286] on app-snippets-creator "Specify the components of your Snippet Version Policy Snippet Versions are comp…" at bounding box center [328, 224] width 480 height 487
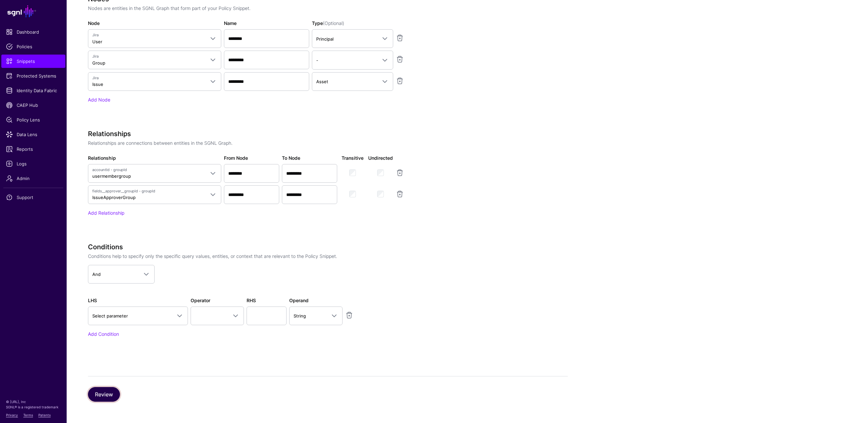
click at [117, 390] on button "Review" at bounding box center [104, 394] width 32 height 15
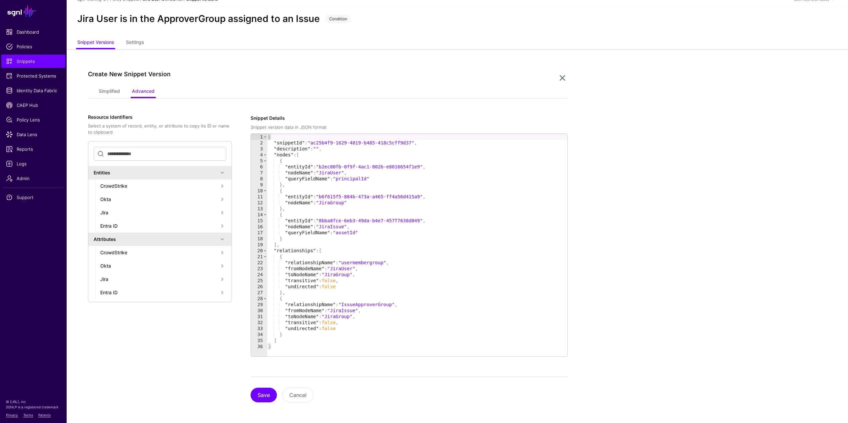
scroll to position [9, 0]
click at [260, 393] on button "Save" at bounding box center [264, 394] width 26 height 15
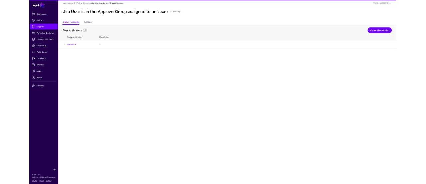
scroll to position [0, 0]
